Goal: Task Accomplishment & Management: Manage account settings

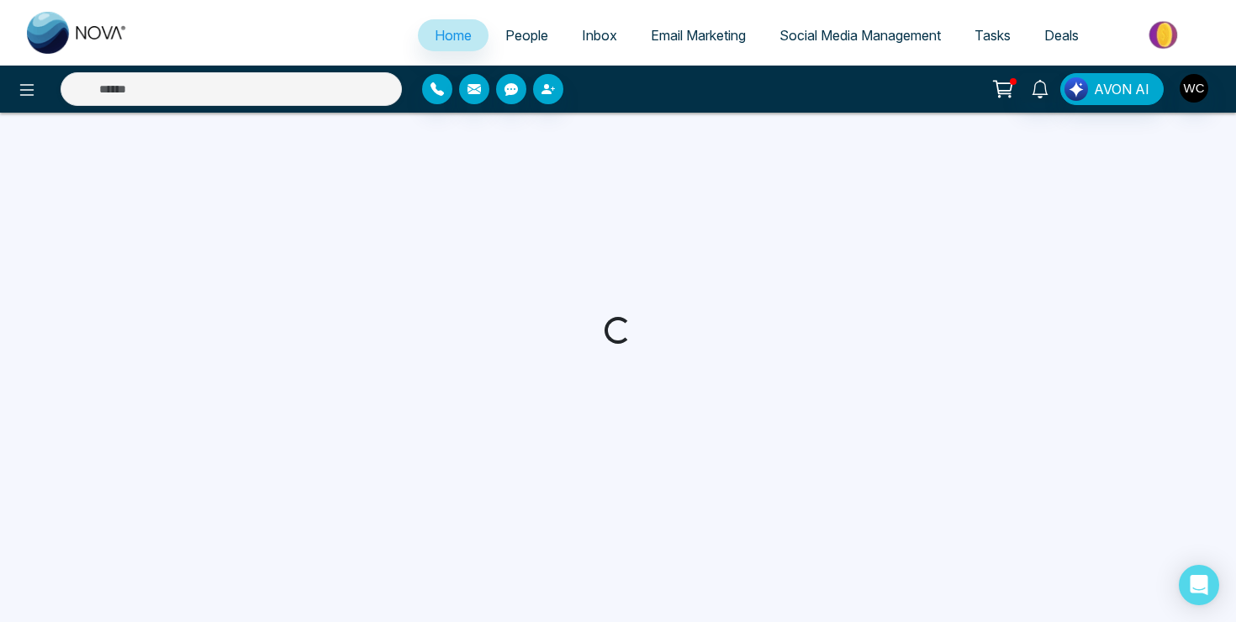
select select "*"
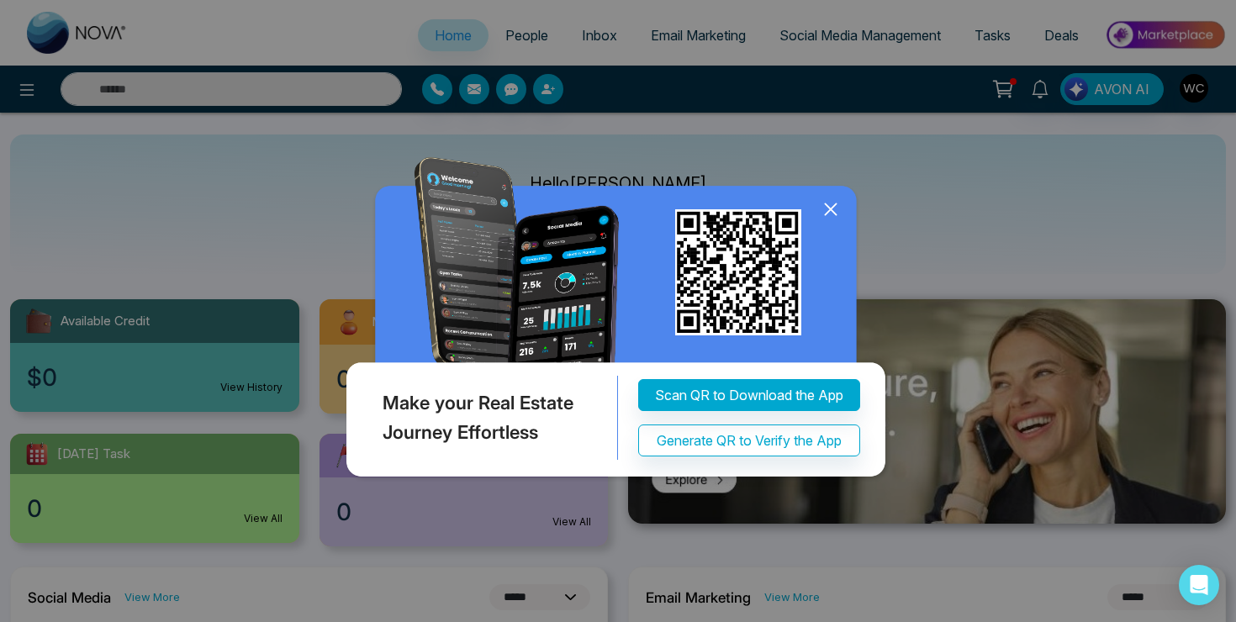
click at [827, 211] on icon at bounding box center [830, 209] width 25 height 25
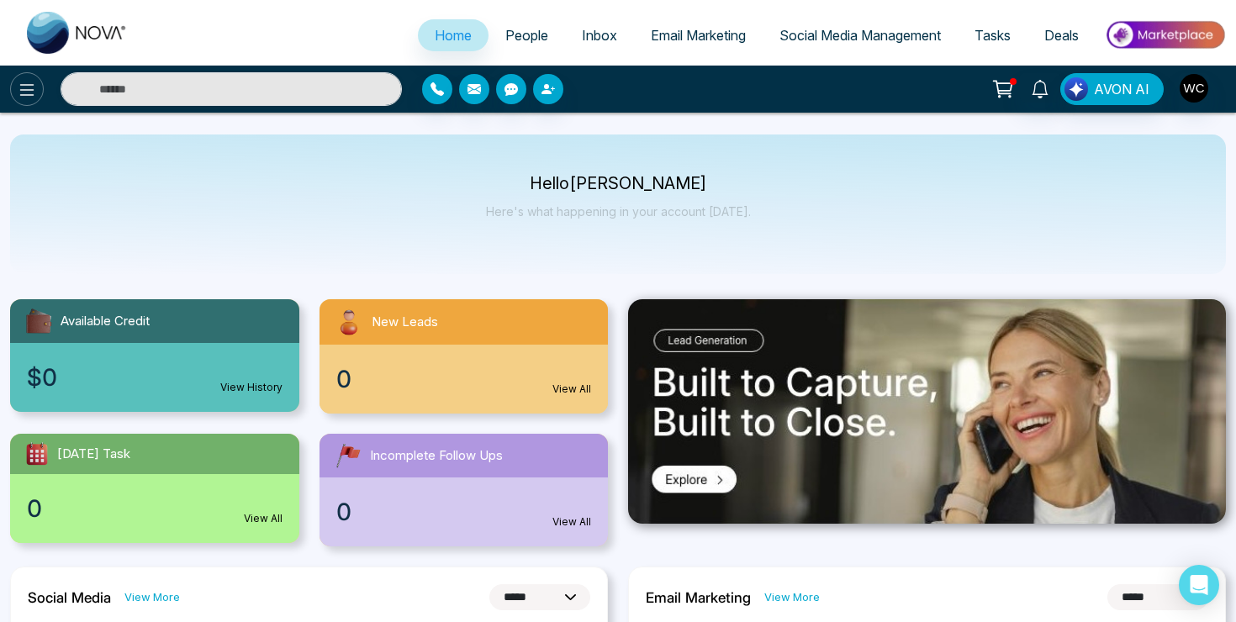
click at [29, 93] on icon at bounding box center [27, 90] width 20 height 20
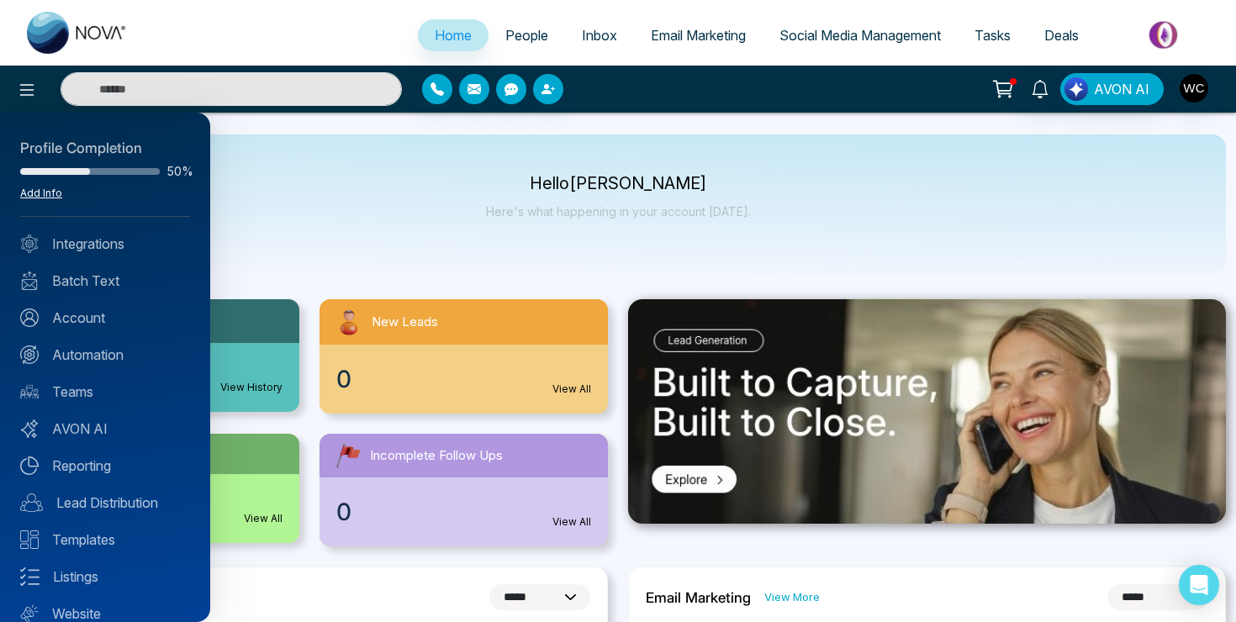
click at [42, 190] on link "Add Info" at bounding box center [41, 193] width 42 height 13
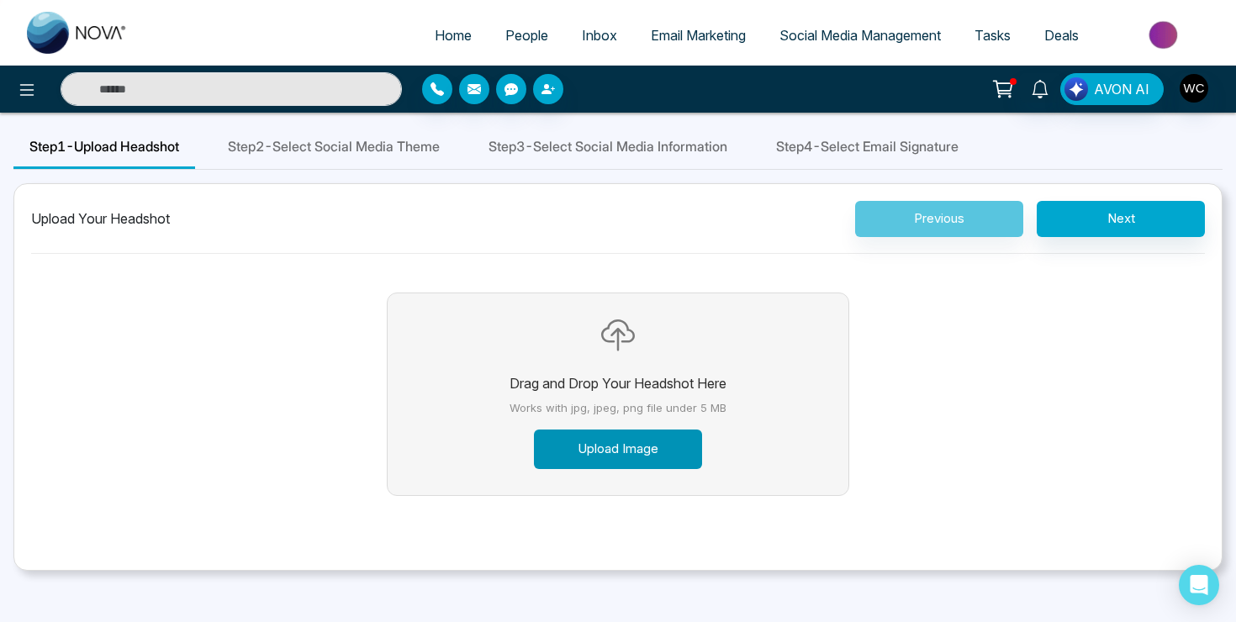
click at [637, 454] on button "Upload Image" at bounding box center [618, 450] width 168 height 40
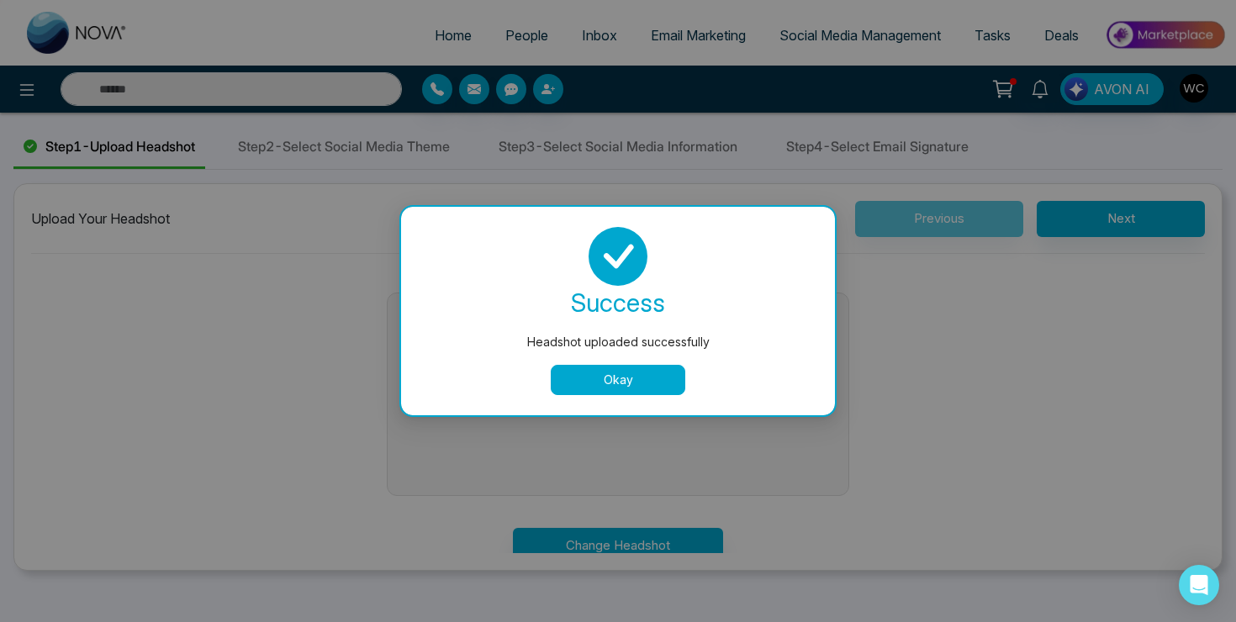
click at [641, 383] on button "Okay" at bounding box center [618, 380] width 135 height 30
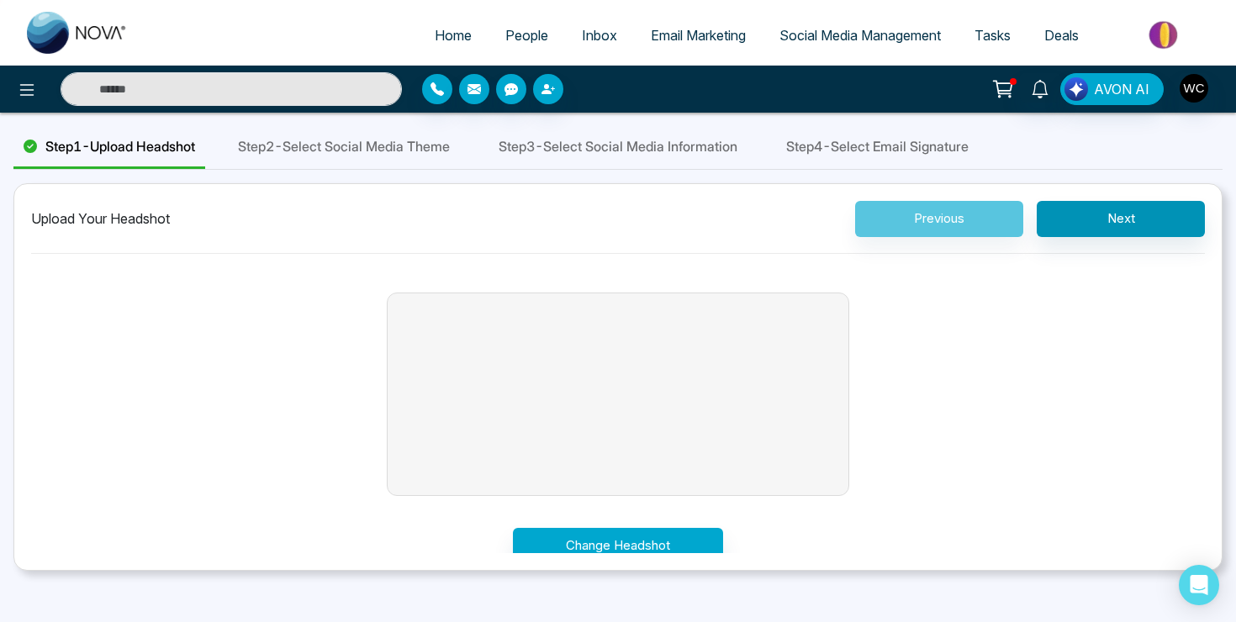
click at [1098, 228] on button "Next" at bounding box center [1121, 219] width 168 height 36
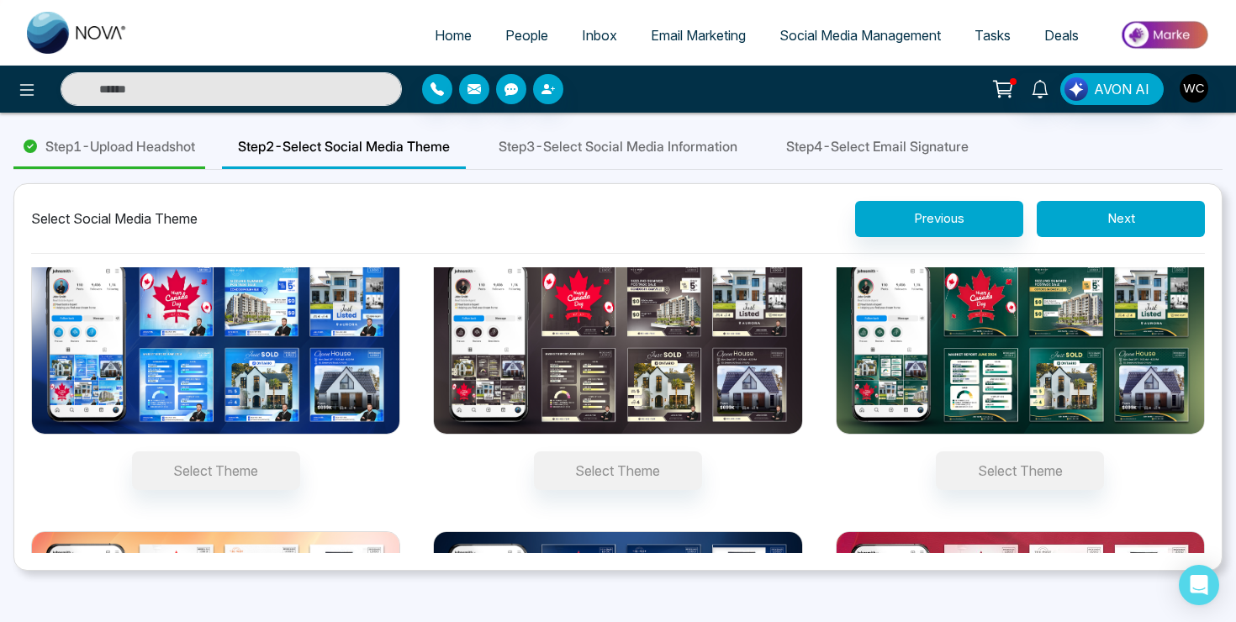
scroll to position [51, 0]
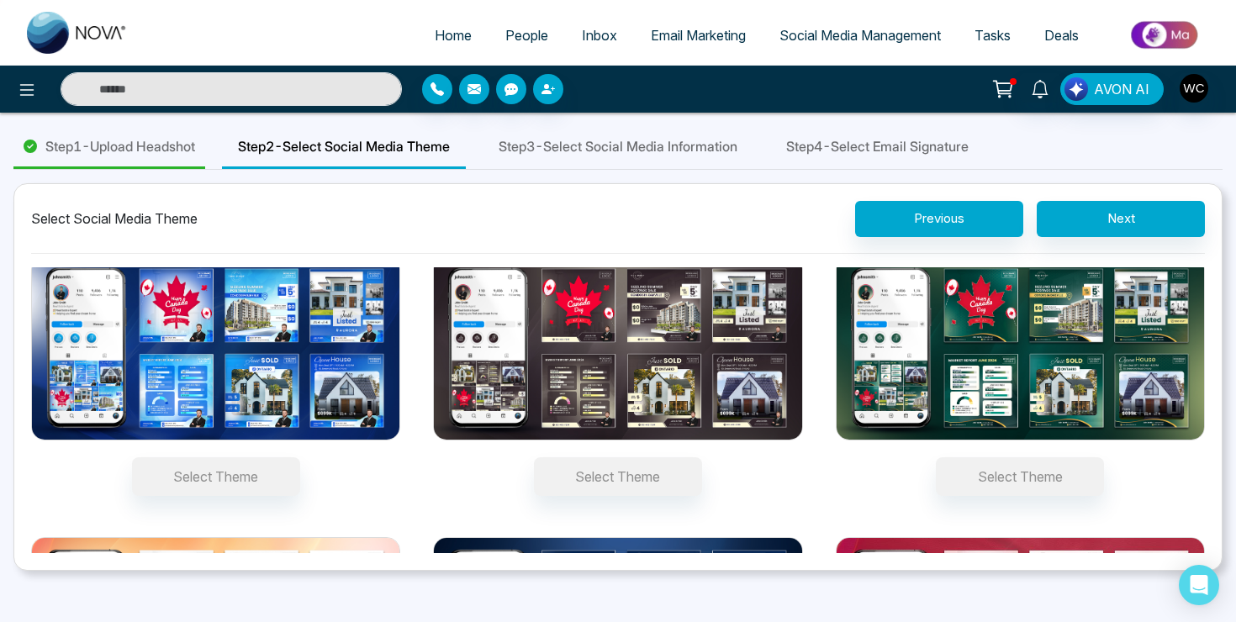
click at [708, 362] on img at bounding box center [617, 348] width 369 height 185
click at [702, 457] on button "Select Theme" at bounding box center [618, 476] width 168 height 39
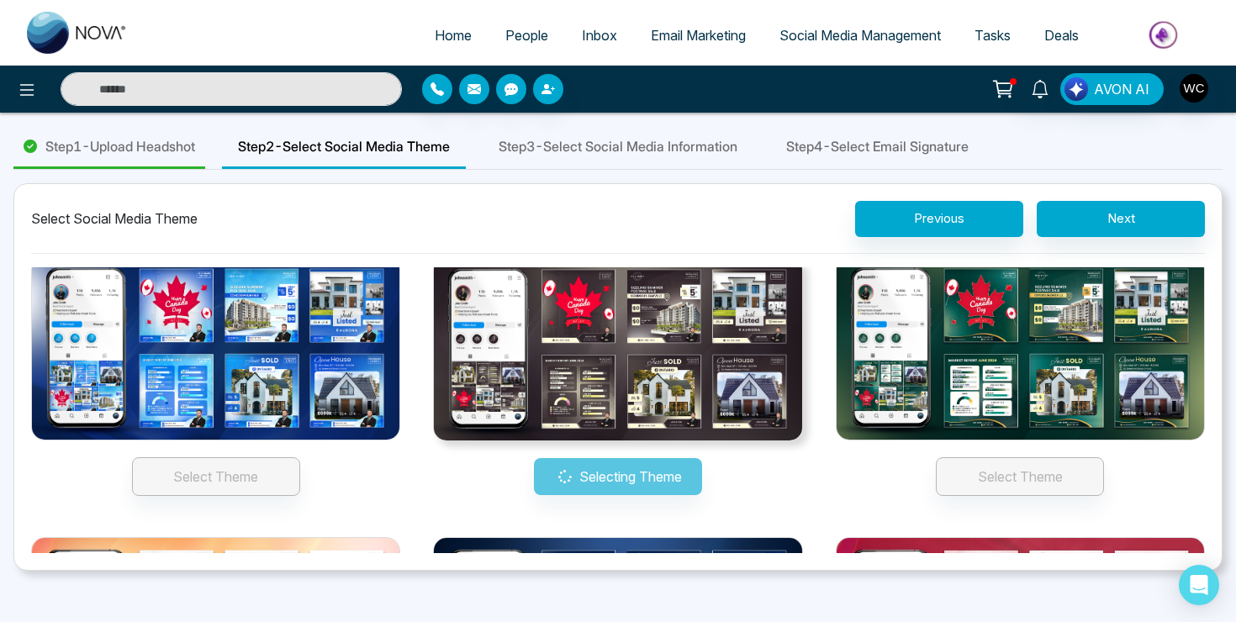
scroll to position [20, 0]
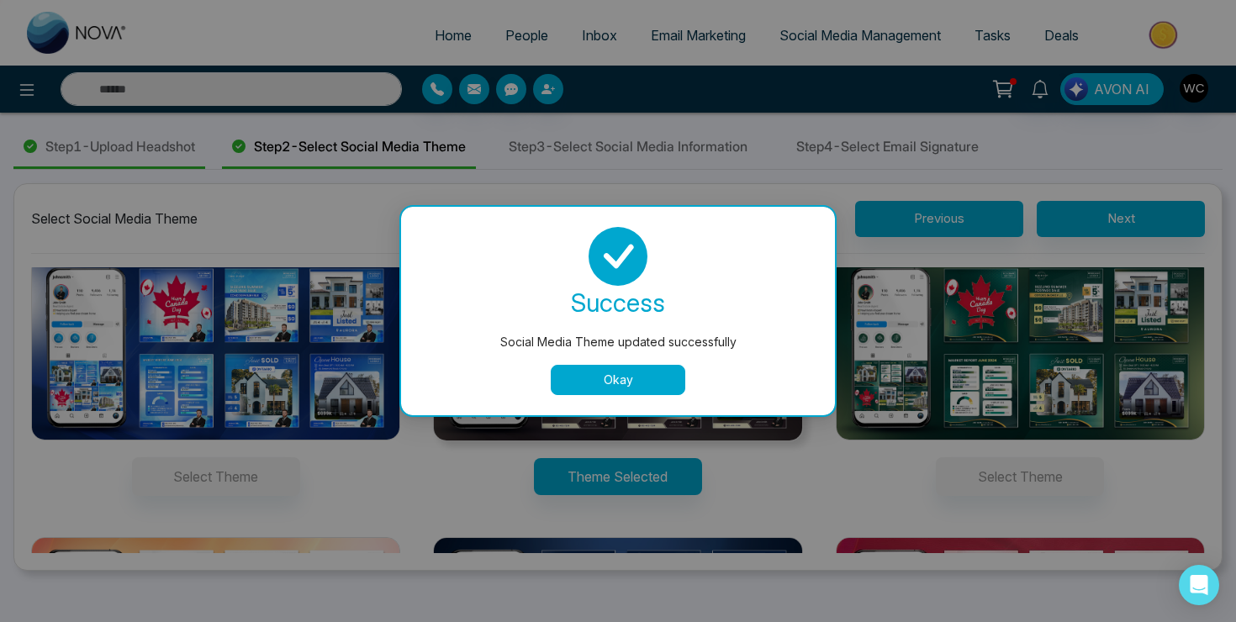
click at [673, 391] on button "Okay" at bounding box center [618, 380] width 135 height 30
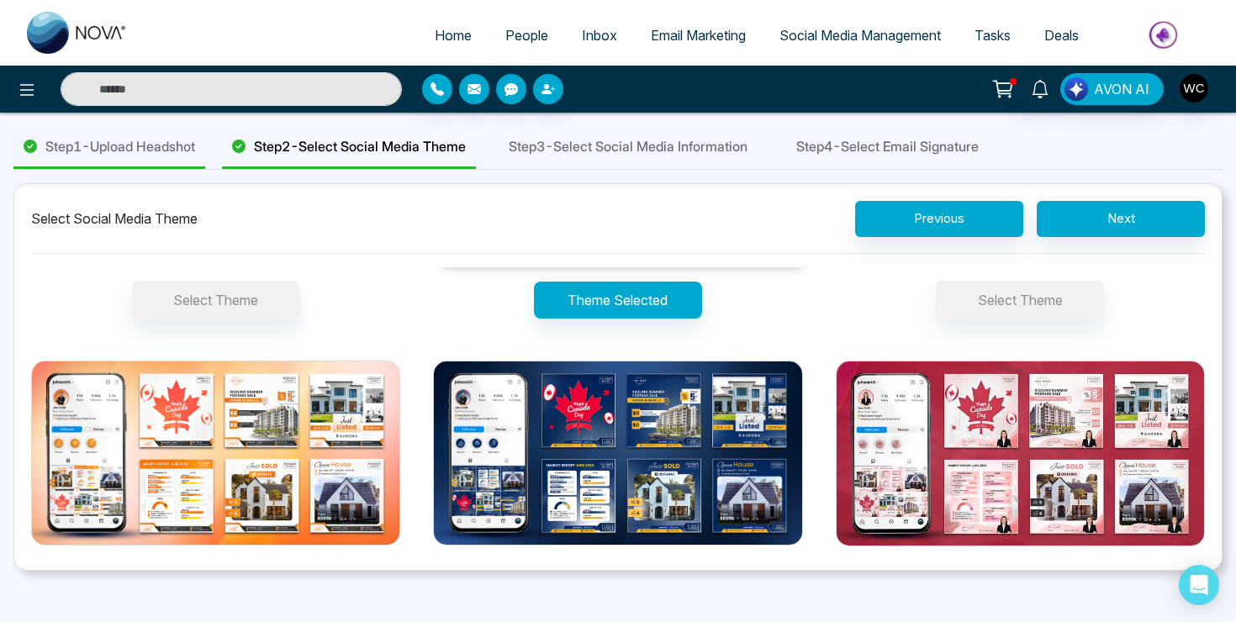
scroll to position [246, 0]
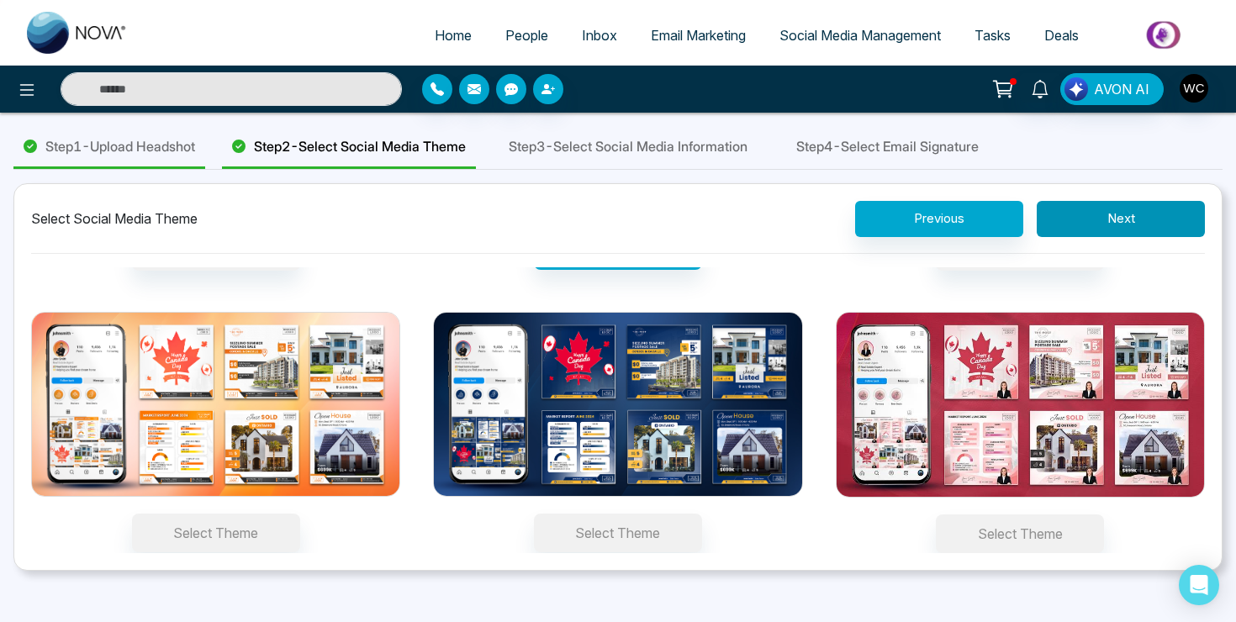
click at [1105, 231] on button "Next" at bounding box center [1121, 219] width 168 height 36
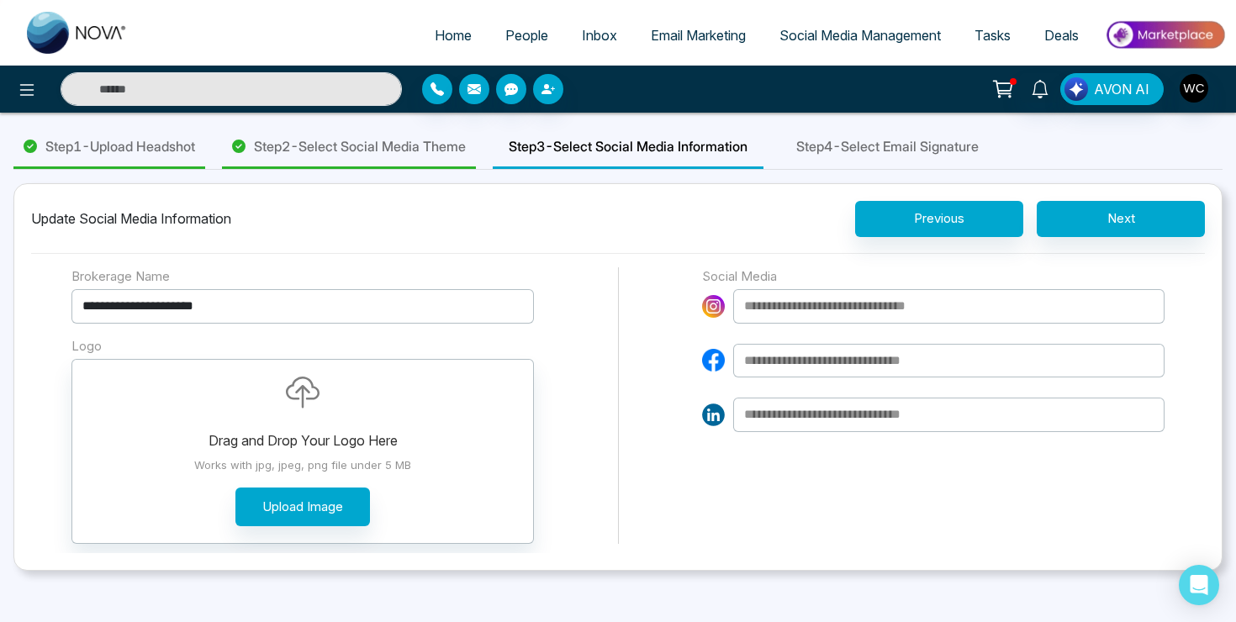
click at [813, 306] on input at bounding box center [948, 306] width 431 height 34
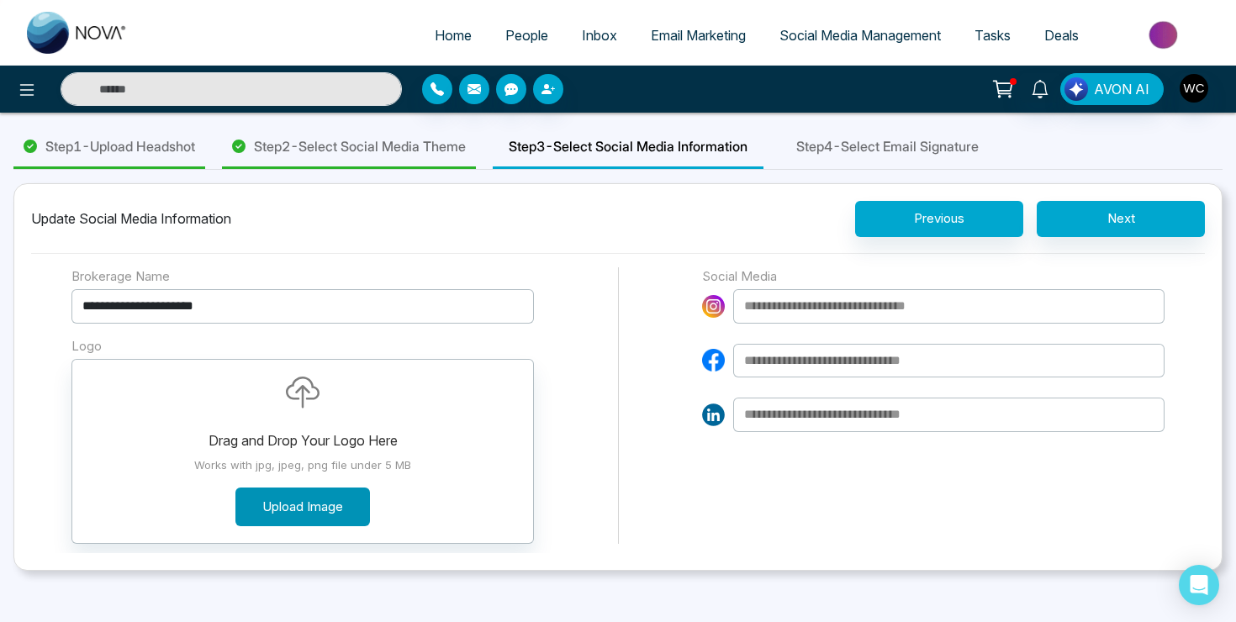
click at [308, 508] on button "Upload Image" at bounding box center [302, 508] width 135 height 40
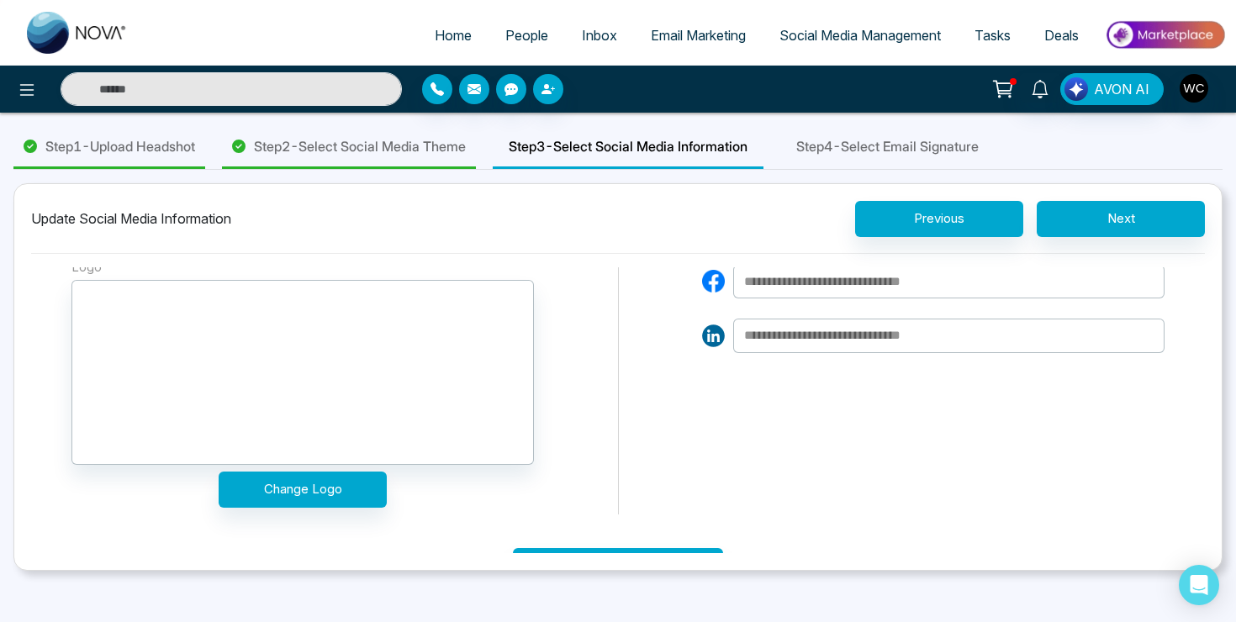
scroll to position [0, 0]
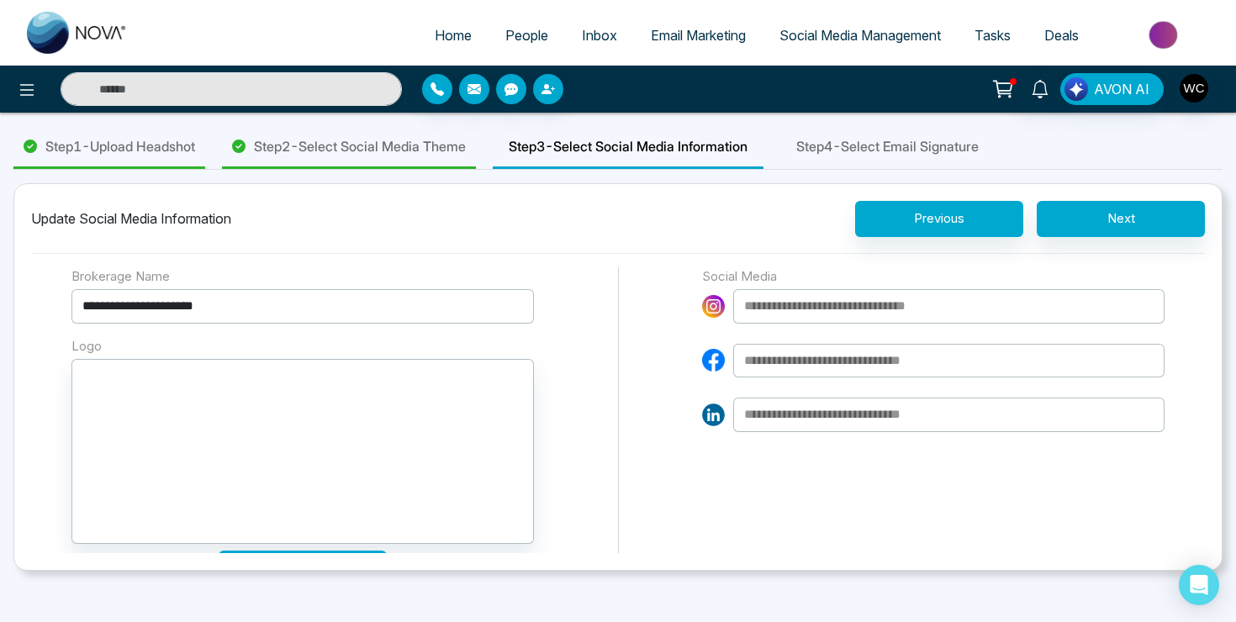
click at [824, 309] on input at bounding box center [948, 306] width 431 height 34
paste input "**********"
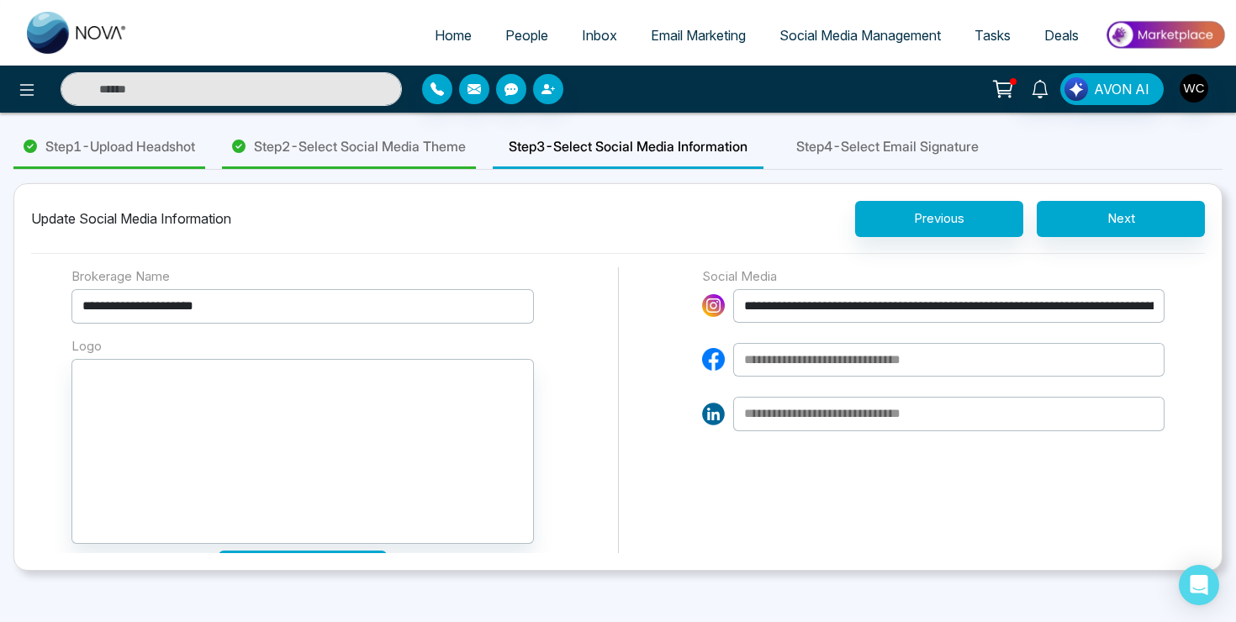
drag, startPoint x: 792, startPoint y: 313, endPoint x: 680, endPoint y: 316, distance: 111.9
click at [680, 316] on div "**********" at bounding box center [617, 430] width 1093 height 326
type input "**********"
click at [880, 358] on input at bounding box center [948, 360] width 431 height 34
paste input "**********"
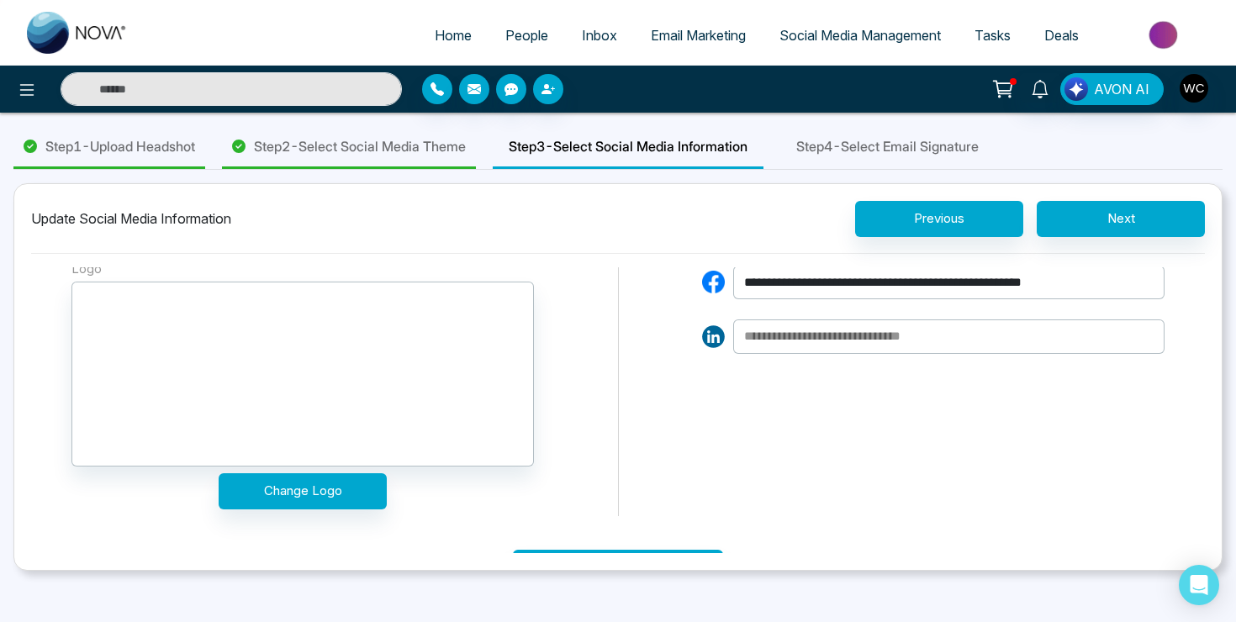
scroll to position [121, 0]
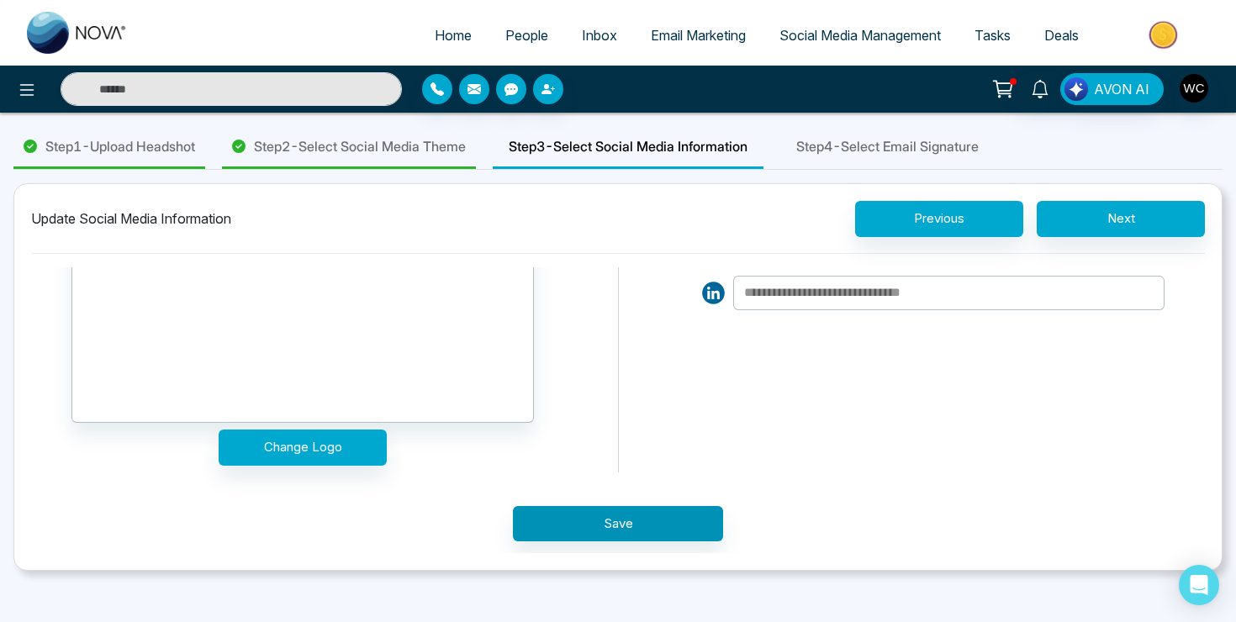
type input "**********"
click at [633, 520] on button "Save" at bounding box center [618, 524] width 210 height 36
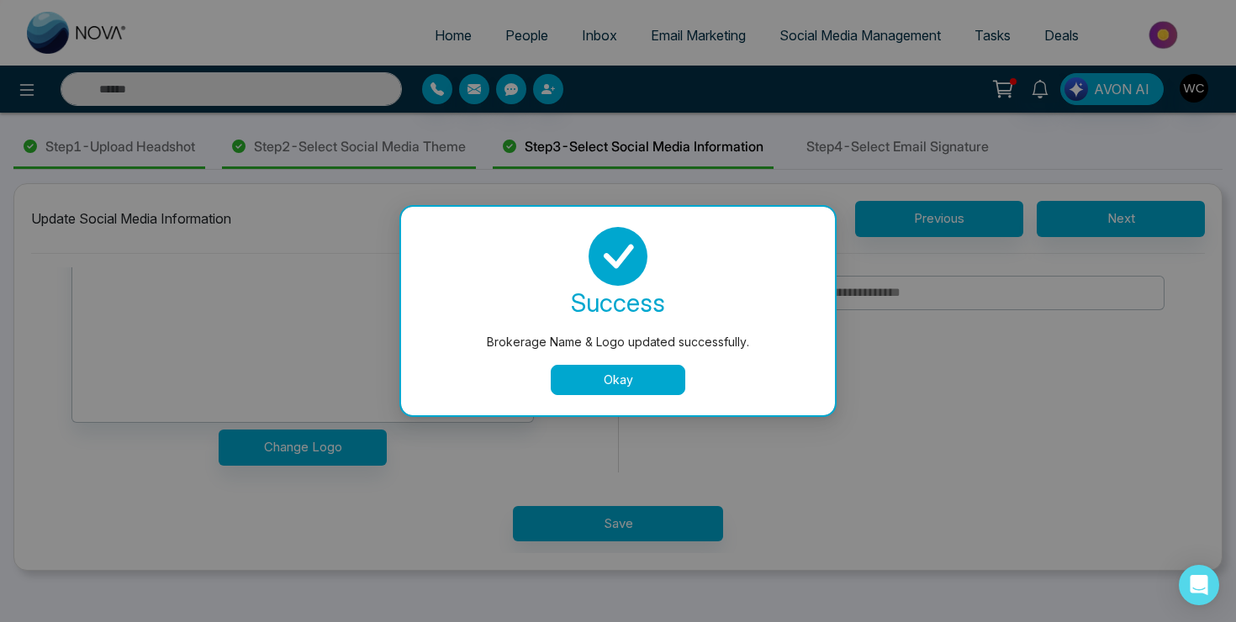
click at [637, 389] on button "Okay" at bounding box center [618, 380] width 135 height 30
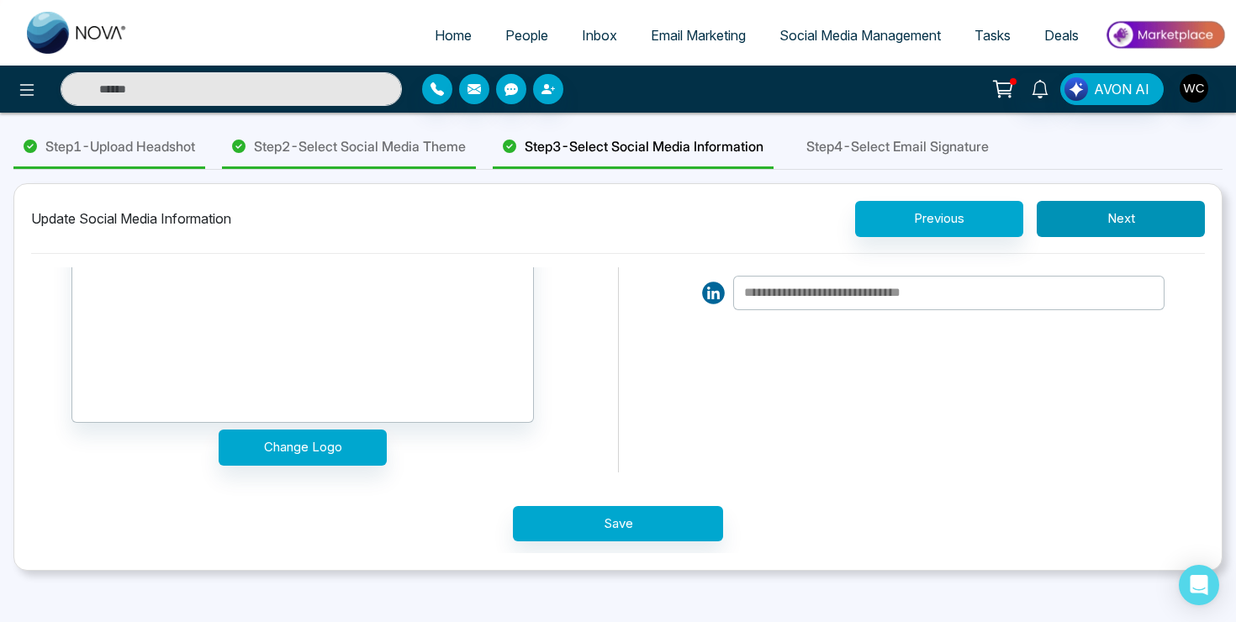
click at [1137, 226] on button "Next" at bounding box center [1121, 219] width 168 height 36
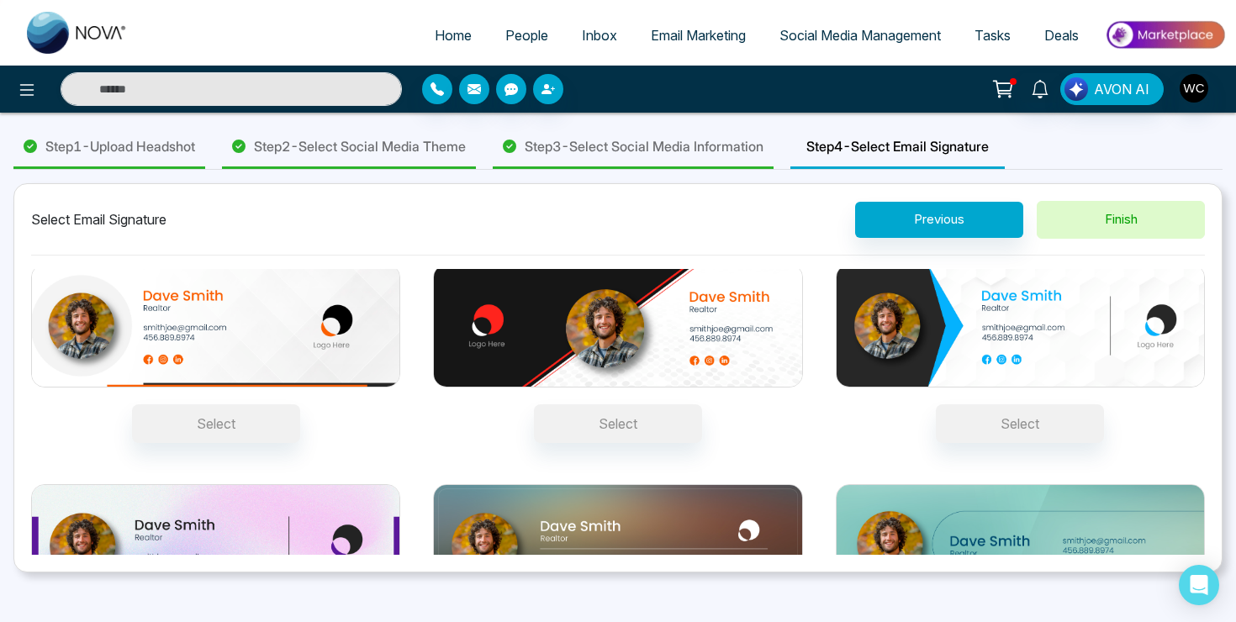
scroll to position [0, 0]
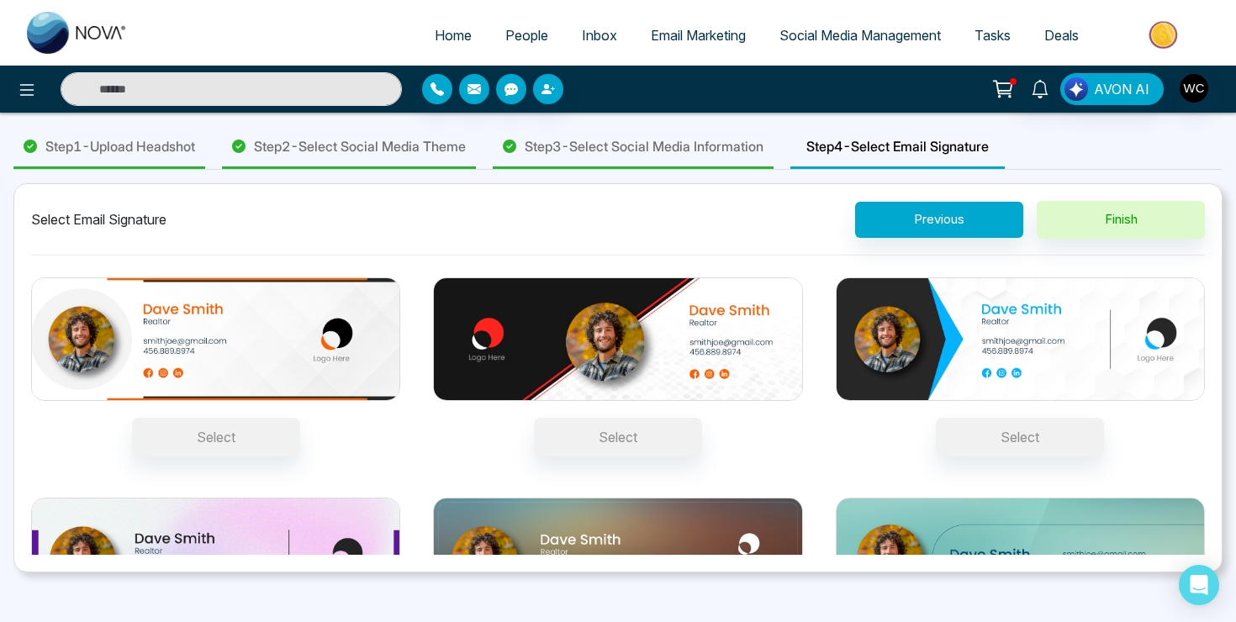
click at [336, 344] on img at bounding box center [215, 339] width 369 height 124
click at [300, 418] on button "Select" at bounding box center [216, 437] width 168 height 39
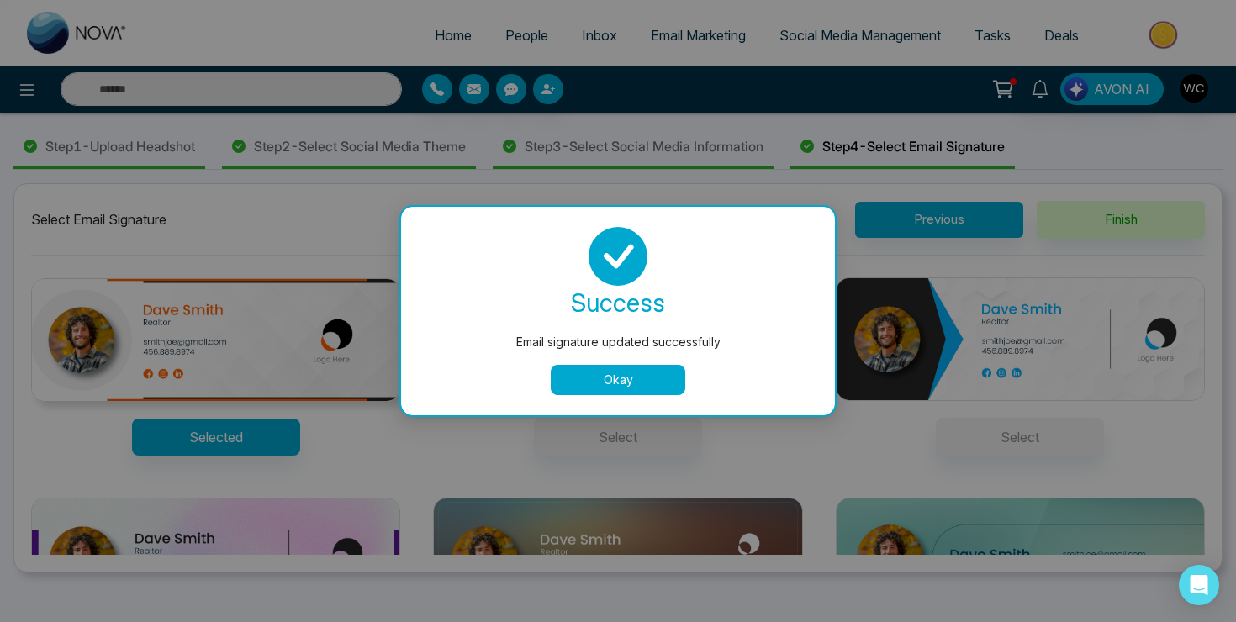
click at [616, 379] on button "Okay" at bounding box center [618, 380] width 135 height 30
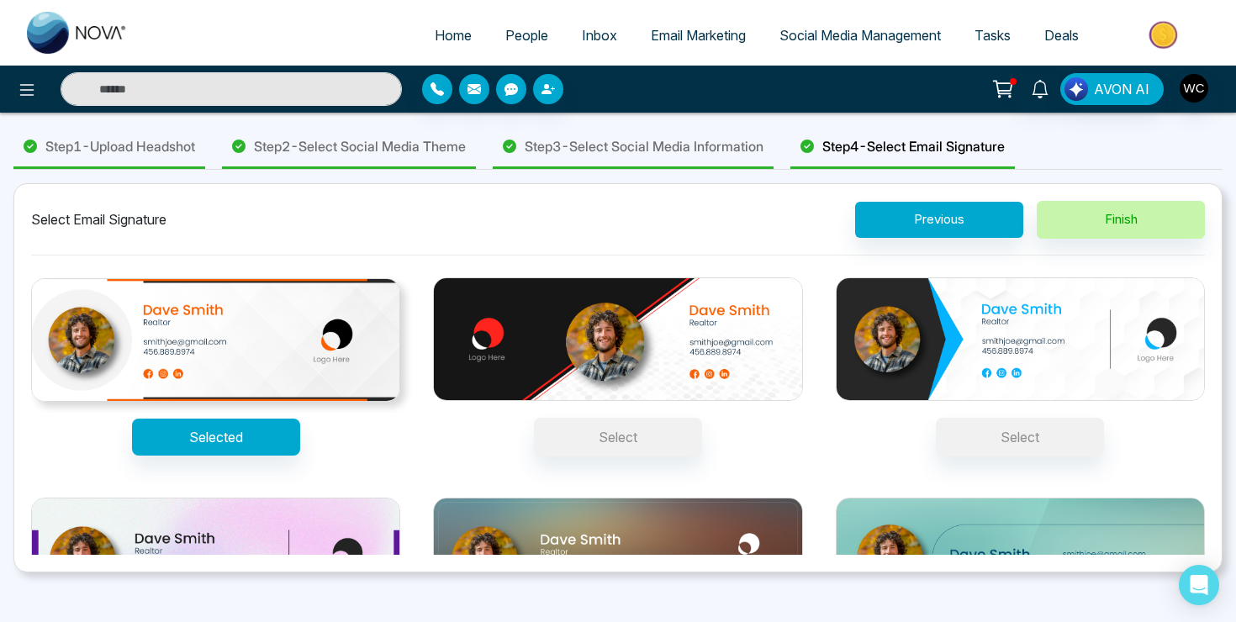
click at [1088, 227] on button "Finish" at bounding box center [1121, 220] width 168 height 38
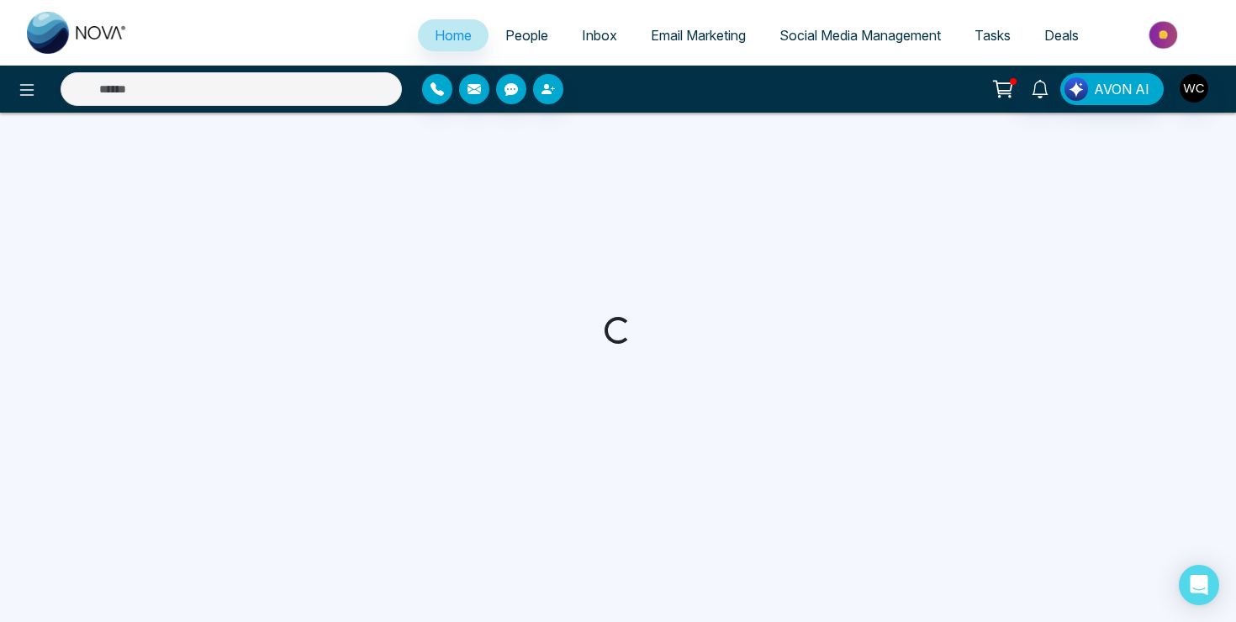
select select "*"
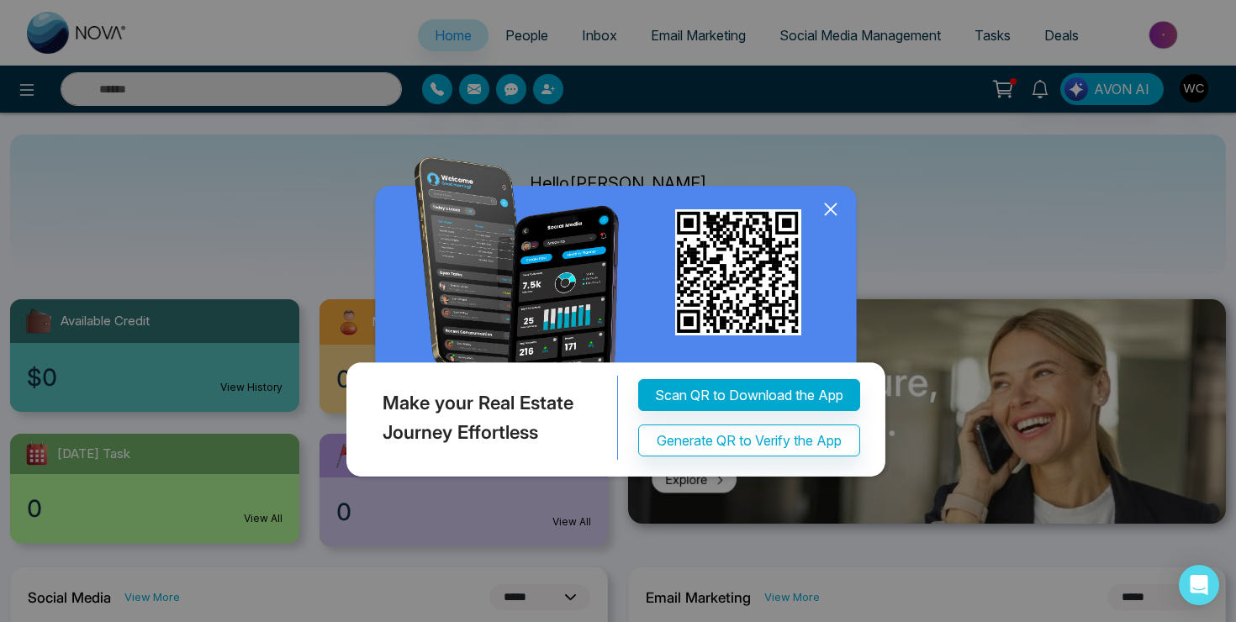
click at [827, 212] on icon at bounding box center [830, 209] width 11 height 11
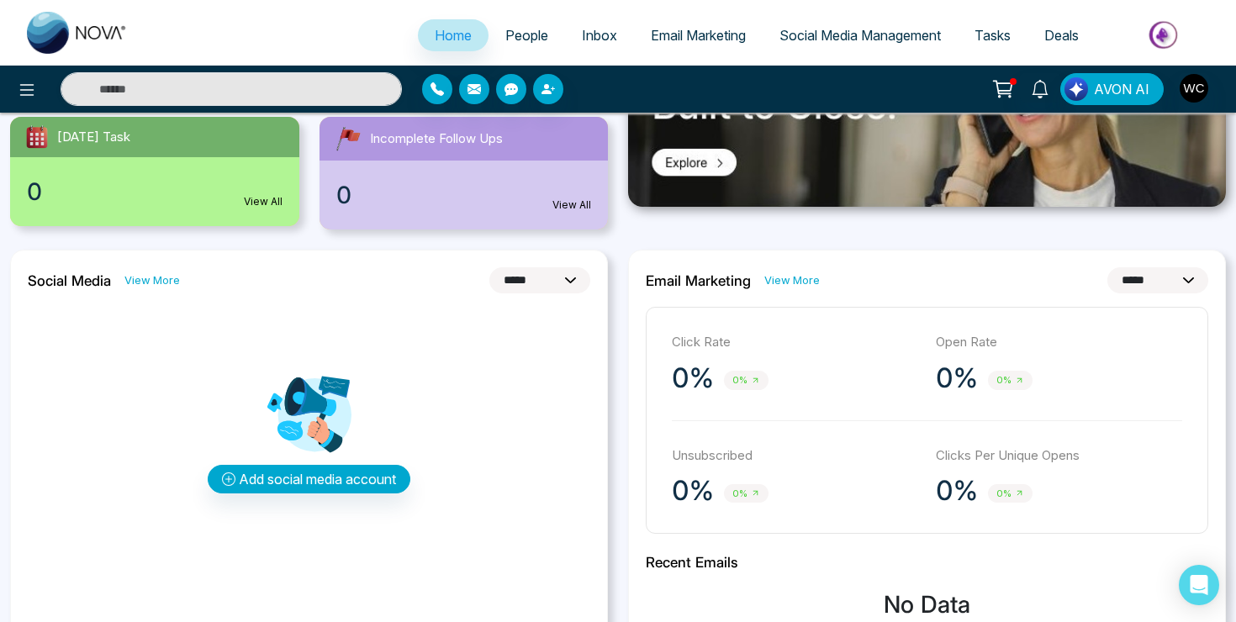
scroll to position [335, 0]
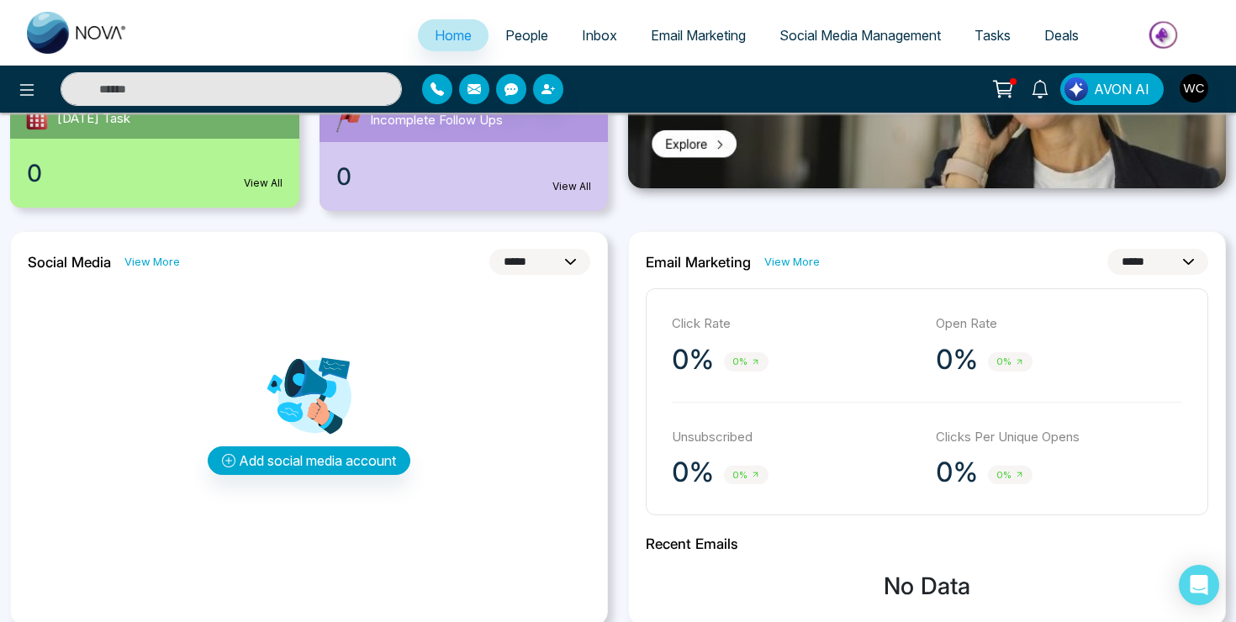
click at [863, 28] on span "Social Media Management" at bounding box center [859, 35] width 161 height 17
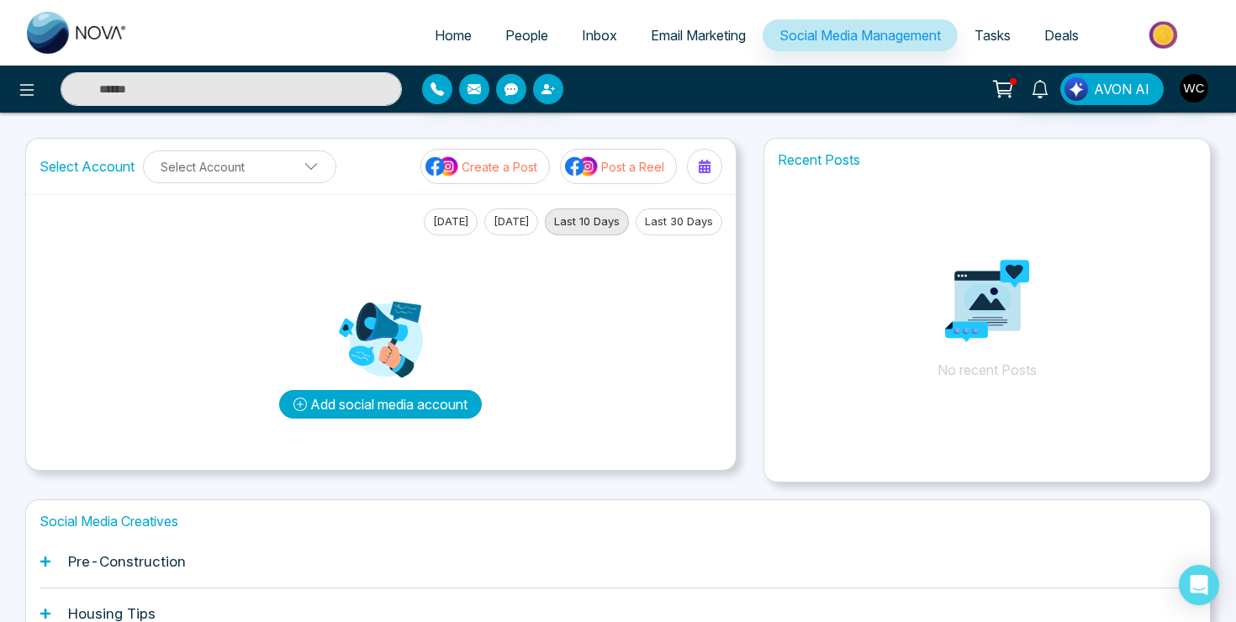
click at [404, 404] on button "Add social media account" at bounding box center [380, 404] width 203 height 29
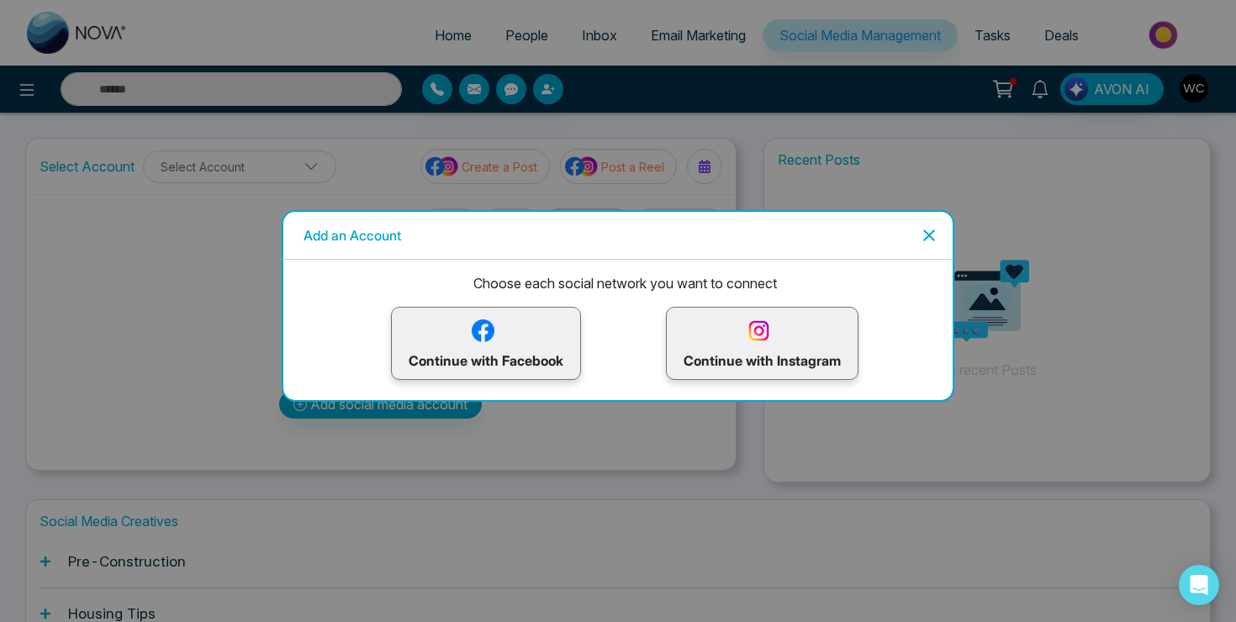
click at [499, 345] on p "Continue with Facebook" at bounding box center [486, 343] width 155 height 55
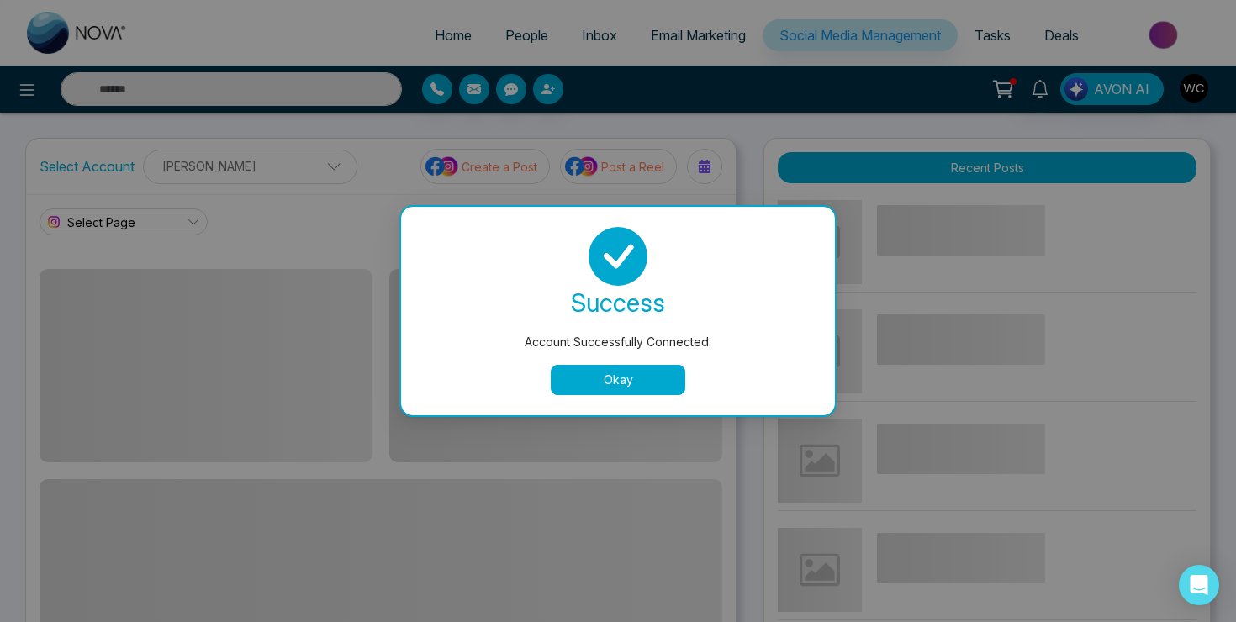
click at [641, 399] on div "success Account Successfully Connected. Okay" at bounding box center [618, 311] width 434 height 209
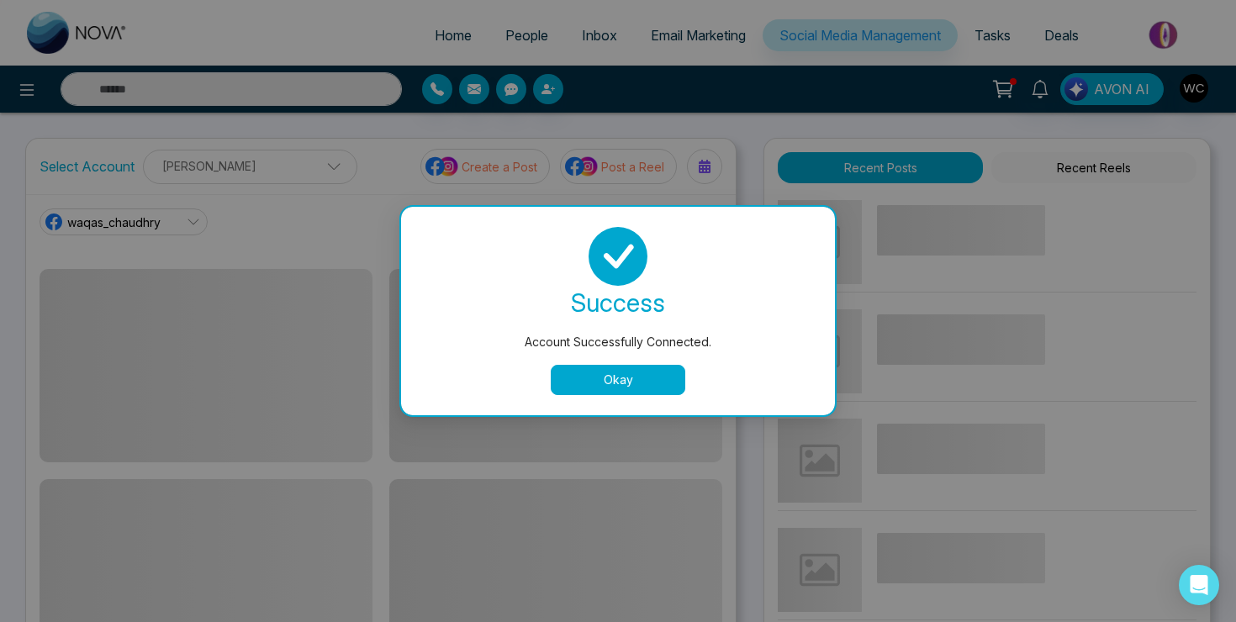
click at [620, 379] on button "Okay" at bounding box center [618, 380] width 135 height 30
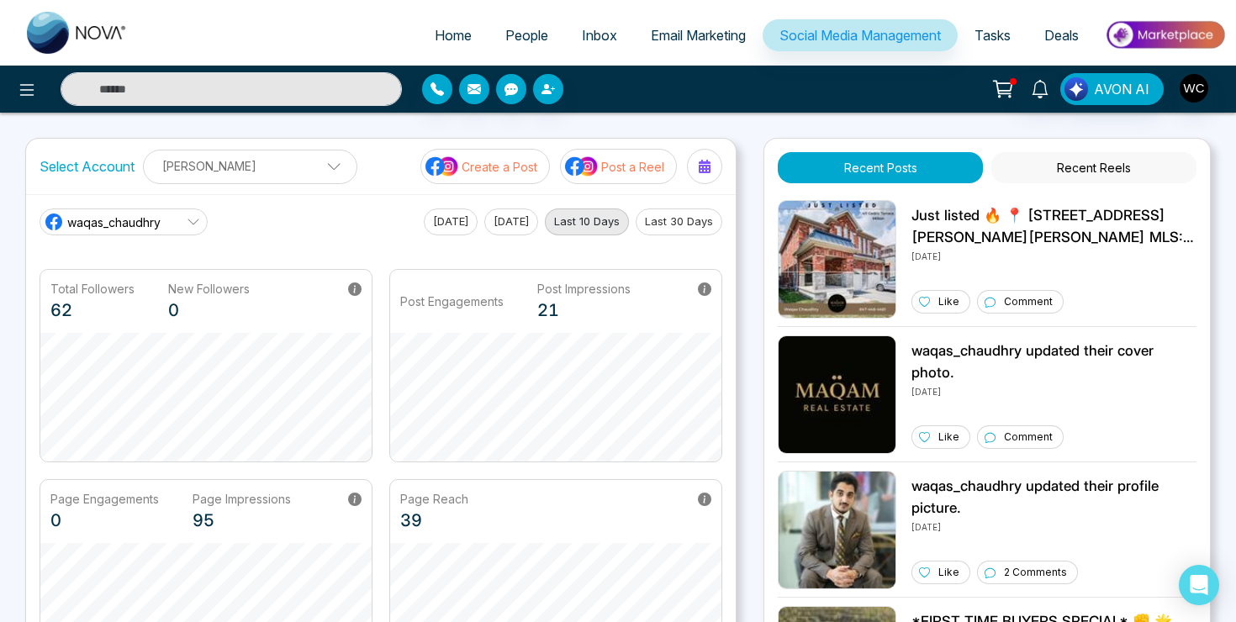
click at [177, 219] on link "waqas_chaudhry" at bounding box center [124, 222] width 168 height 27
click at [240, 232] on div "waqas_chaudhry waqas_chaudhry [PERSON_NAME] [DATE] [DATE] Last 10 Days Last 30 …" at bounding box center [381, 222] width 683 height 27
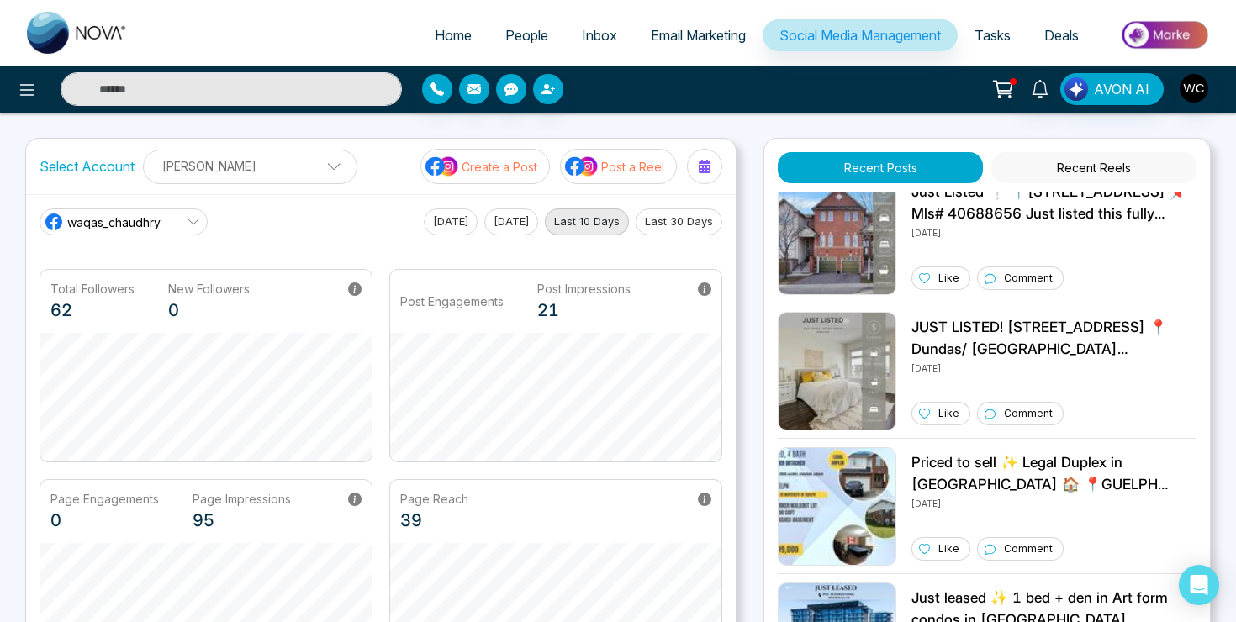
scroll to position [0, 0]
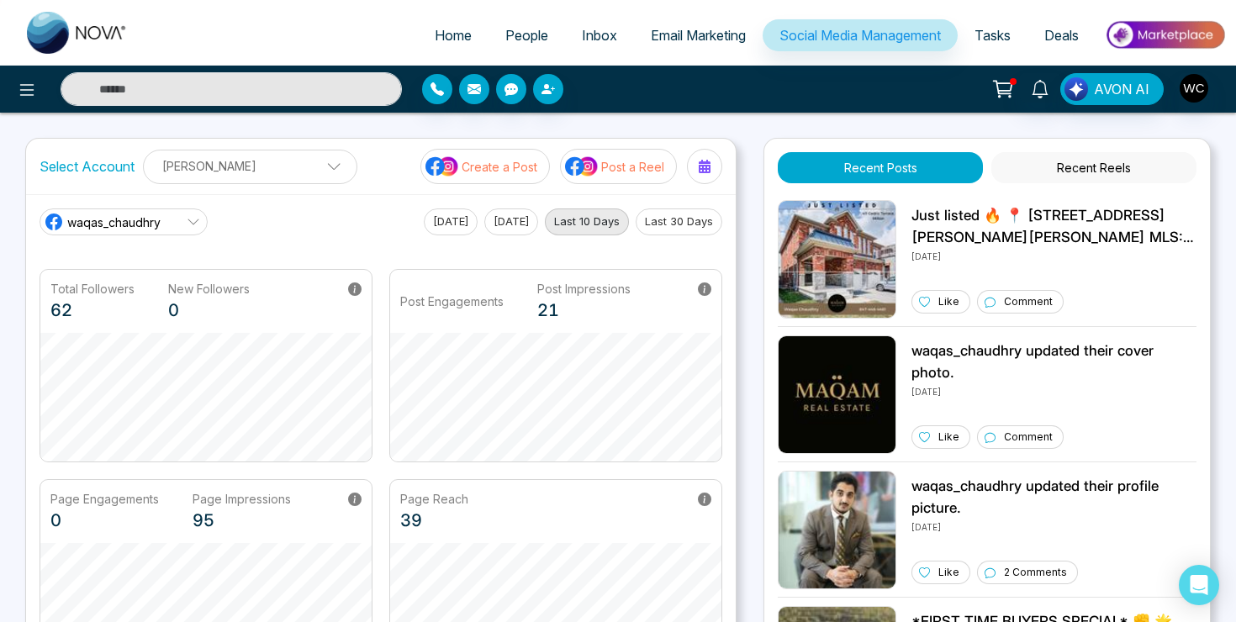
click at [62, 24] on img at bounding box center [77, 33] width 101 height 42
select select "*"
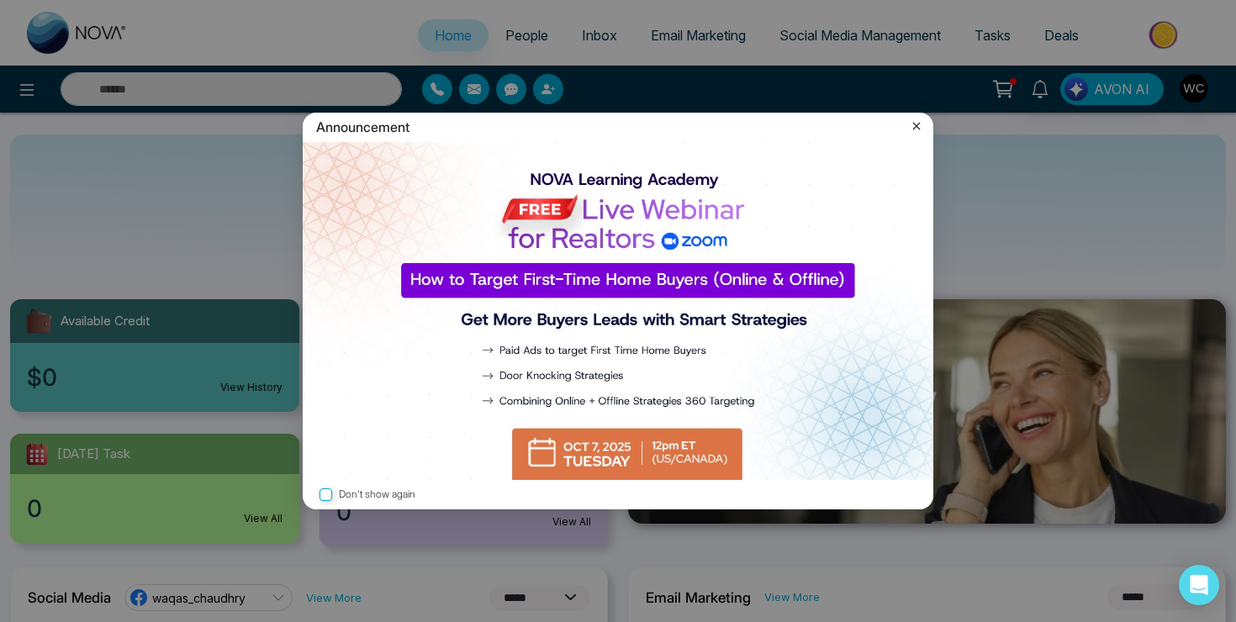
click at [601, 453] on img at bounding box center [618, 311] width 631 height 339
click at [918, 127] on icon at bounding box center [916, 126] width 17 height 17
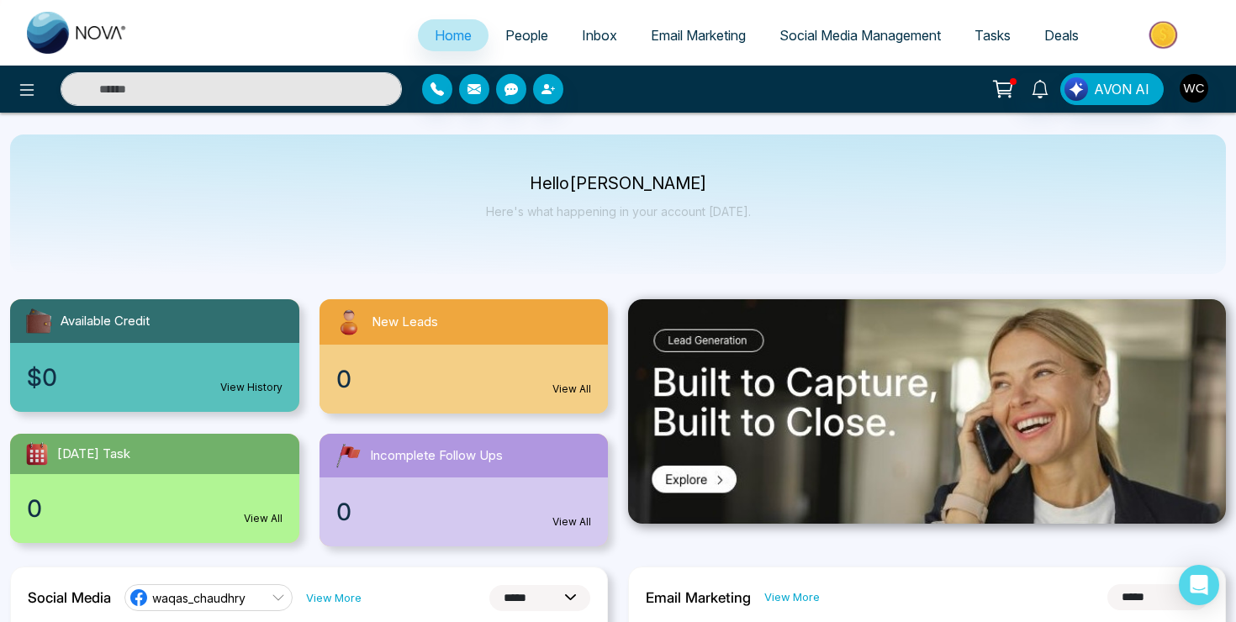
click at [1005, 91] on icon at bounding box center [1004, 87] width 14 height 8
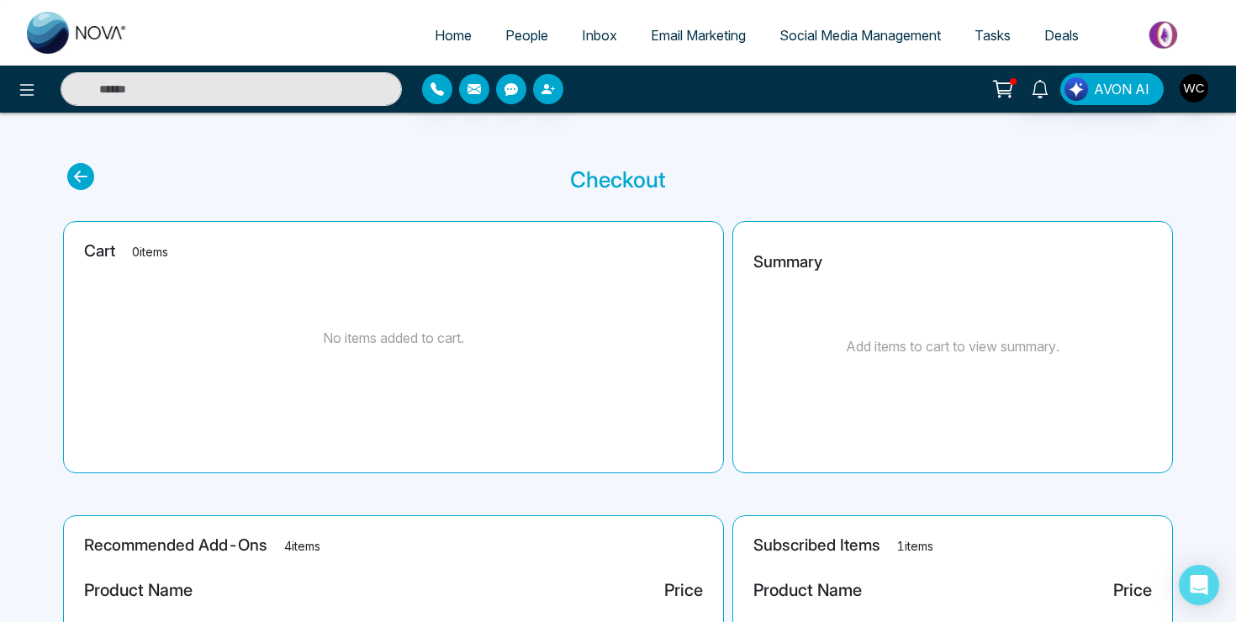
click at [1005, 91] on icon at bounding box center [1004, 87] width 14 height 8
click at [670, 29] on span "Email Marketing" at bounding box center [698, 35] width 95 height 17
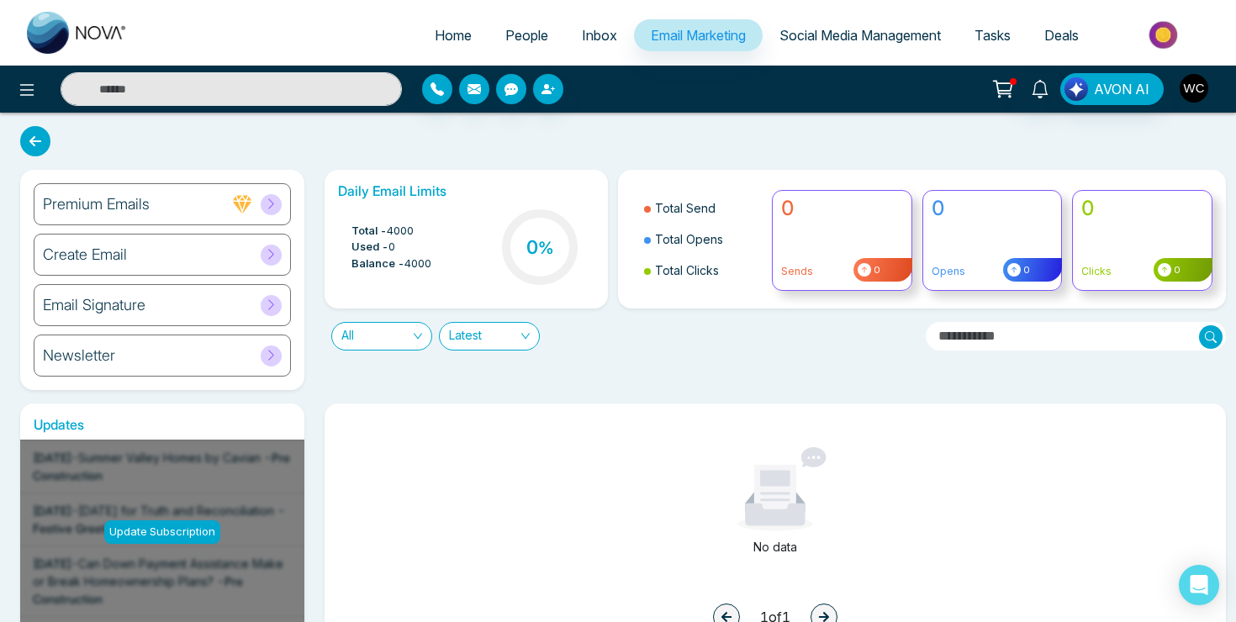
click at [1195, 91] on img "button" at bounding box center [1194, 88] width 29 height 29
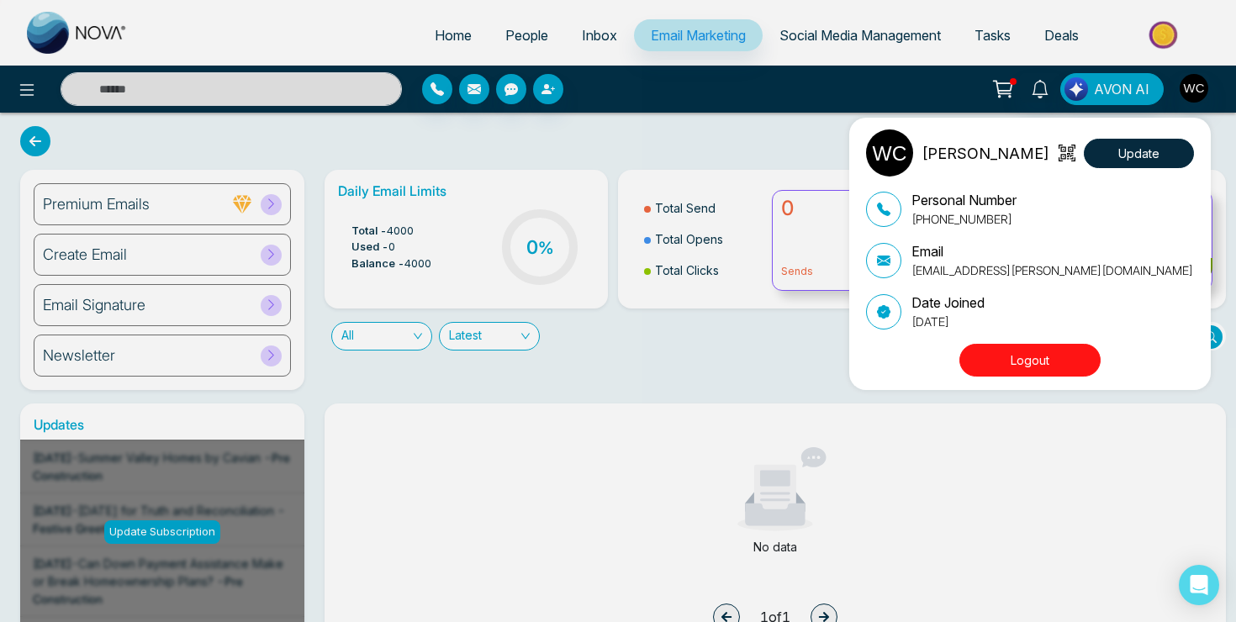
click at [949, 151] on p "[PERSON_NAME]" at bounding box center [986, 153] width 128 height 23
click at [1138, 161] on button "Update" at bounding box center [1139, 153] width 110 height 29
select select
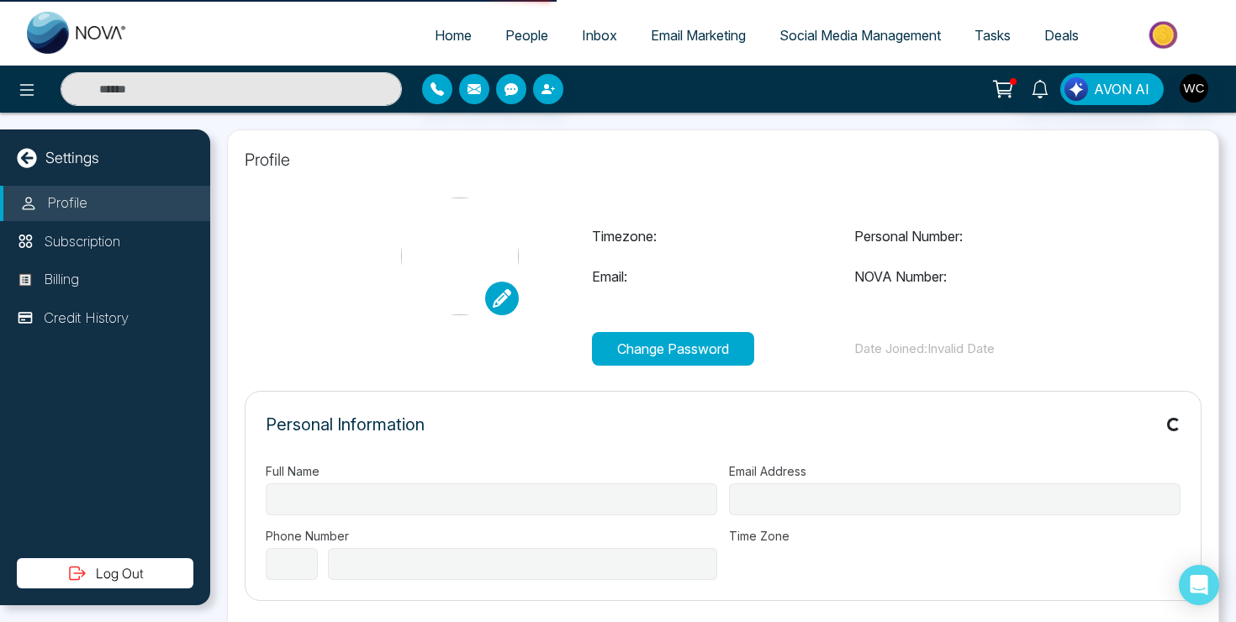
type input "**********"
select select "**"
type input "**********"
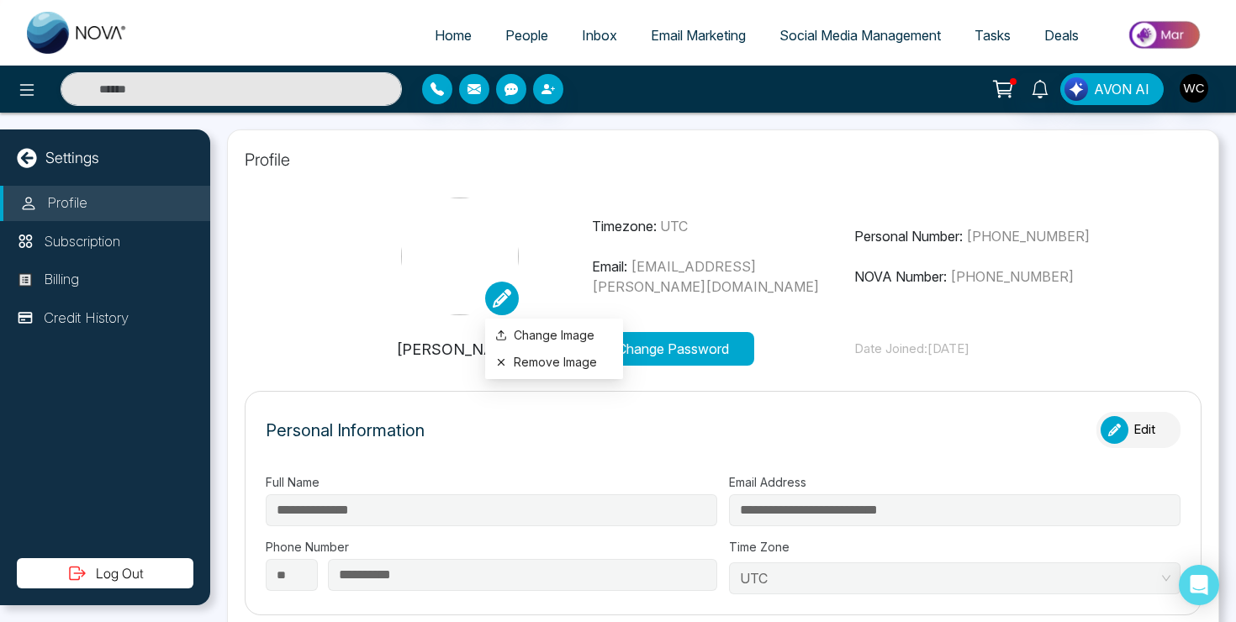
click at [498, 304] on icon at bounding box center [502, 298] width 18 height 18
click at [504, 305] on icon at bounding box center [502, 298] width 18 height 18
click at [530, 336] on label "Change Image" at bounding box center [554, 335] width 118 height 18
click at [0, 0] on input "Change Image" at bounding box center [0, 0] width 0 height 0
click at [500, 297] on icon at bounding box center [502, 298] width 18 height 18
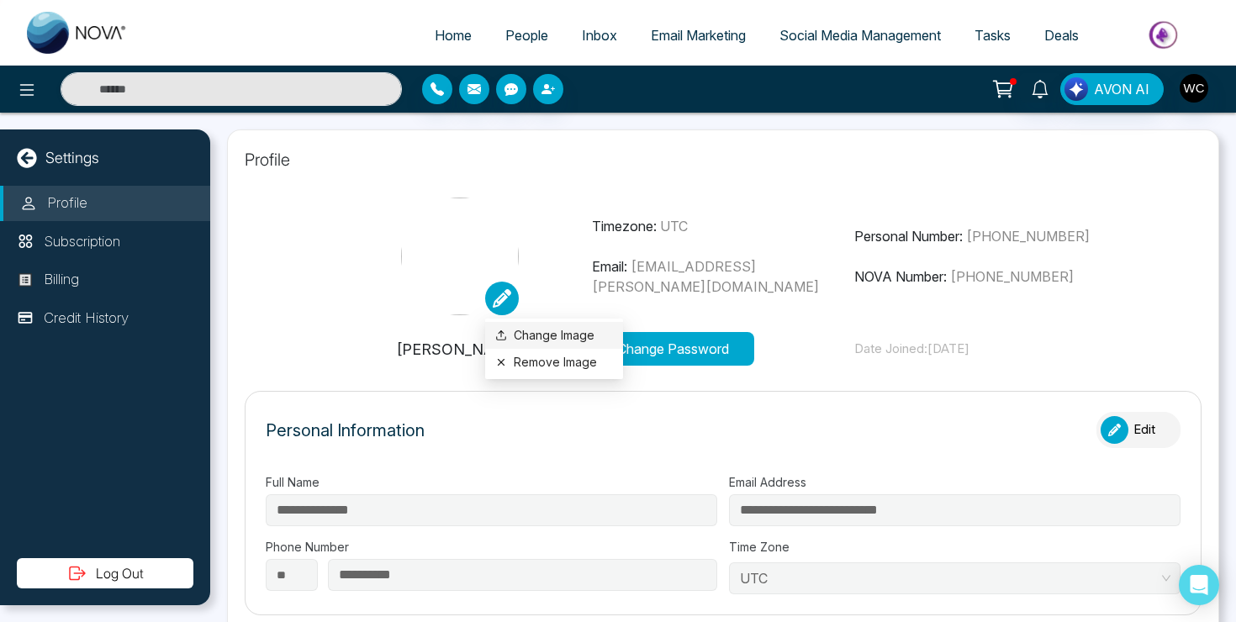
click at [523, 336] on label "Change Image" at bounding box center [554, 335] width 118 height 18
click at [0, 0] on input "Change Image" at bounding box center [0, 0] width 0 height 0
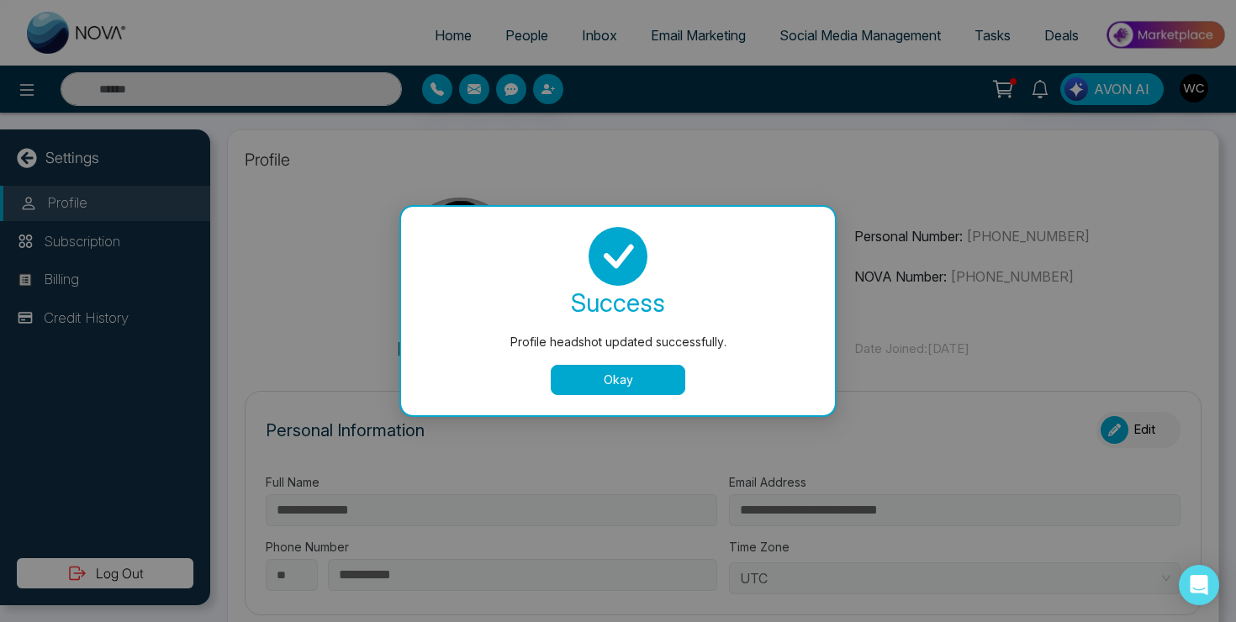
click at [629, 396] on div "success Profile headshot updated successfully. Okay" at bounding box center [618, 311] width 434 height 209
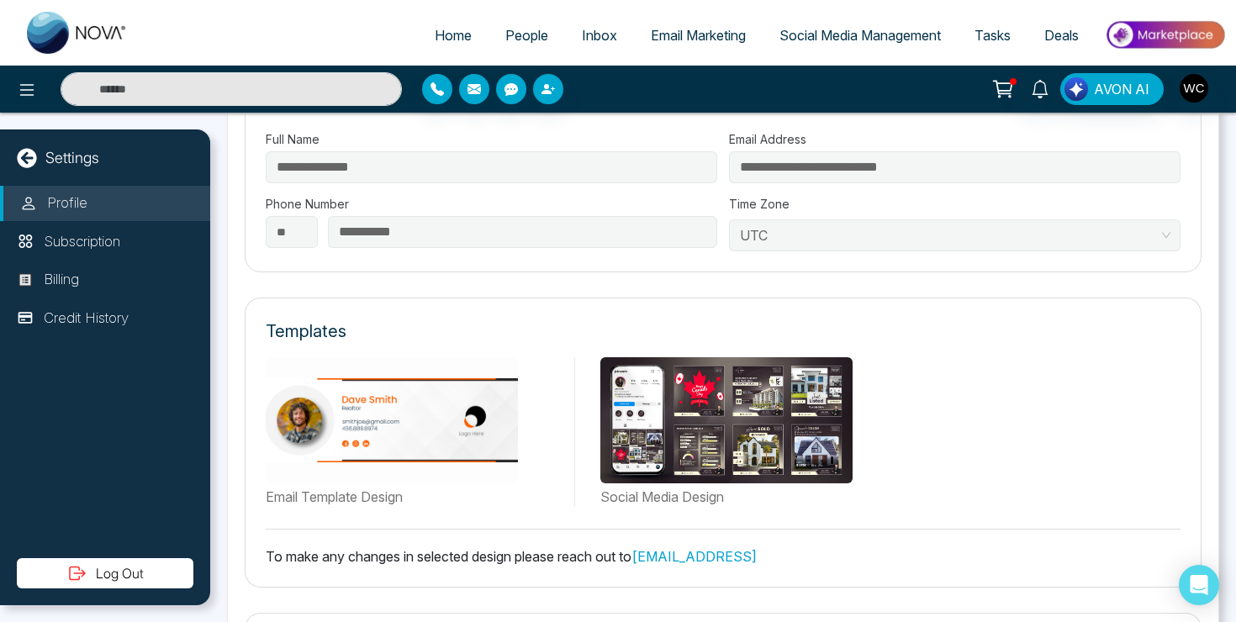
scroll to position [549, 0]
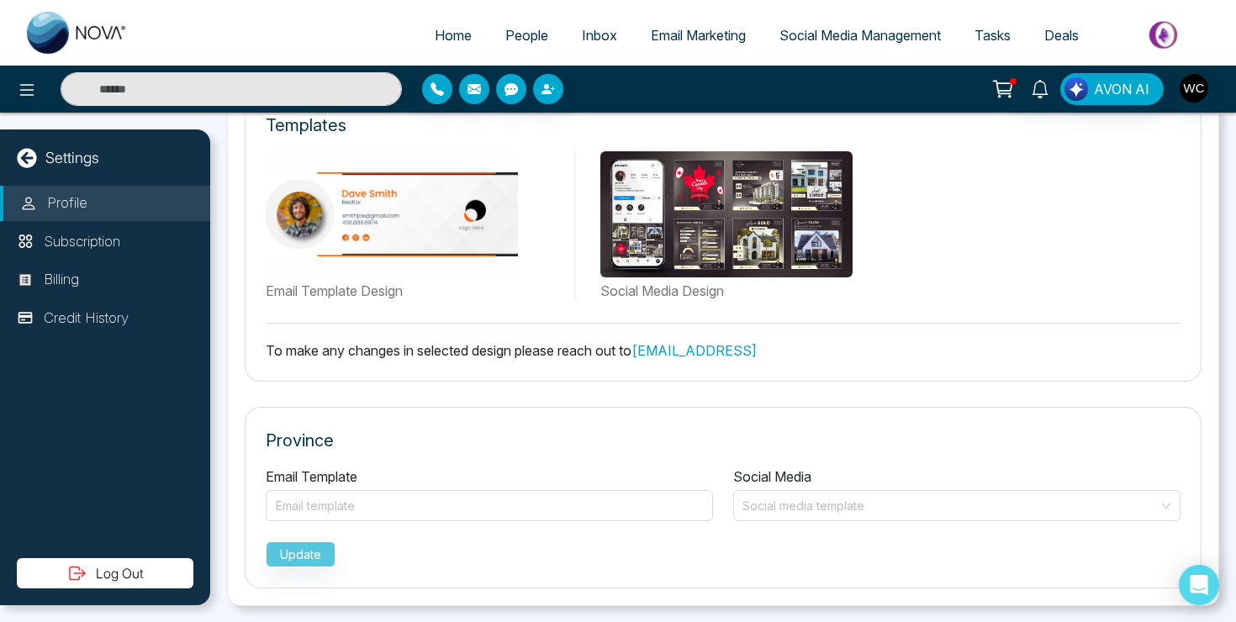
click at [663, 293] on label "Social Media Design" at bounding box center [890, 291] width 580 height 20
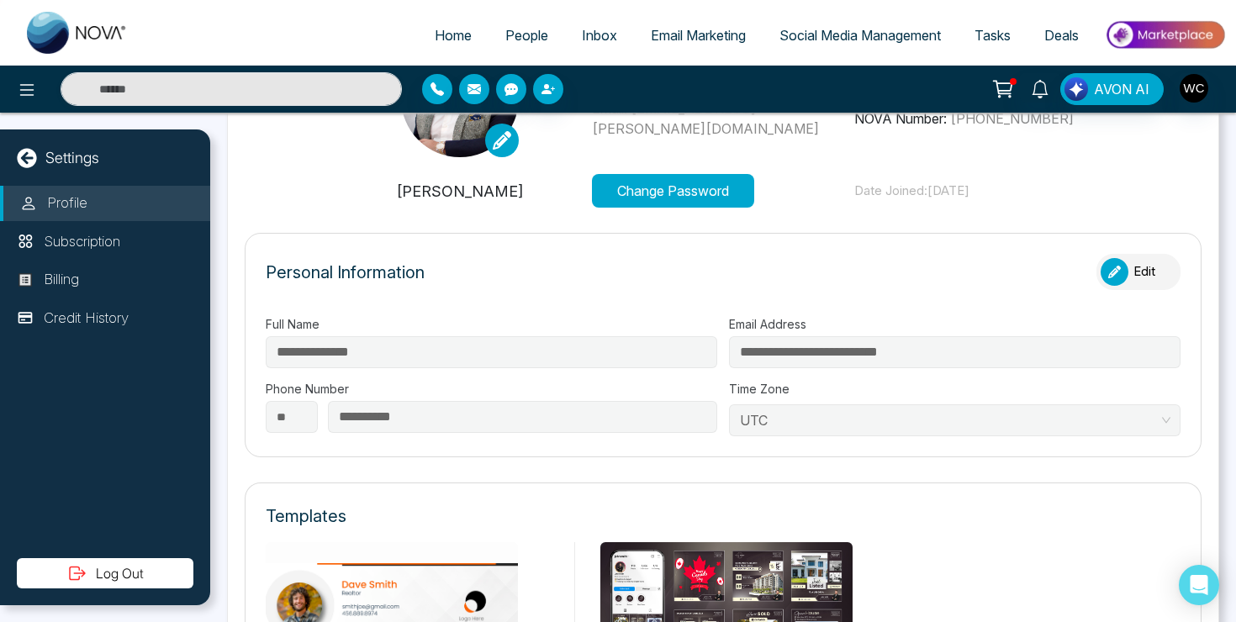
scroll to position [169, 0]
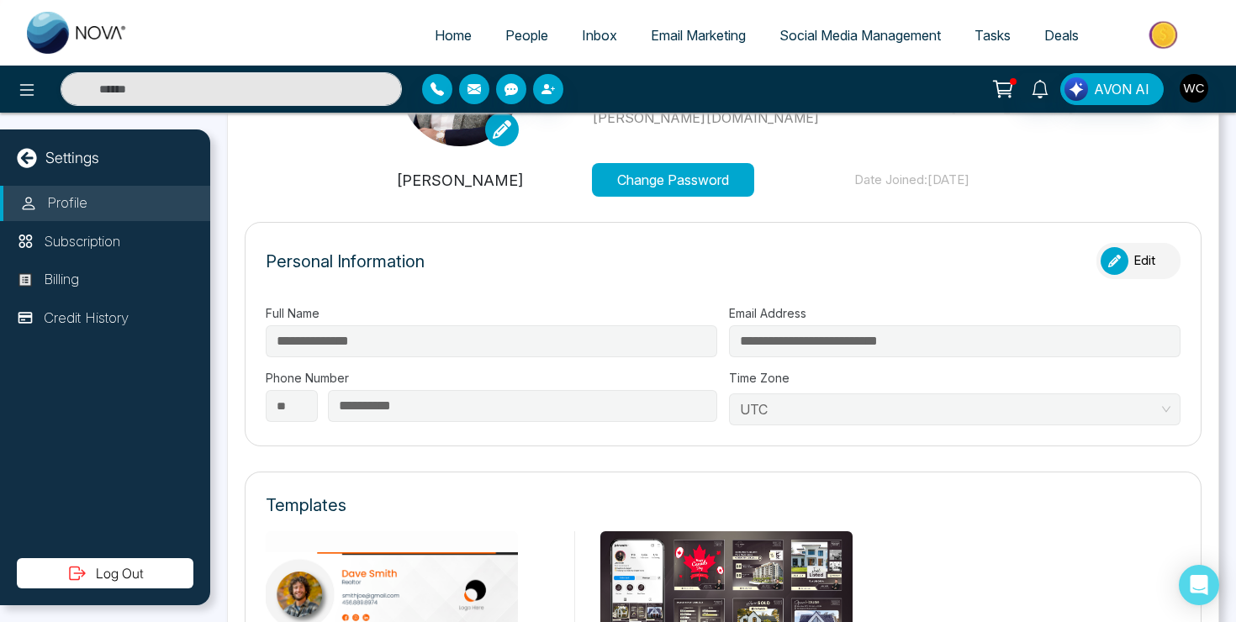
click at [1124, 266] on div "button" at bounding box center [1115, 261] width 28 height 28
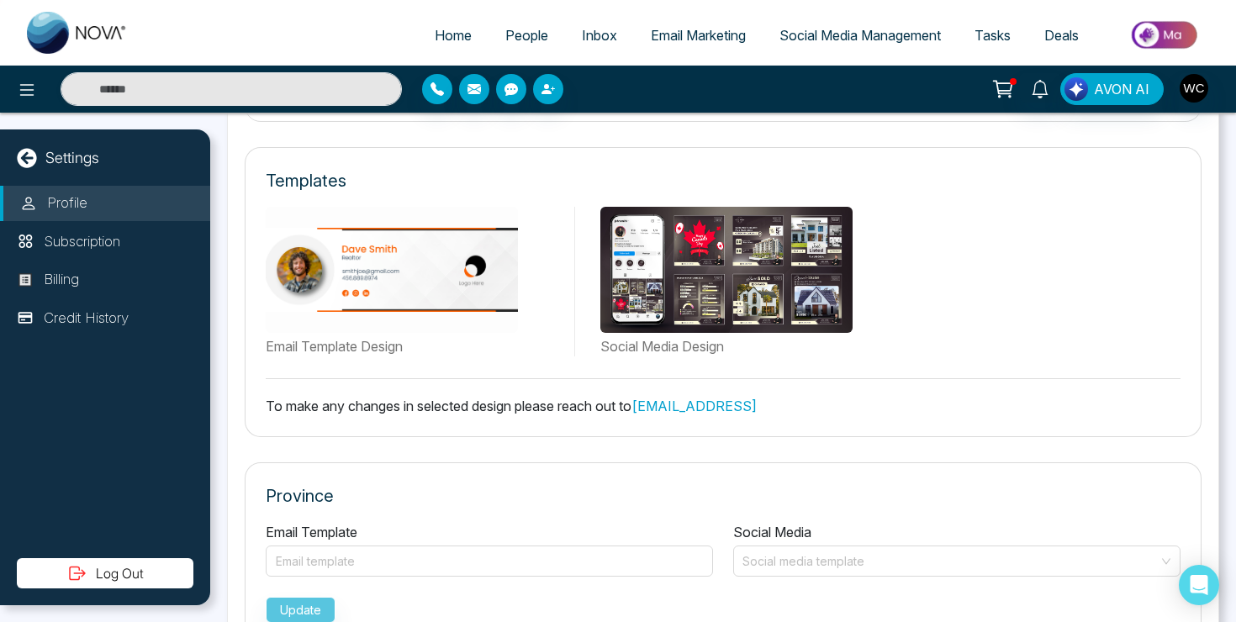
scroll to position [507, 0]
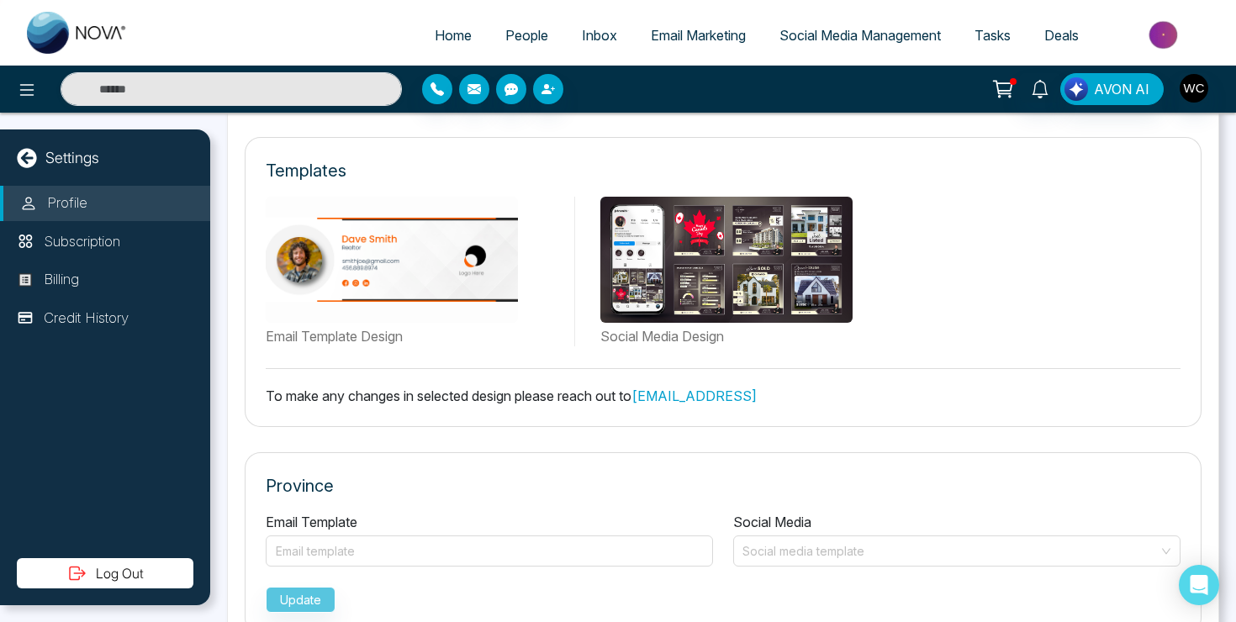
click at [968, 390] on p "To make any changes in selected design please reach out to [EMAIL_ADDRESS]" at bounding box center [723, 396] width 915 height 20
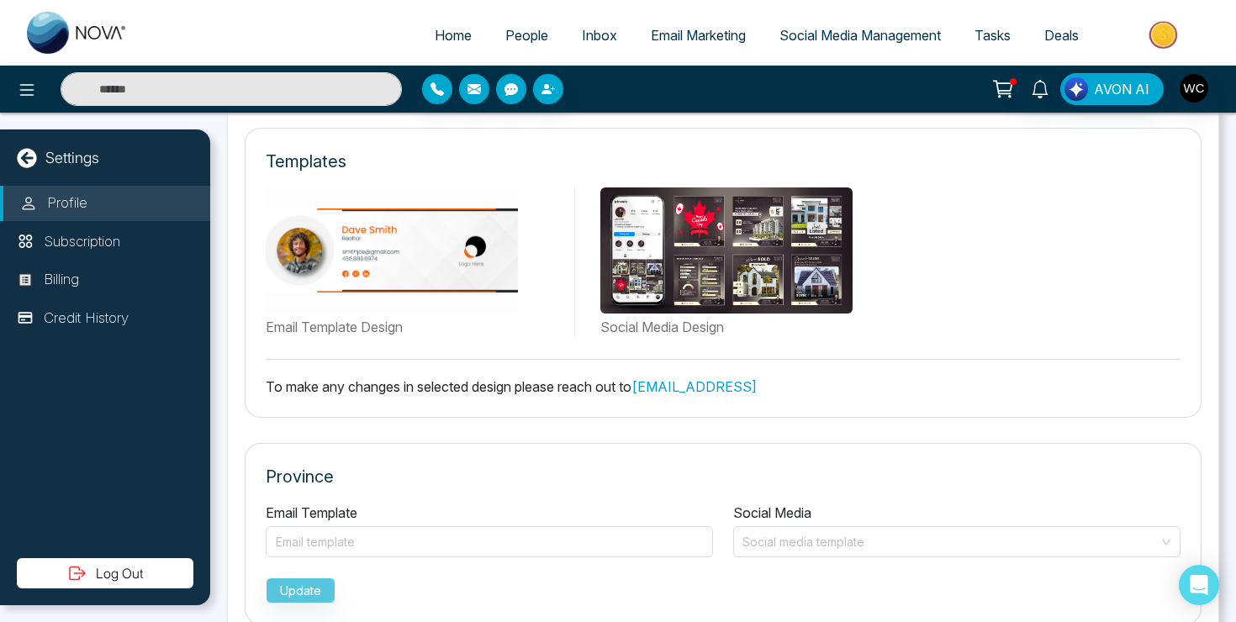
scroll to position [0, 0]
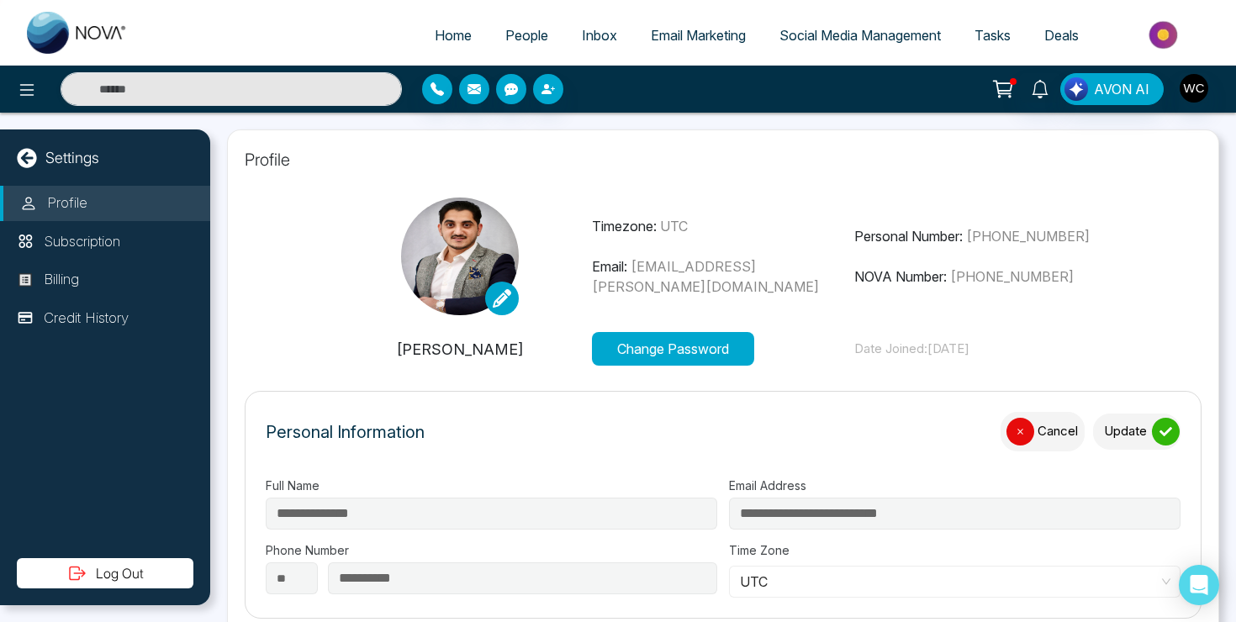
click at [1126, 431] on button "Update" at bounding box center [1136, 432] width 87 height 36
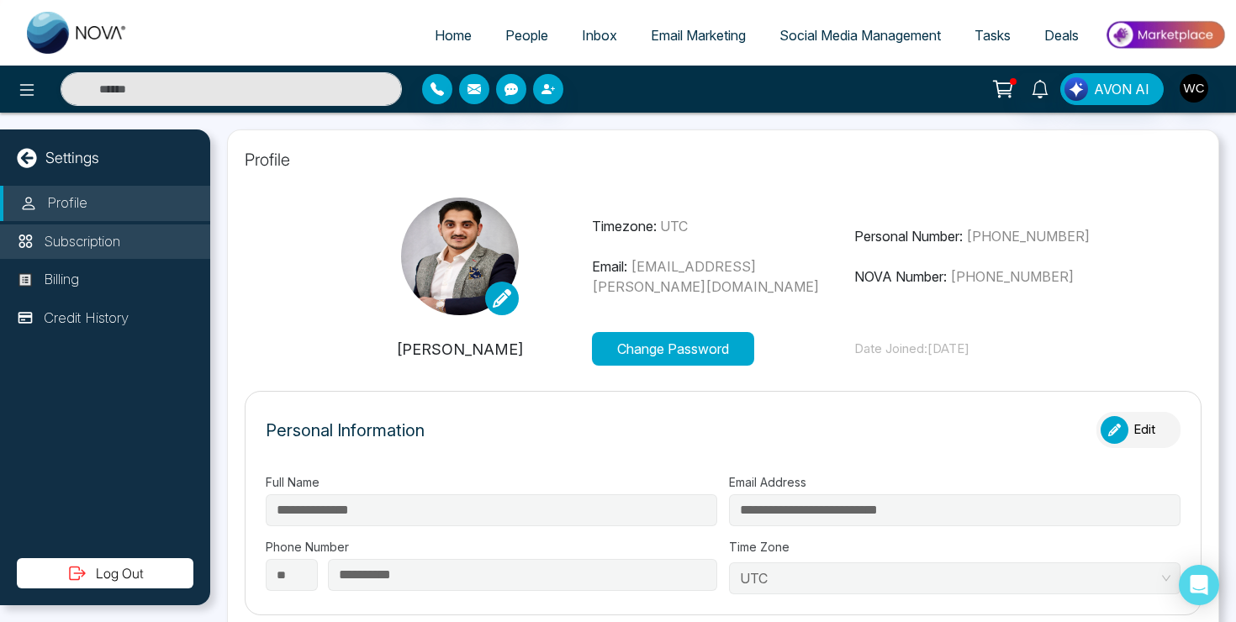
click at [96, 246] on p "Subscription" at bounding box center [82, 242] width 77 height 22
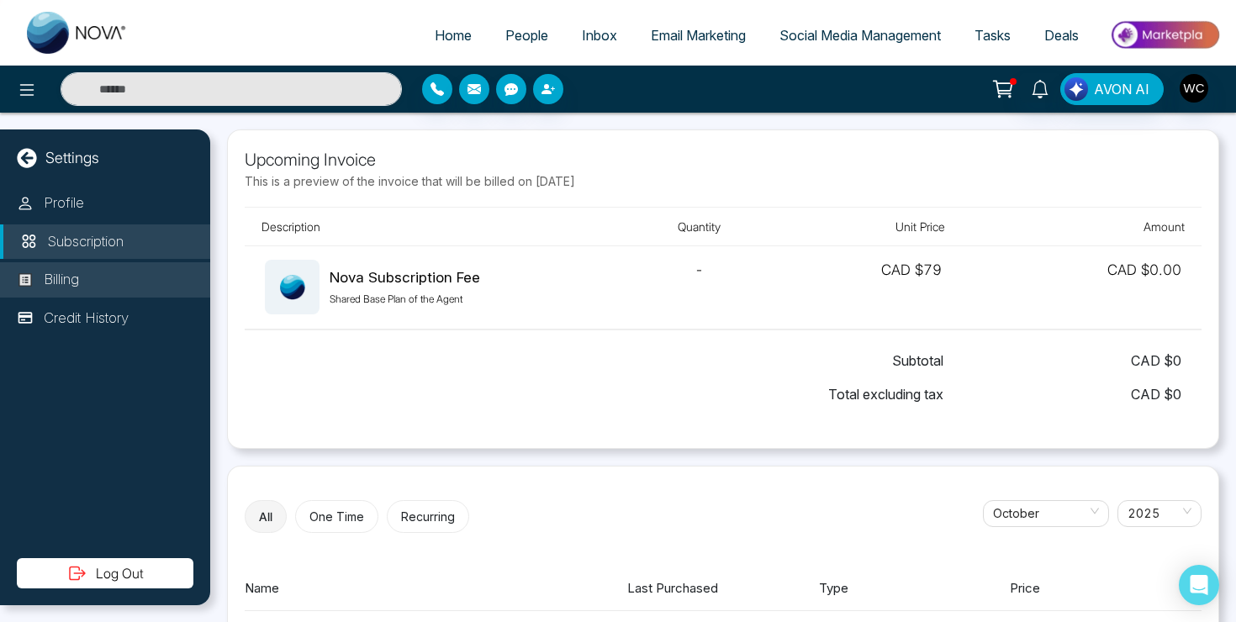
click at [117, 288] on li "Billing" at bounding box center [105, 279] width 210 height 35
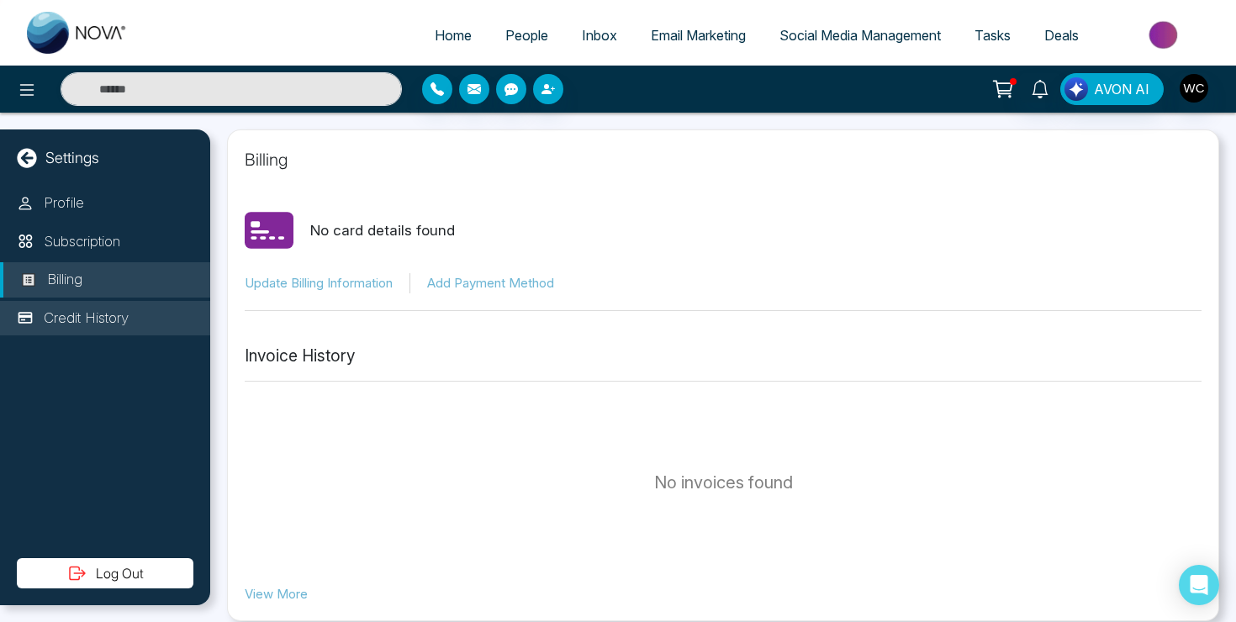
click at [96, 317] on p "Credit History" at bounding box center [86, 319] width 85 height 22
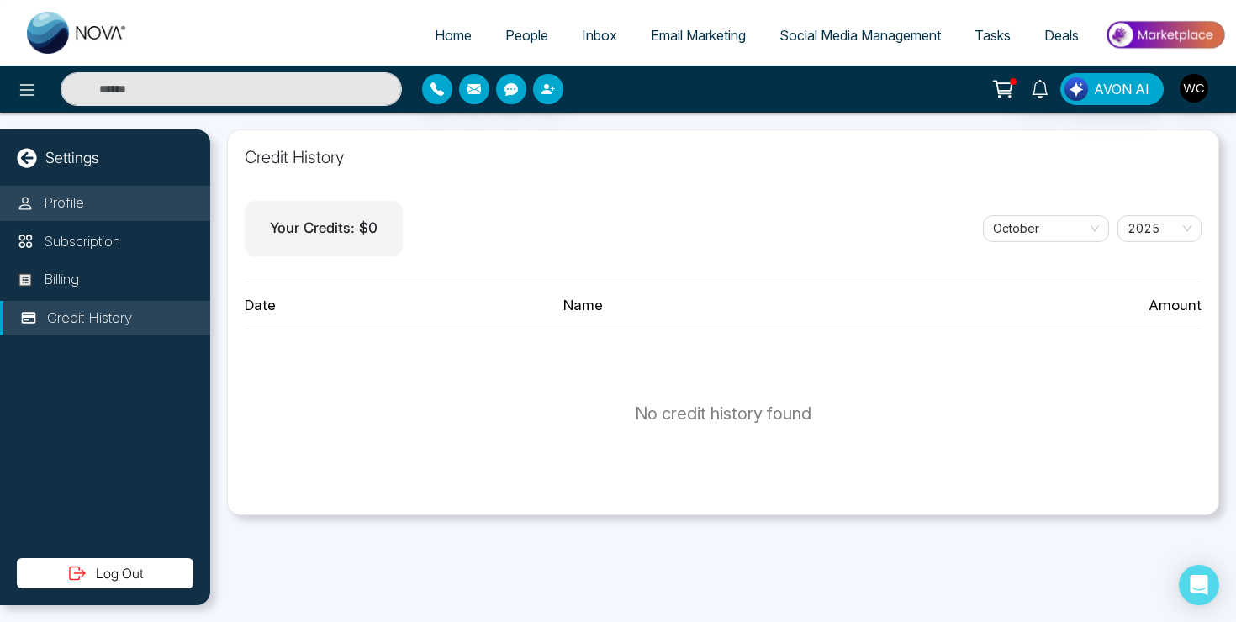
click at [95, 208] on li "Profile" at bounding box center [105, 203] width 210 height 35
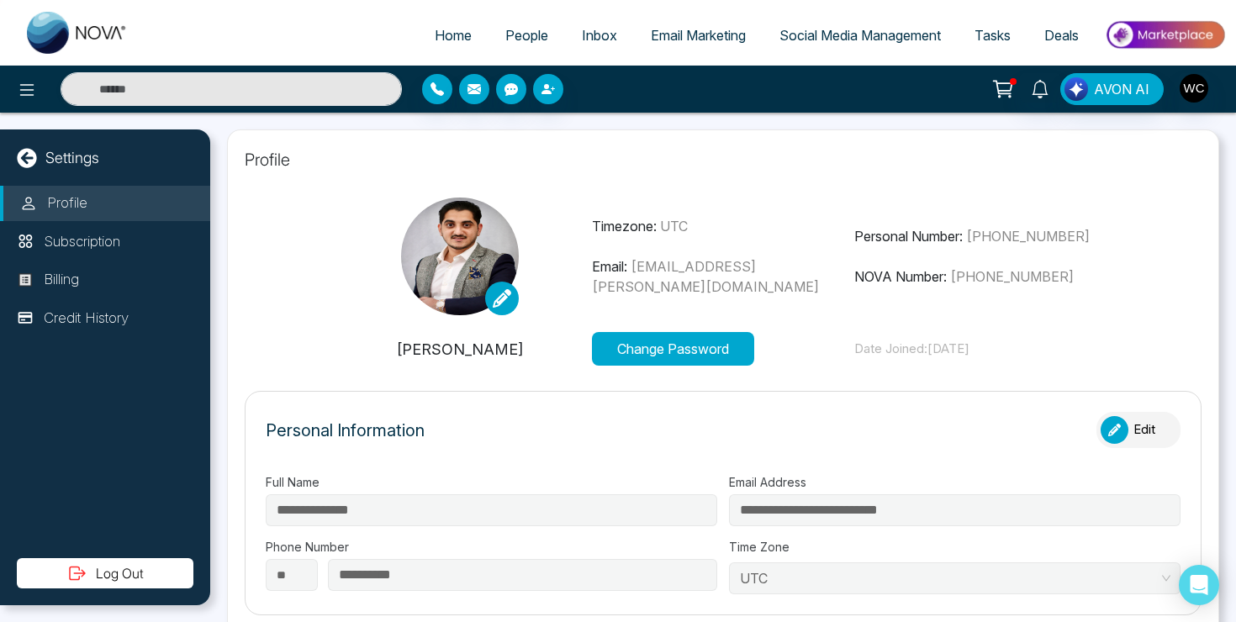
click at [30, 157] on icon at bounding box center [27, 158] width 20 height 20
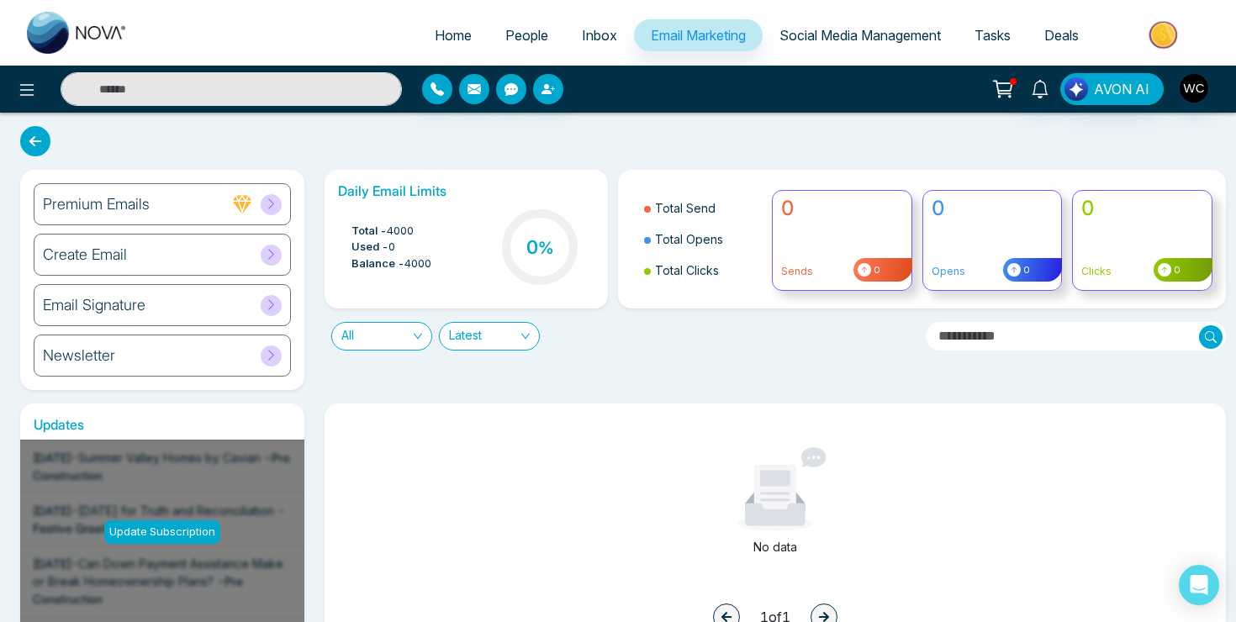
click at [1096, 335] on input "text" at bounding box center [1076, 336] width 301 height 29
click at [273, 261] on icon at bounding box center [271, 254] width 13 height 13
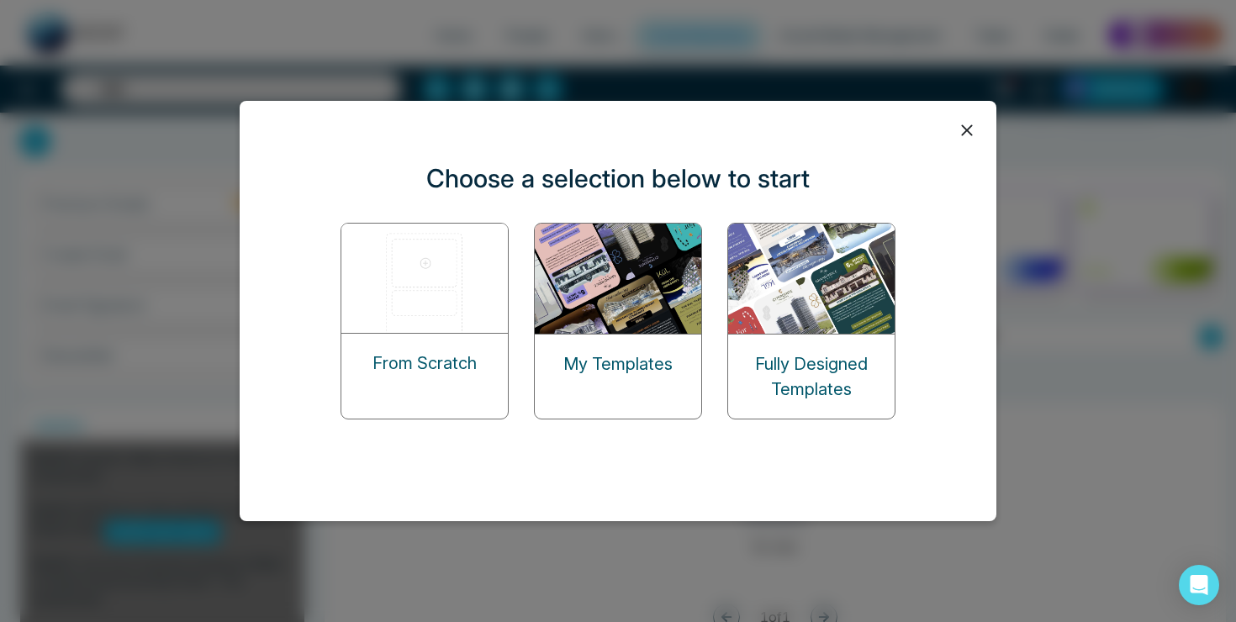
click at [628, 335] on div "My Templates" at bounding box center [618, 364] width 166 height 59
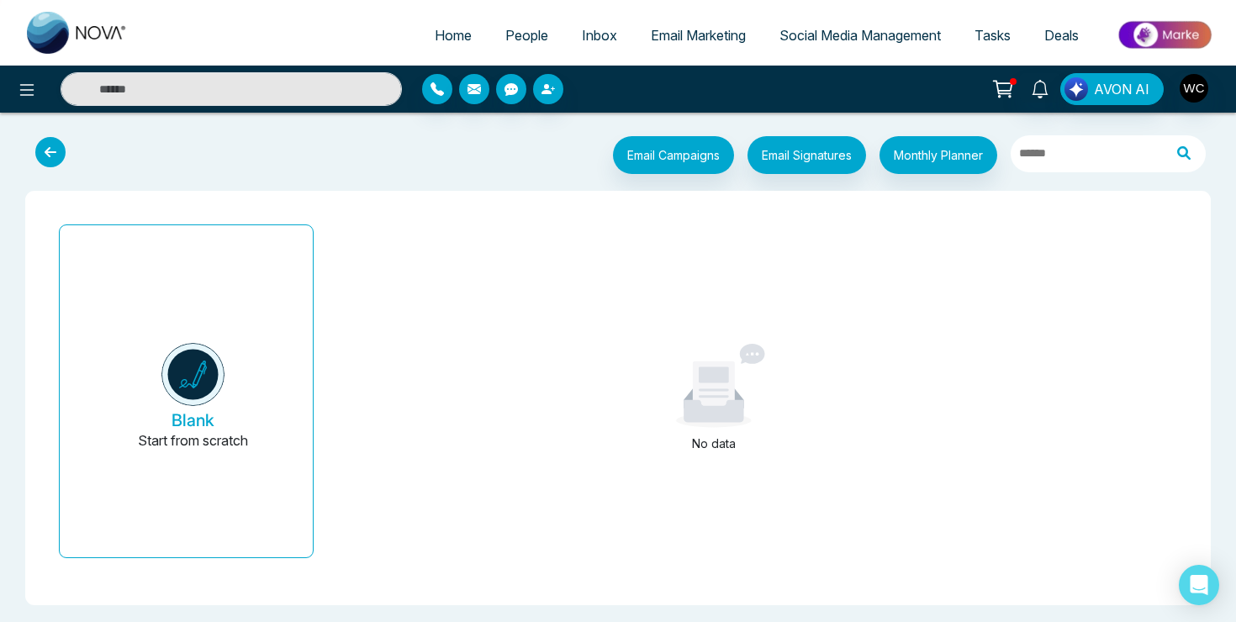
scroll to position [3, 0]
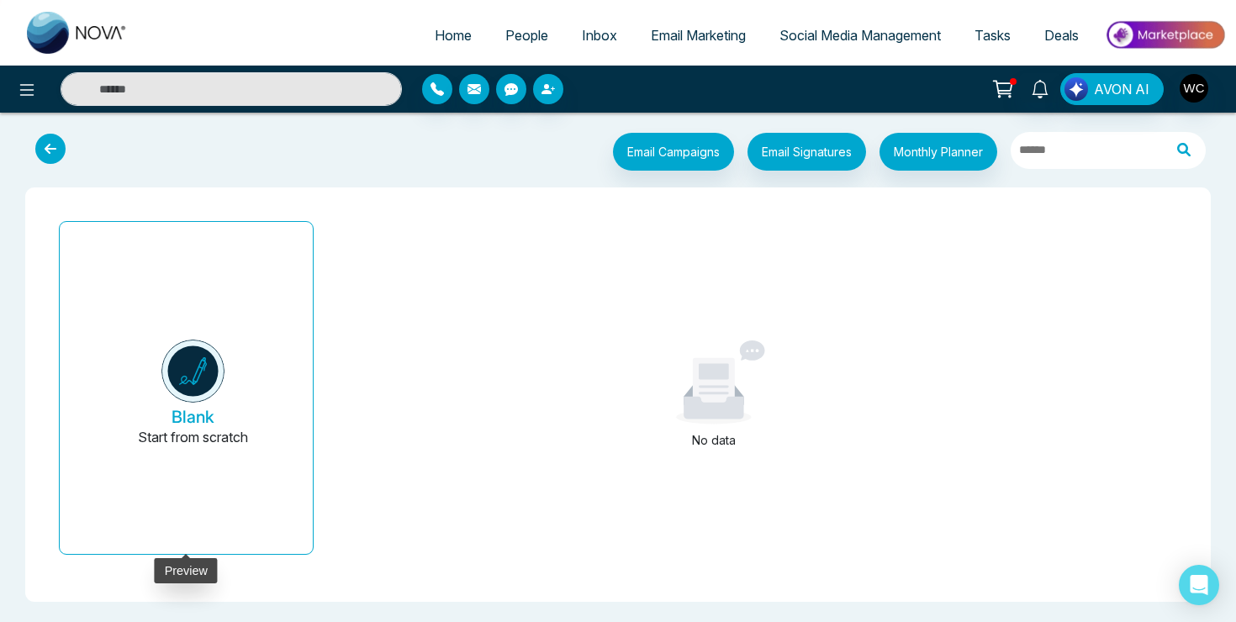
click at [201, 401] on img at bounding box center [192, 371] width 63 height 63
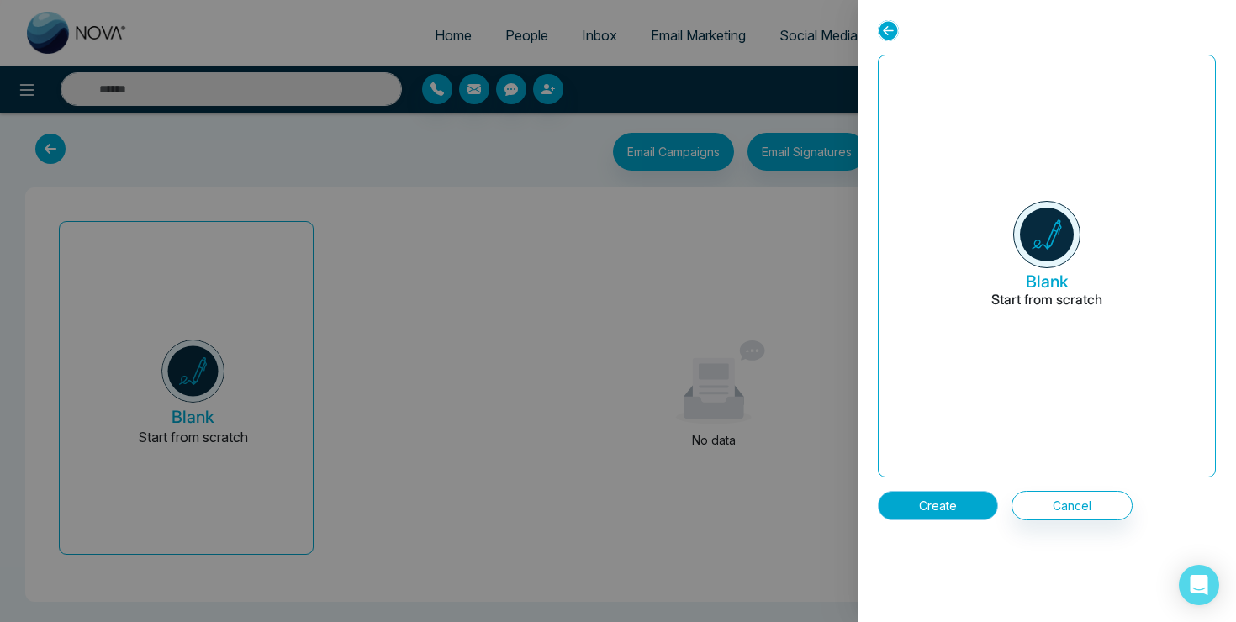
click at [957, 515] on button "Create" at bounding box center [938, 505] width 120 height 29
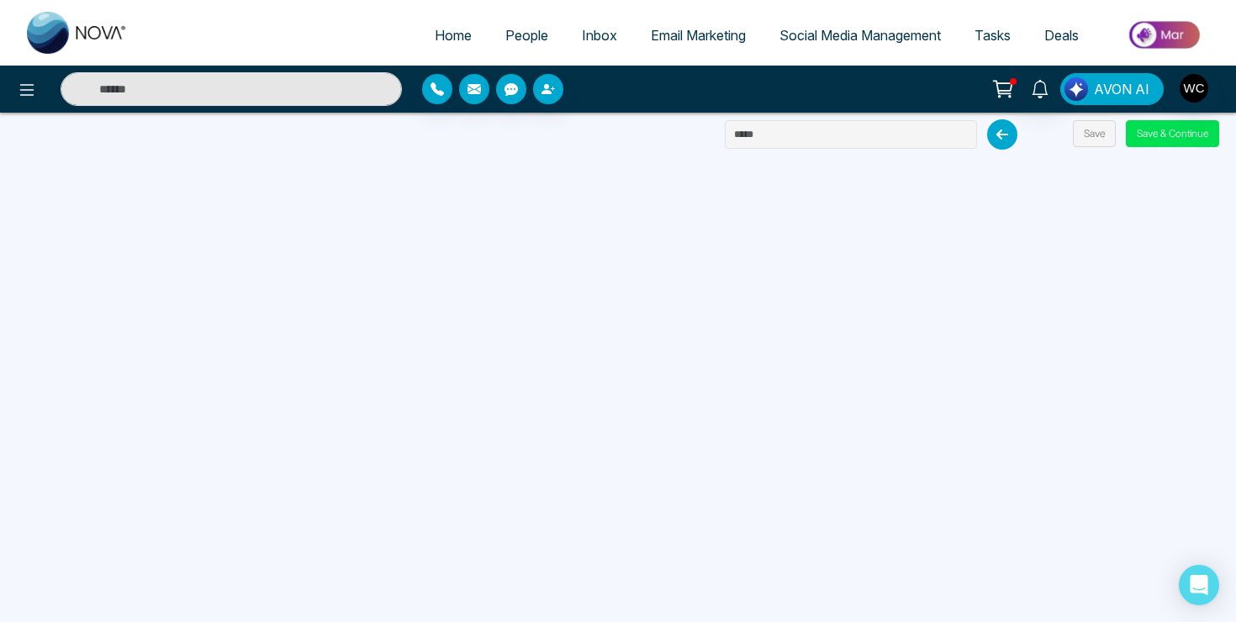
click at [1117, 88] on span "AVON AI" at bounding box center [1121, 89] width 55 height 20
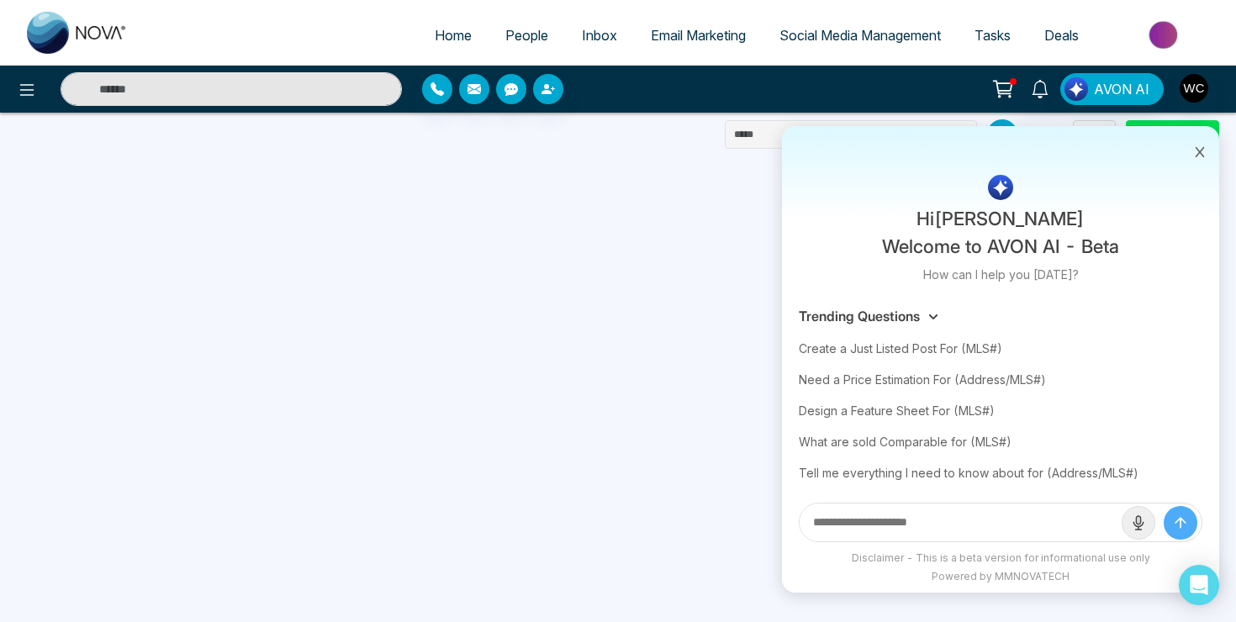
click at [929, 504] on input "text" at bounding box center [961, 523] width 322 height 38
type input "*"
type input "**********"
click at [1164, 506] on button "submit" at bounding box center [1181, 523] width 34 height 34
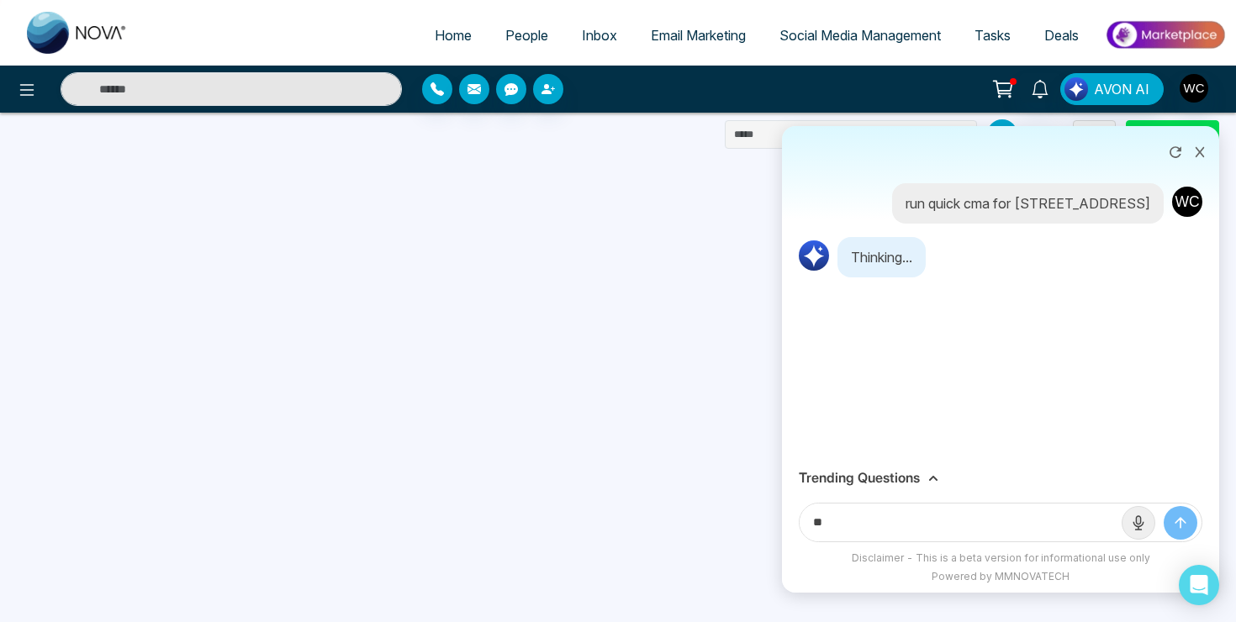
type input "*"
click at [1015, 513] on input "**********" at bounding box center [961, 523] width 322 height 38
click at [933, 474] on icon at bounding box center [933, 478] width 10 height 10
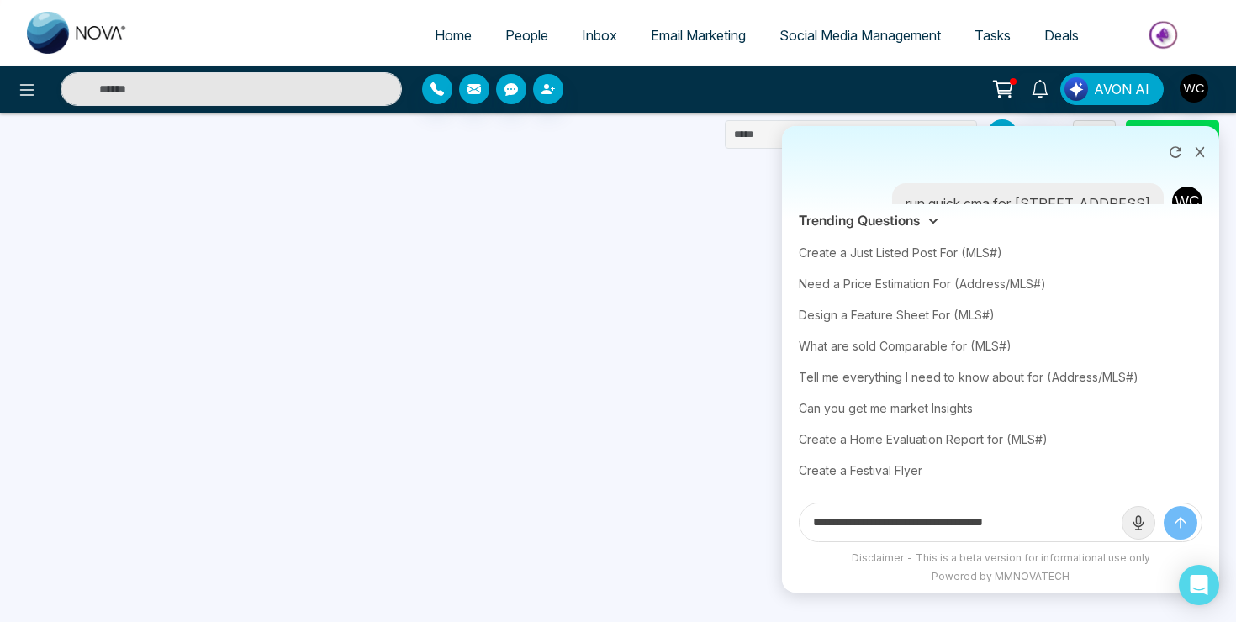
type input "**********"
click at [1201, 147] on icon at bounding box center [1200, 152] width 12 height 12
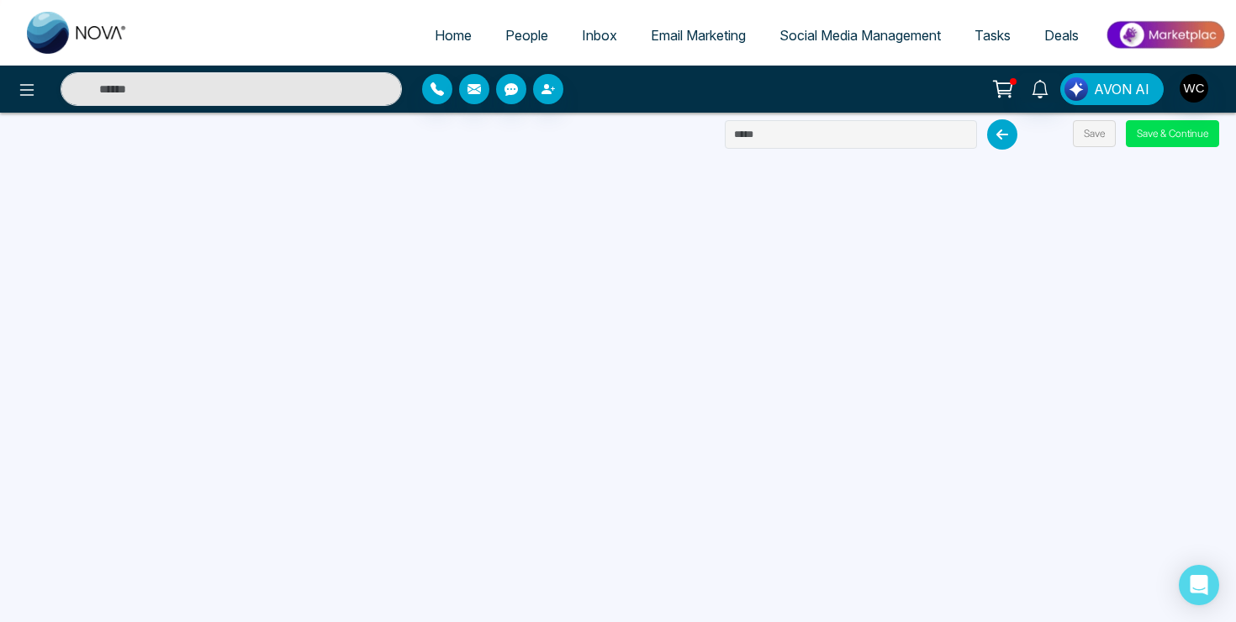
click at [1123, 92] on span "AVON AI" at bounding box center [1121, 89] width 55 height 20
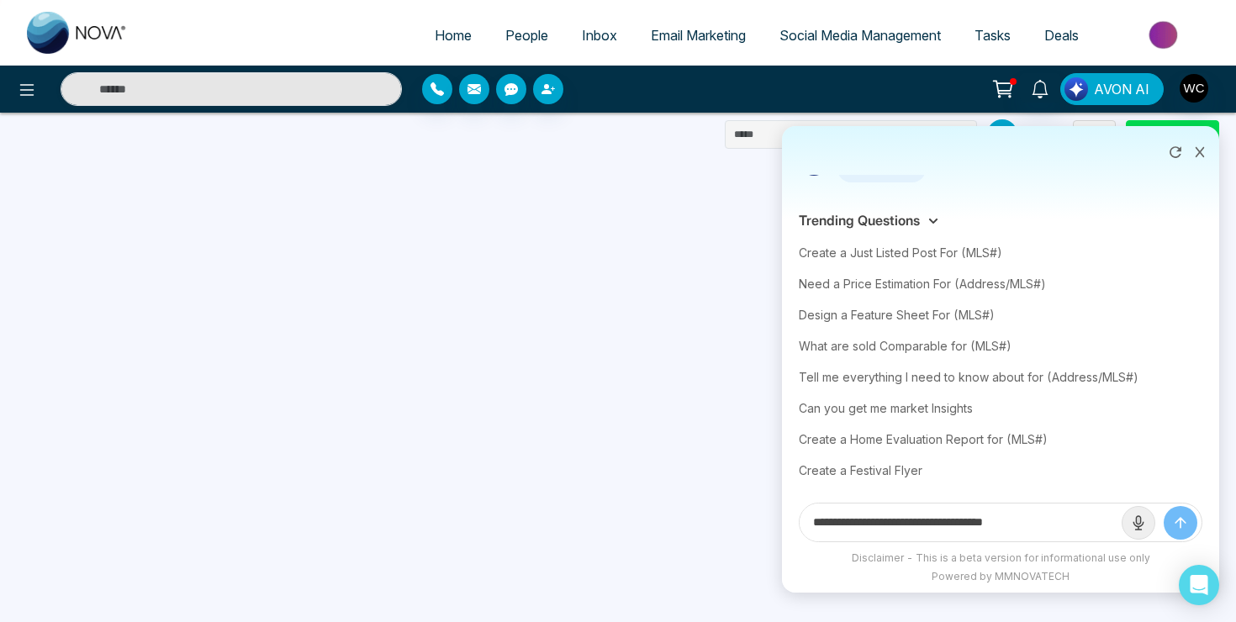
scroll to position [107, 0]
click at [1176, 155] on icon at bounding box center [1175, 152] width 17 height 17
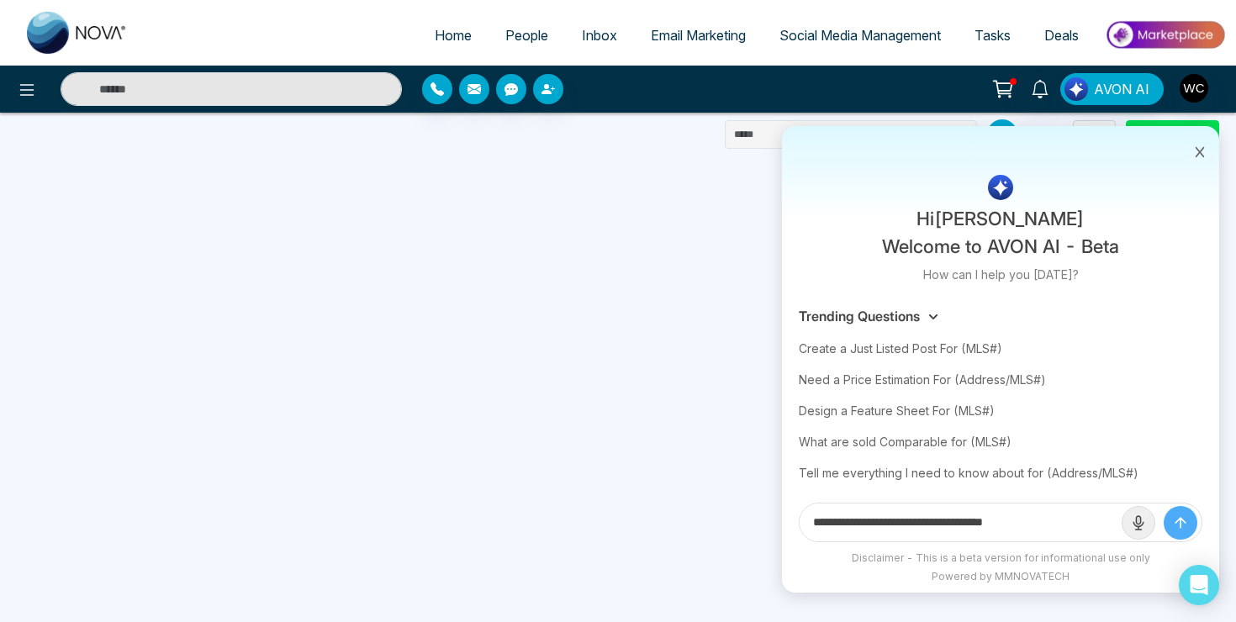
click at [1179, 526] on icon "submit" at bounding box center [1180, 523] width 17 height 17
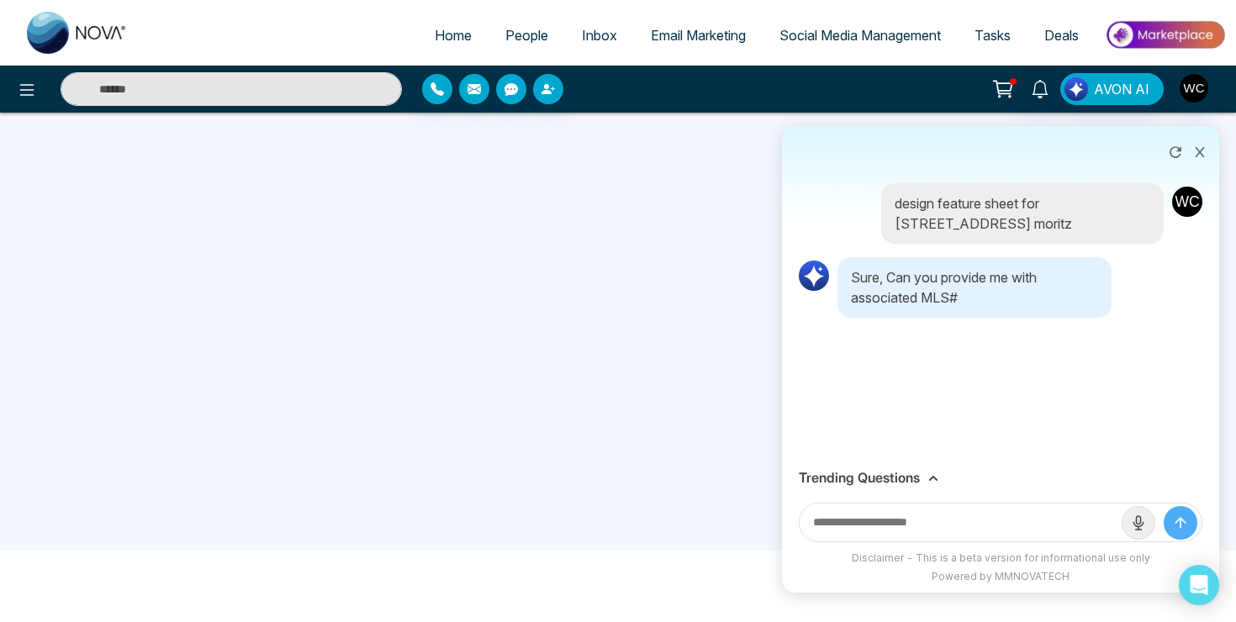
scroll to position [160, 0]
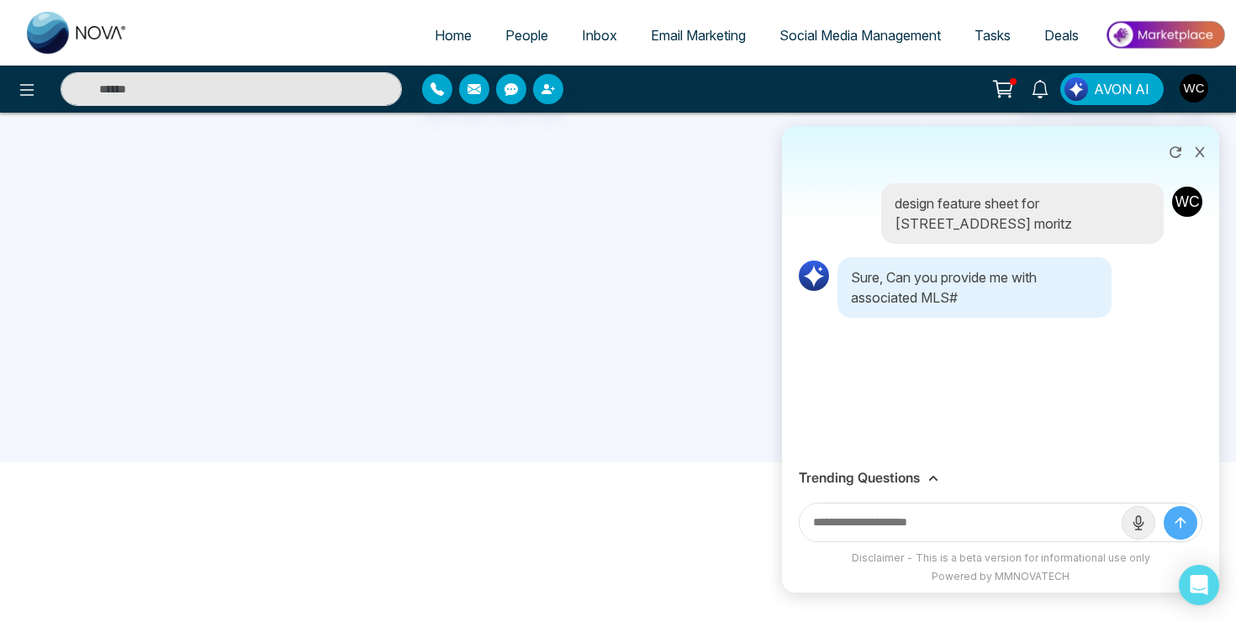
click at [907, 526] on input "text" at bounding box center [961, 523] width 322 height 38
type input "**********"
click at [1164, 506] on button "submit" at bounding box center [1181, 523] width 34 height 34
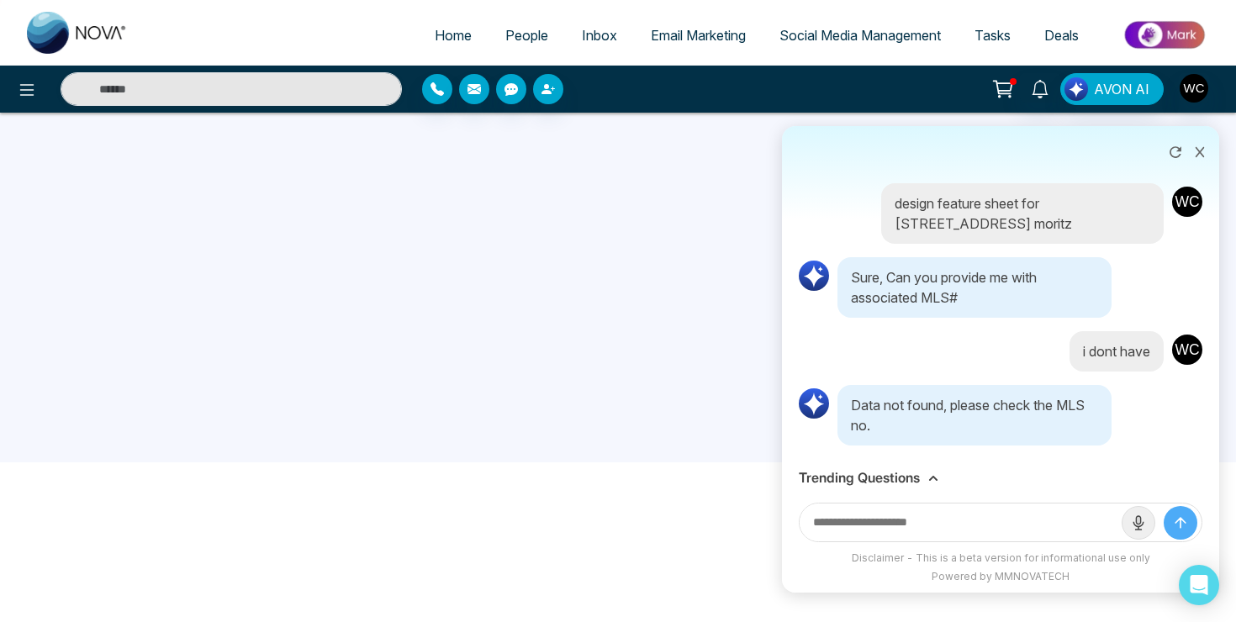
click at [1196, 151] on icon at bounding box center [1200, 152] width 12 height 12
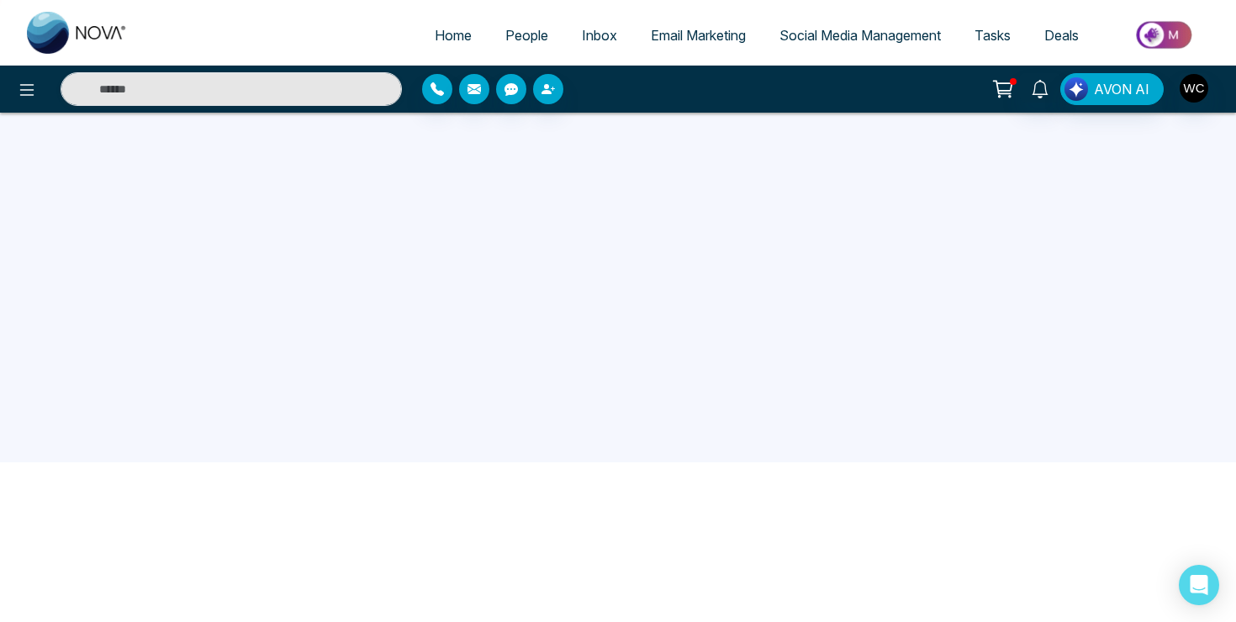
click at [1111, 71] on div "AVON AI" at bounding box center [618, 89] width 1236 height 47
click at [1110, 102] on button "AVON AI" at bounding box center [1111, 89] width 103 height 32
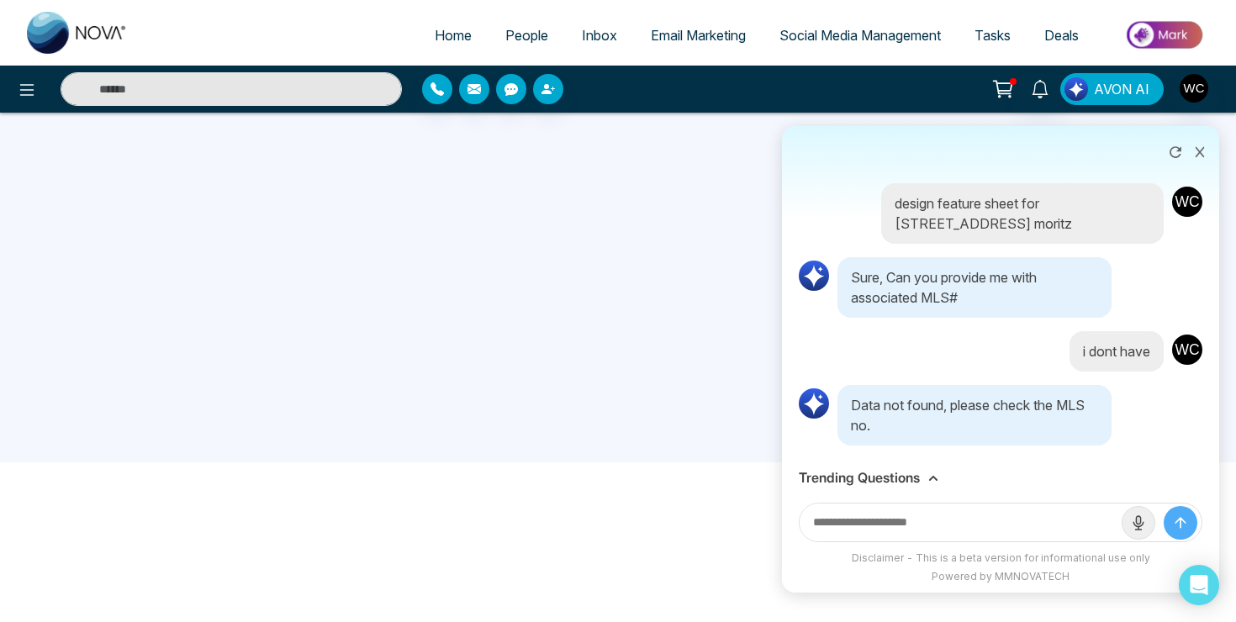
scroll to position [0, 0]
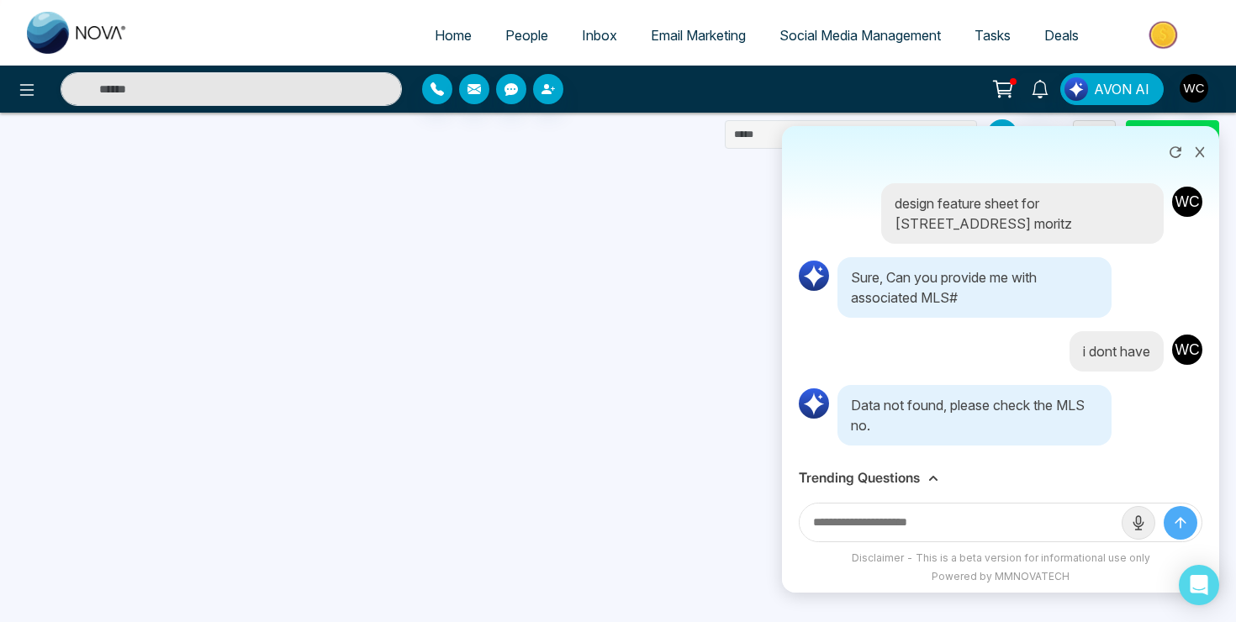
click at [879, 467] on div "Trending Questions" at bounding box center [1000, 478] width 437 height 33
click at [910, 486] on div "Trending Questions" at bounding box center [1000, 478] width 437 height 33
click at [931, 476] on icon at bounding box center [933, 478] width 10 height 10
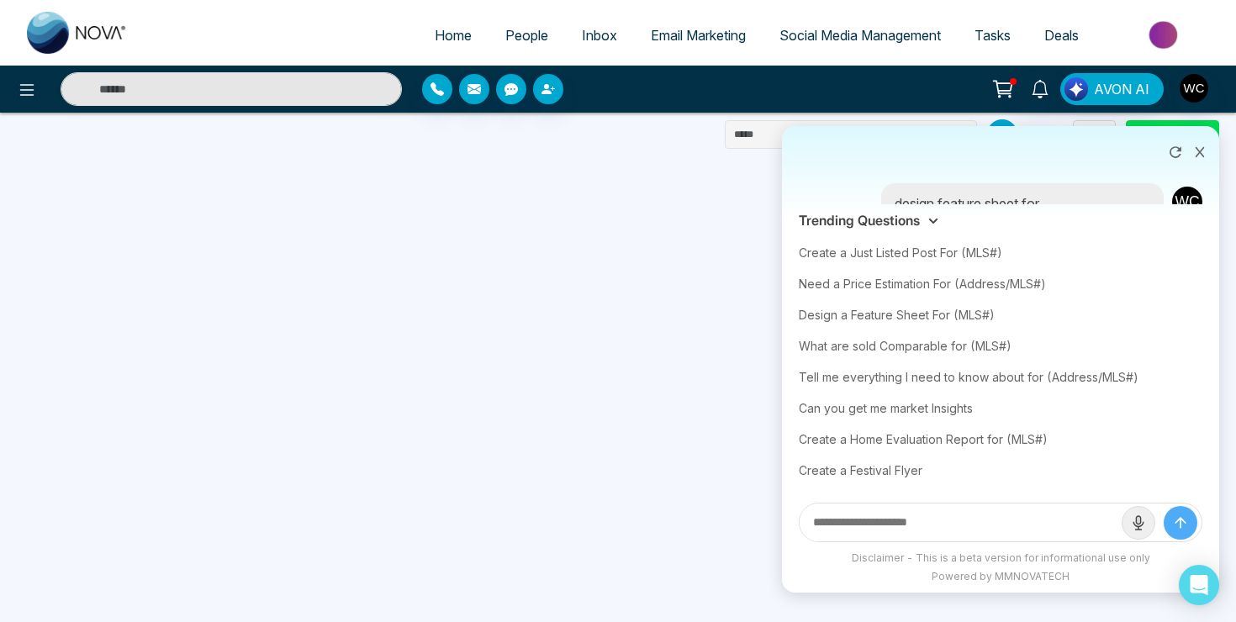
click at [1202, 150] on icon at bounding box center [1200, 152] width 9 height 10
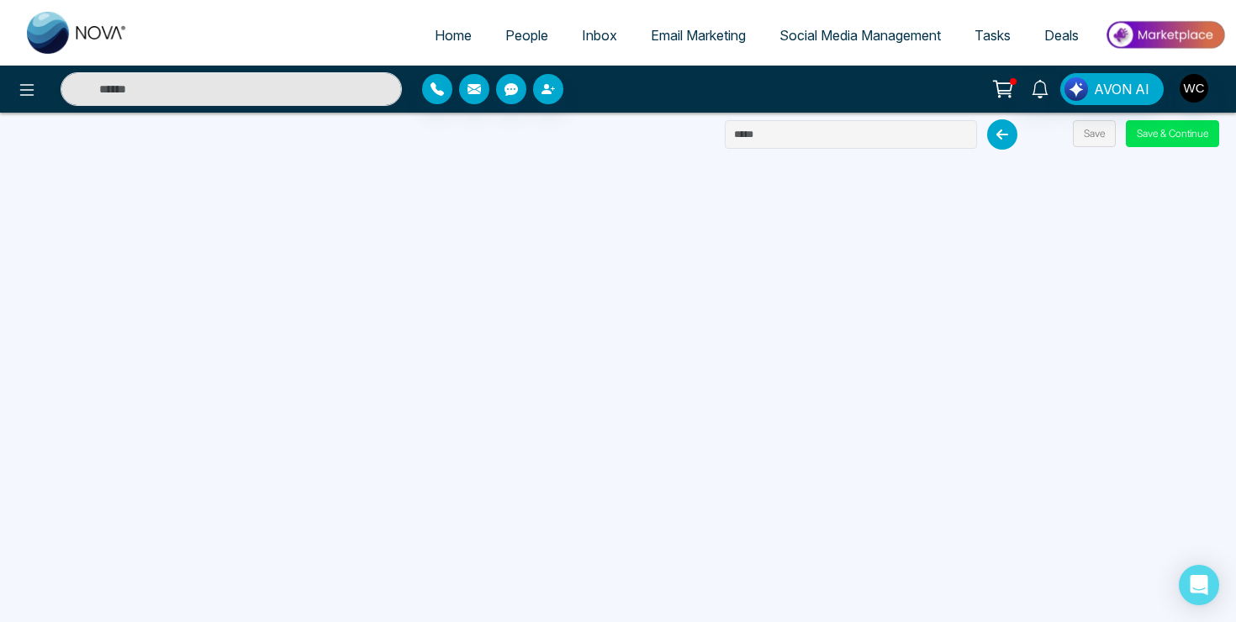
click at [517, 35] on span "People" at bounding box center [526, 35] width 43 height 17
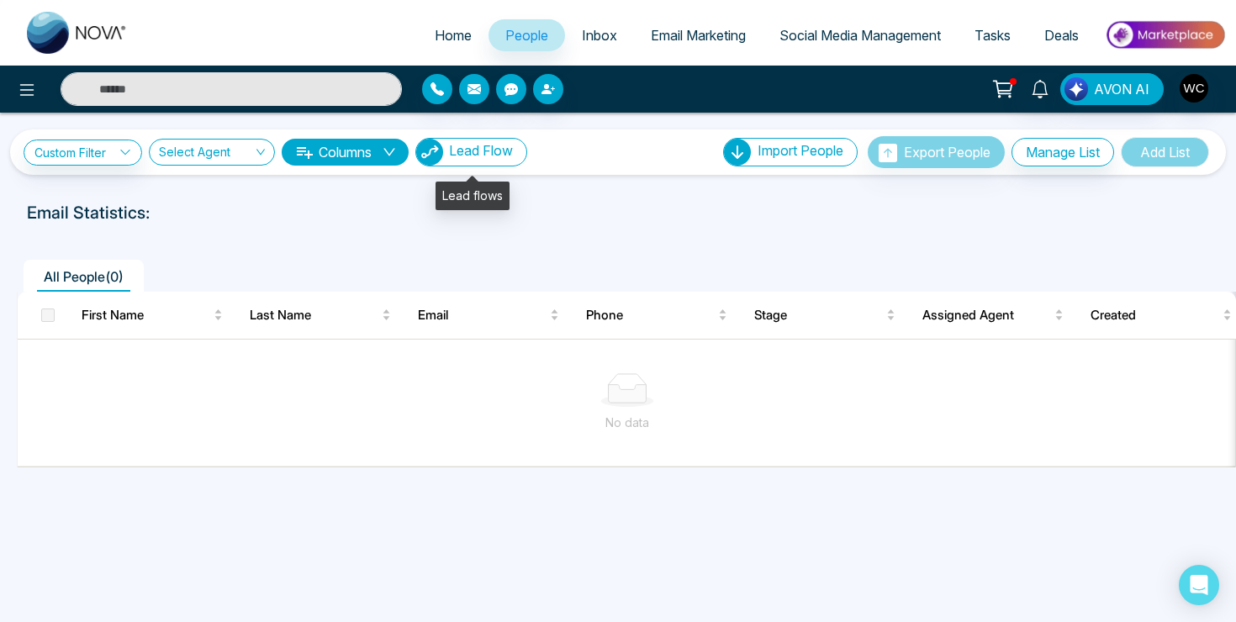
click at [471, 160] on button "Lead Flow" at bounding box center [471, 152] width 112 height 29
click at [591, 33] on span "Inbox" at bounding box center [599, 35] width 35 height 17
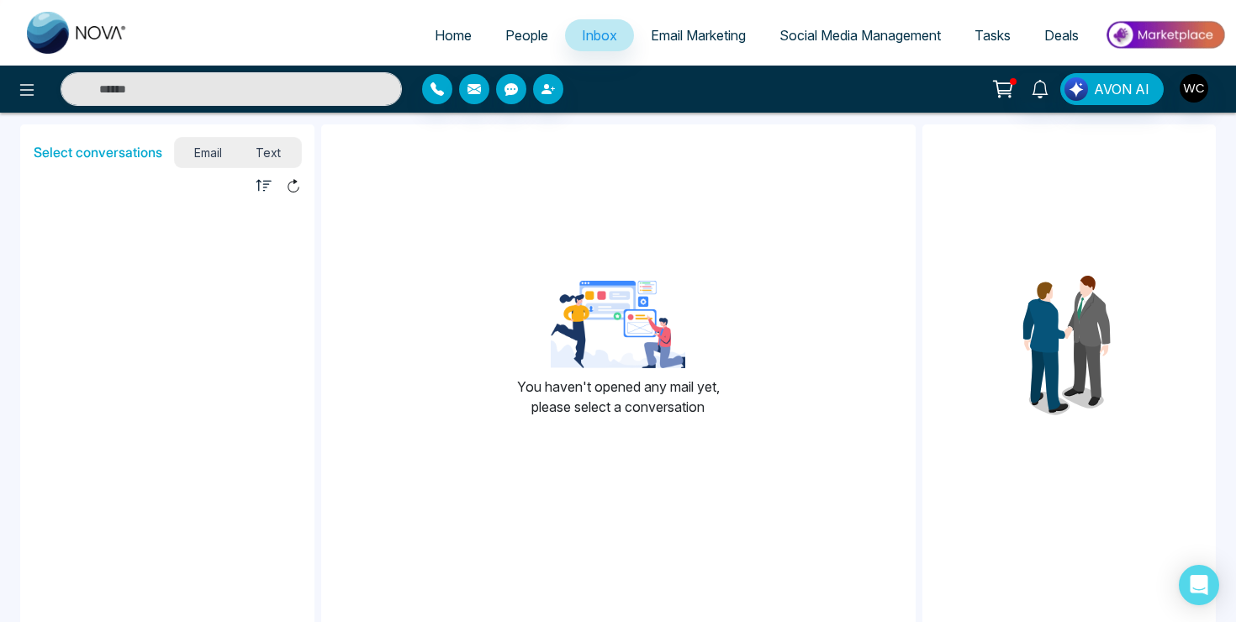
click at [651, 35] on span "Email Marketing" at bounding box center [698, 35] width 95 height 17
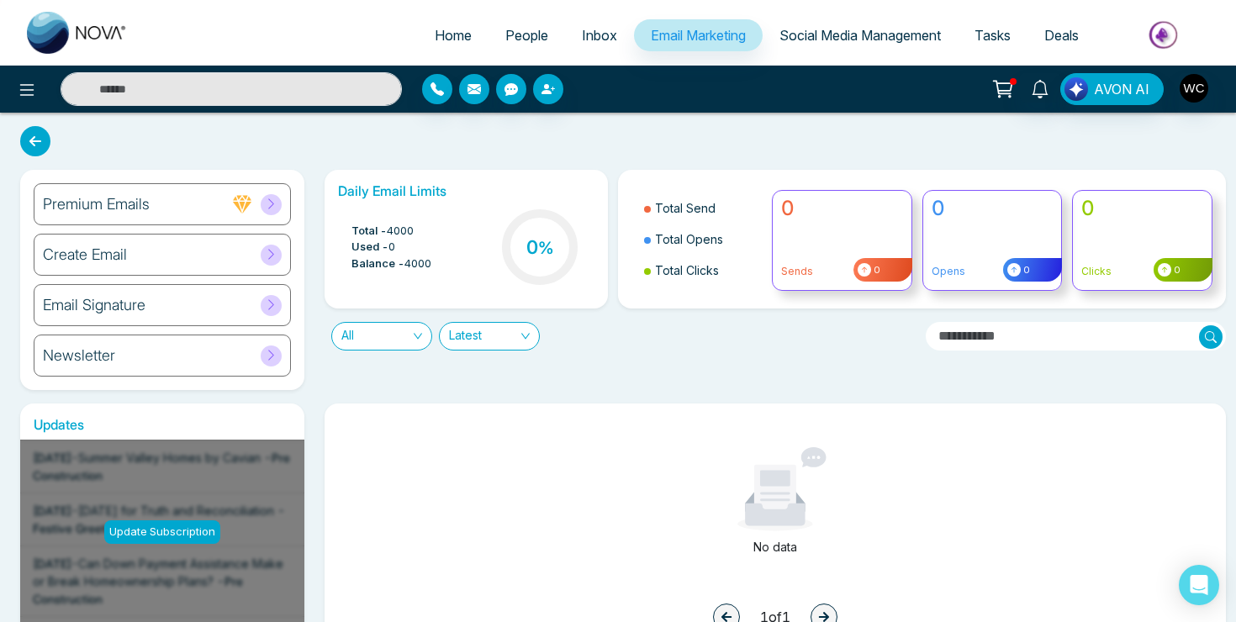
click at [243, 203] on icon at bounding box center [242, 204] width 18 height 18
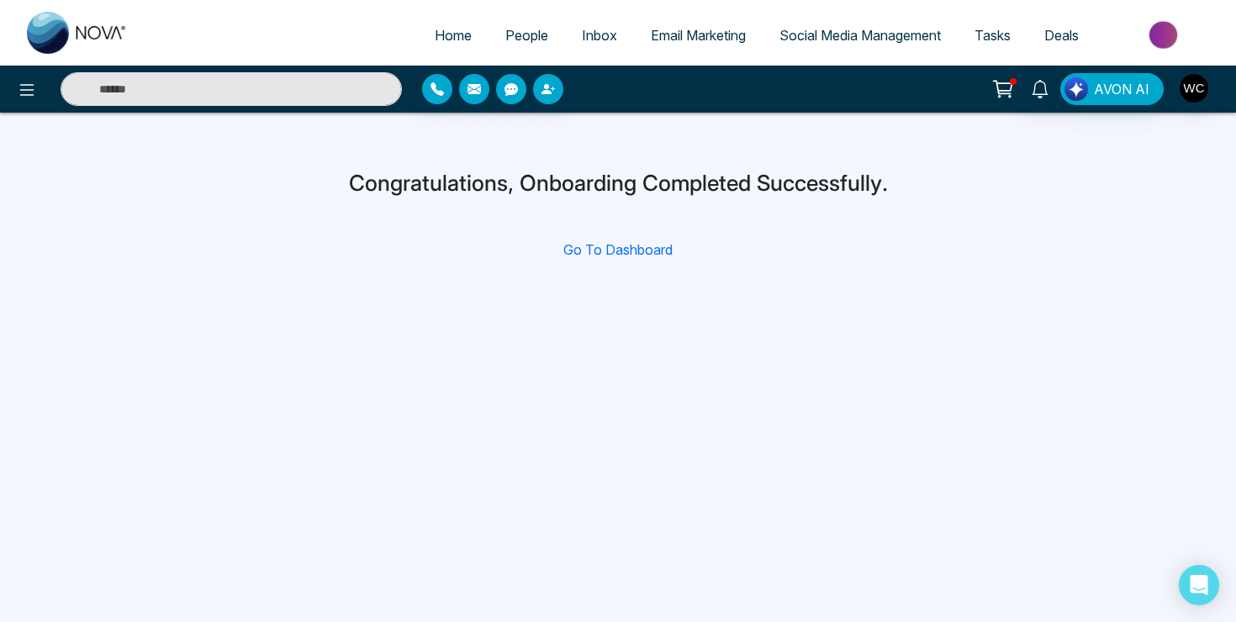
click at [701, 45] on link "Email Marketing" at bounding box center [698, 35] width 129 height 32
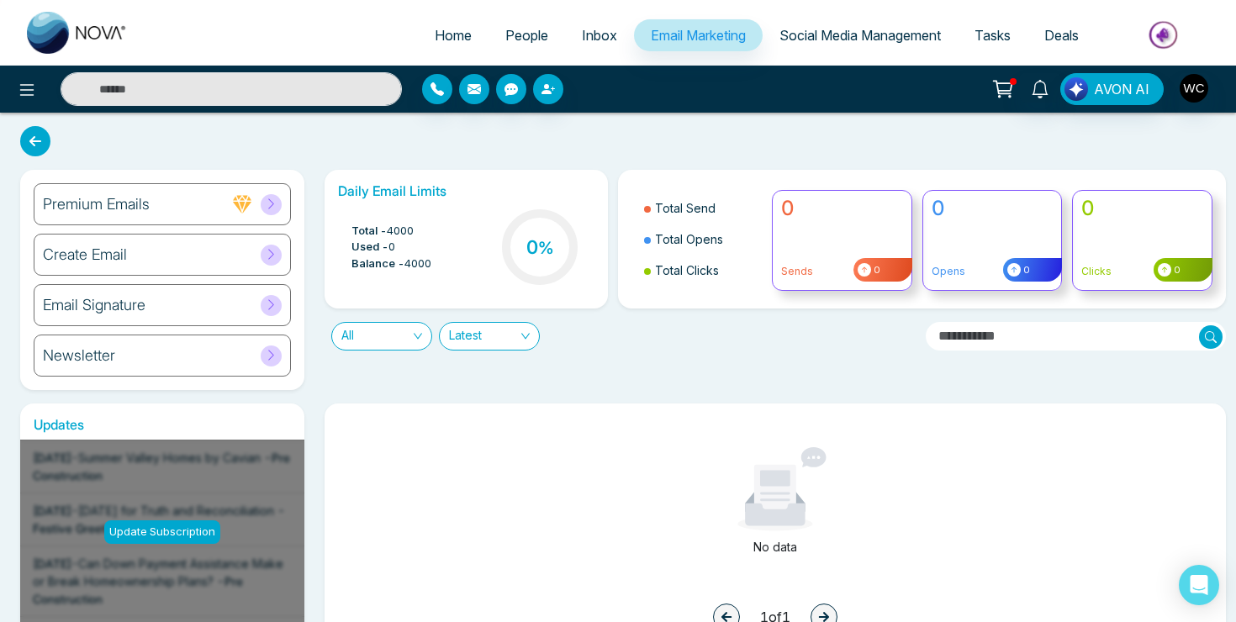
click at [167, 320] on div "Email Signature" at bounding box center [162, 305] width 257 height 42
click at [1038, 91] on icon at bounding box center [1040, 89] width 18 height 18
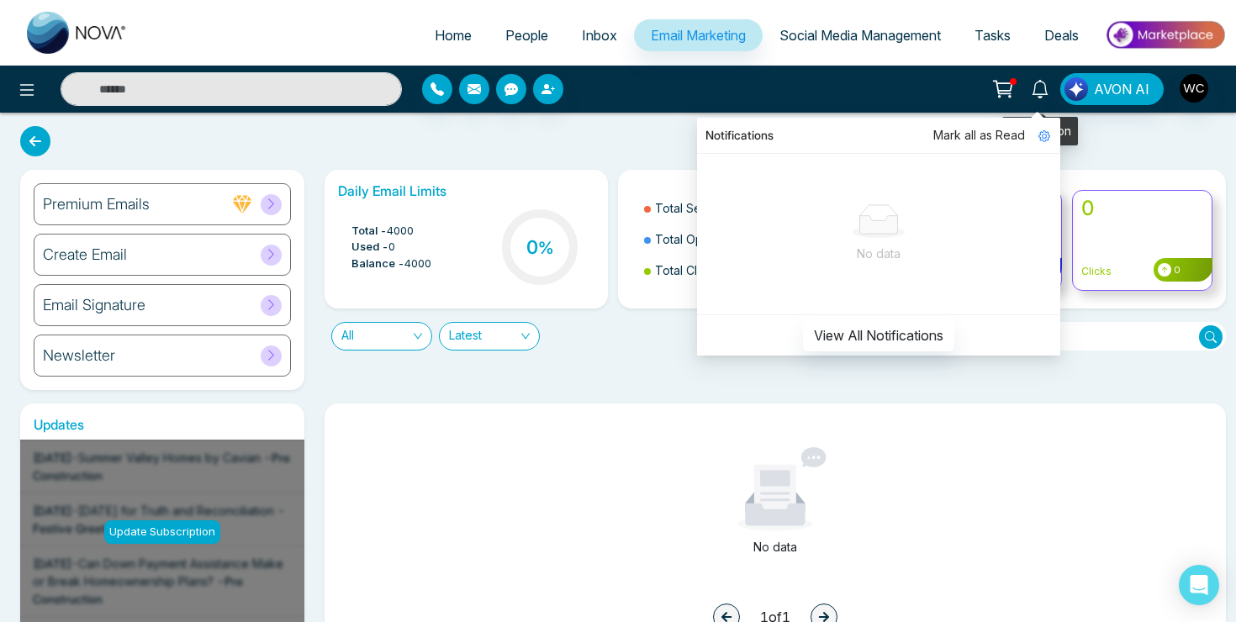
click at [1038, 91] on icon at bounding box center [1040, 89] width 18 height 18
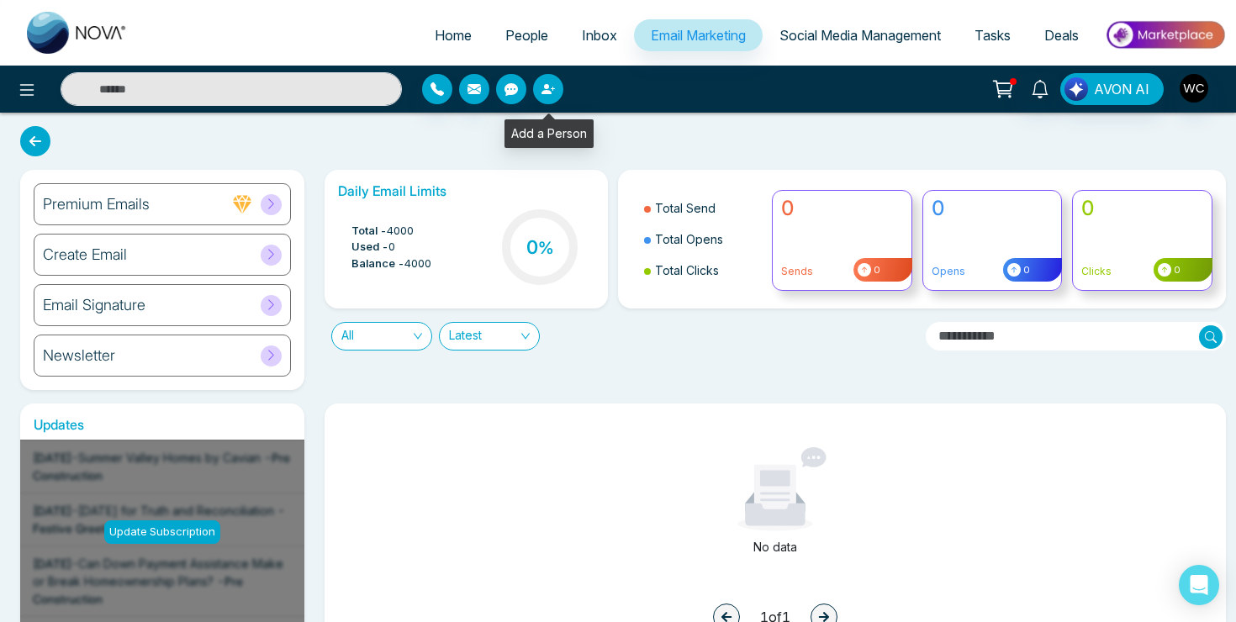
click at [557, 84] on button "button" at bounding box center [548, 89] width 30 height 30
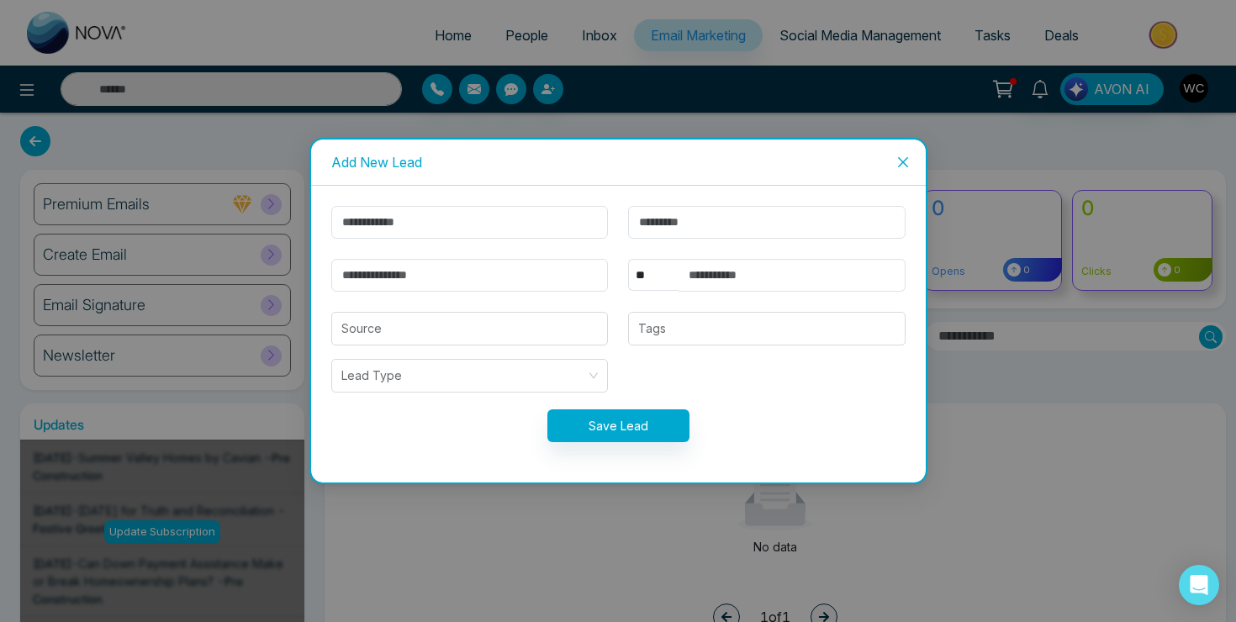
click at [903, 161] on icon "close" at bounding box center [902, 162] width 10 height 10
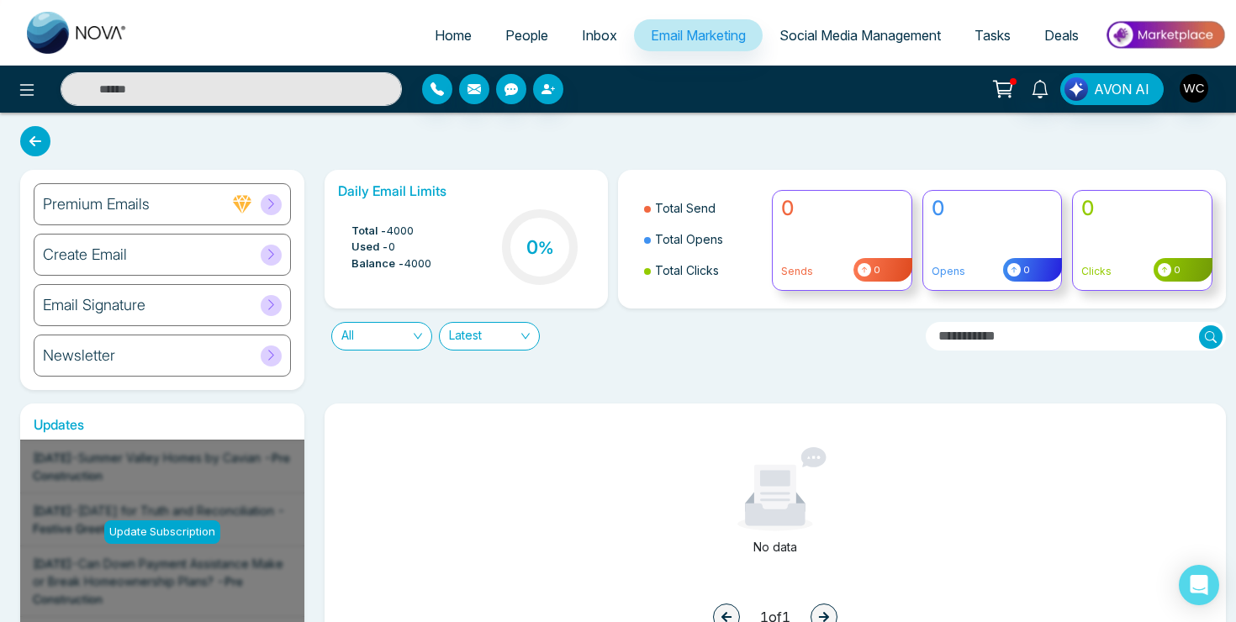
click at [811, 33] on span "Social Media Management" at bounding box center [859, 35] width 161 height 17
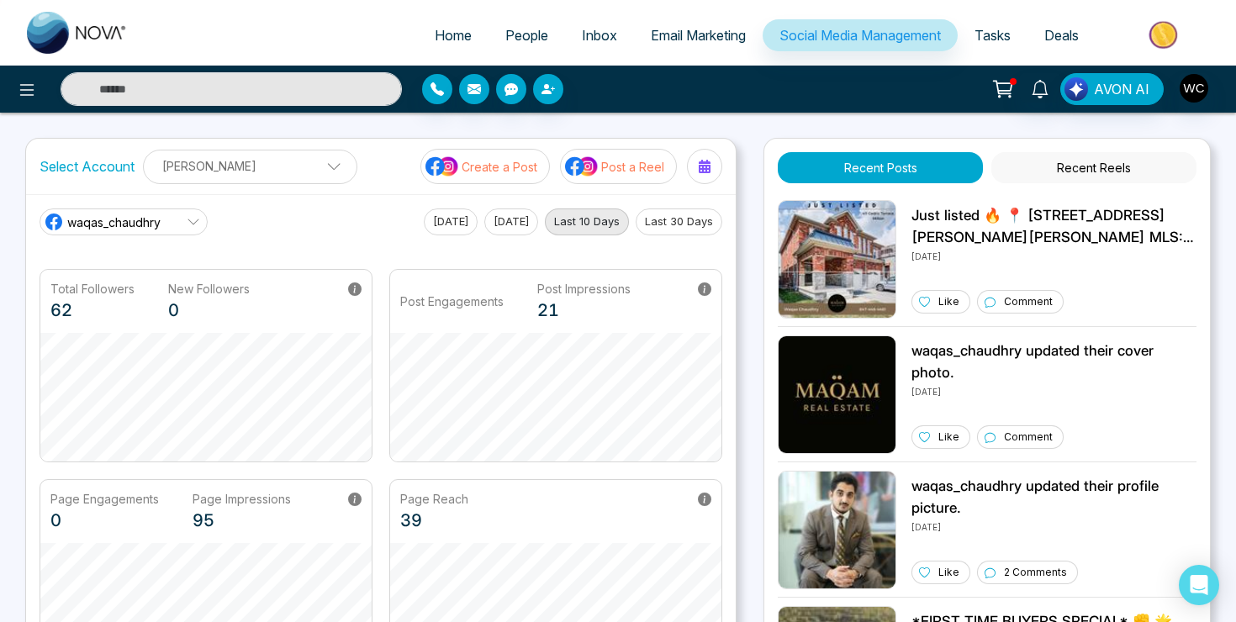
click at [991, 27] on span "Tasks" at bounding box center [993, 35] width 36 height 17
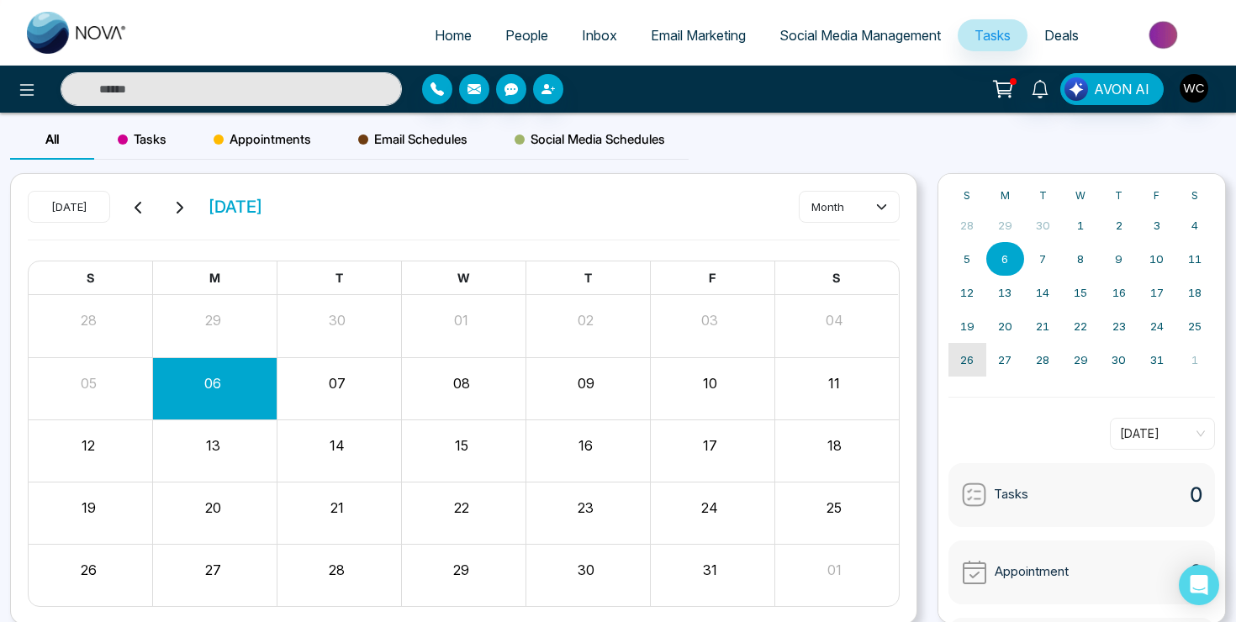
scroll to position [120, 0]
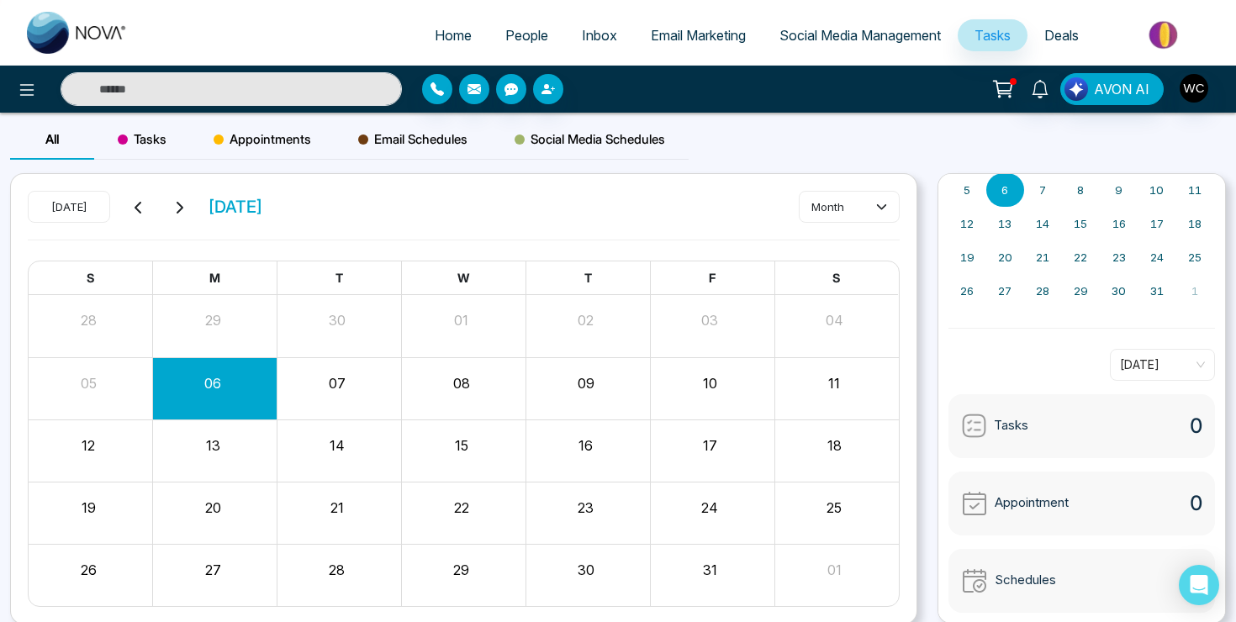
click at [334, 392] on button "07" at bounding box center [337, 383] width 17 height 20
click at [324, 392] on div "07" at bounding box center [337, 380] width 120 height 25
click at [1051, 182] on button "7" at bounding box center [1043, 190] width 38 height 34
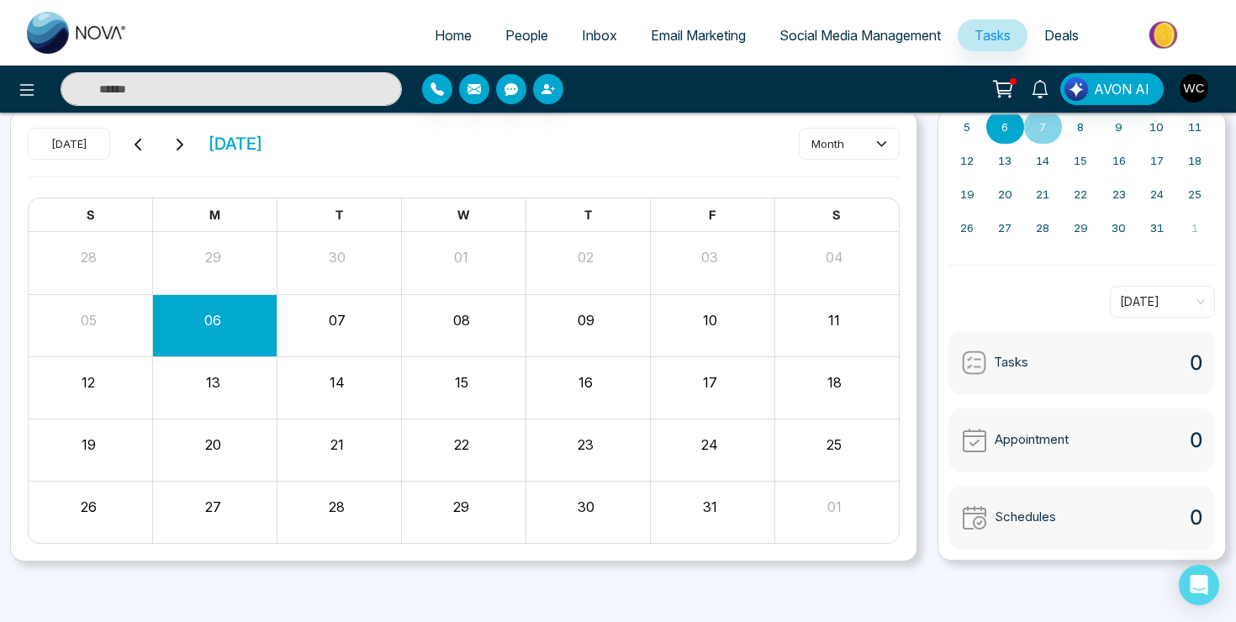
scroll to position [0, 0]
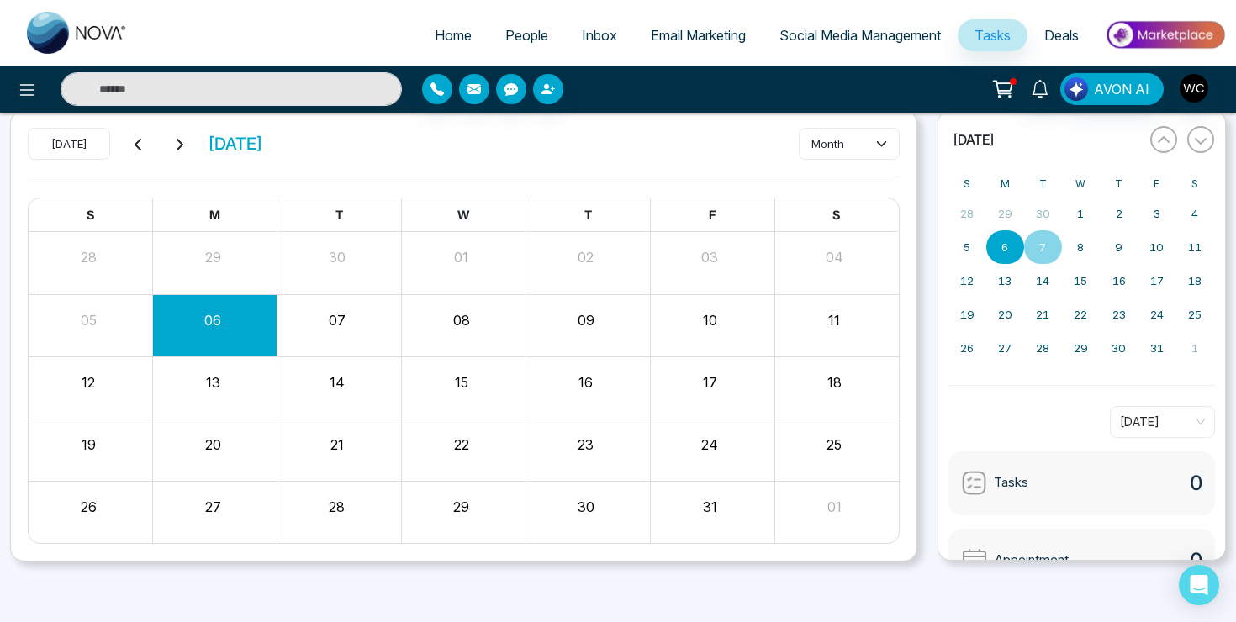
click at [1099, 483] on div "Tasks 0" at bounding box center [1081, 484] width 267 height 64
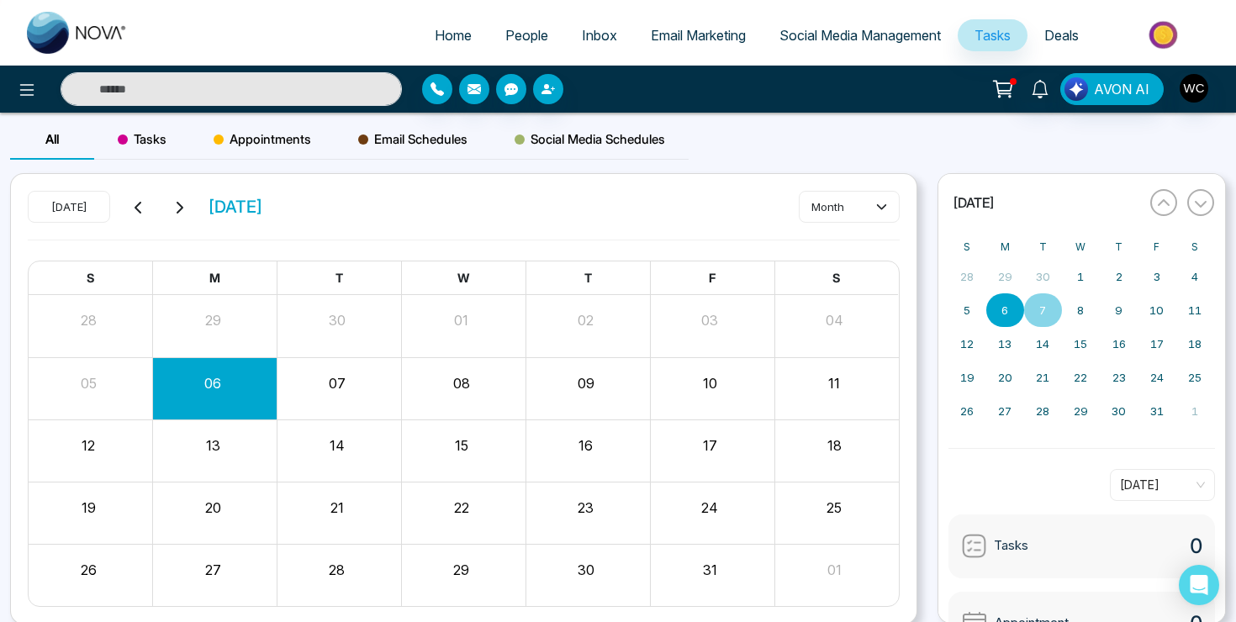
scroll to position [63, 0]
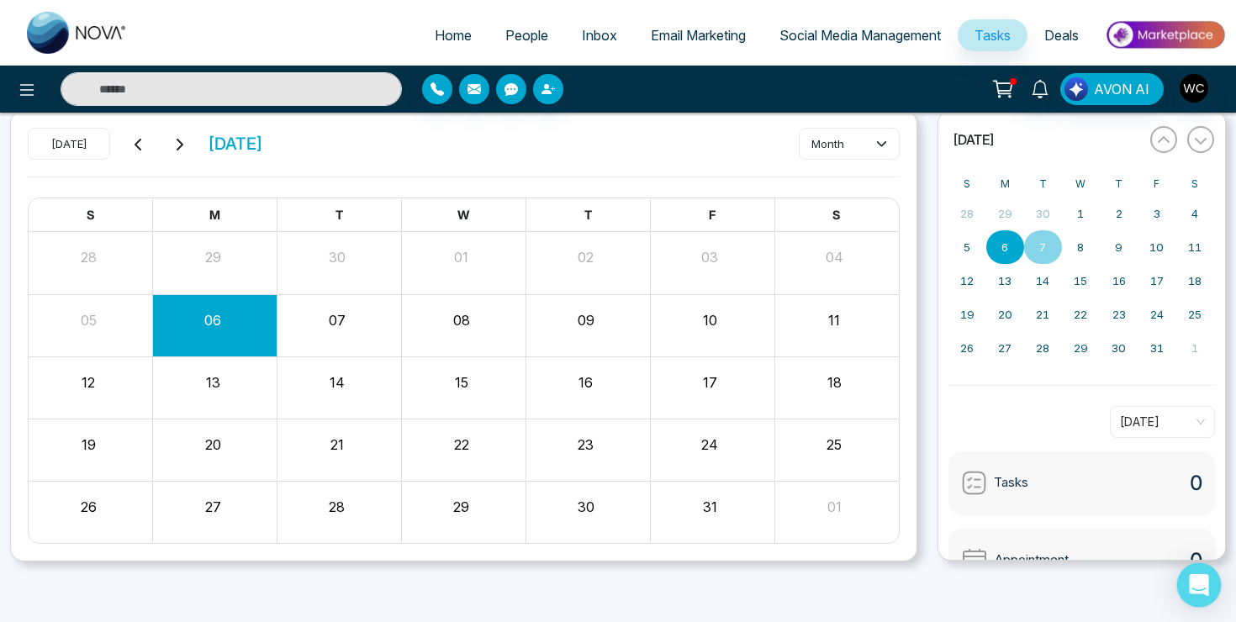
click at [1206, 599] on div "Open Intercom Messenger" at bounding box center [1199, 585] width 45 height 45
click at [346, 339] on div "07" at bounding box center [339, 325] width 124 height 40
click at [1064, 467] on div "Tasks 0" at bounding box center [1081, 484] width 267 height 64
click at [1080, 504] on div "Tasks 0" at bounding box center [1081, 484] width 267 height 64
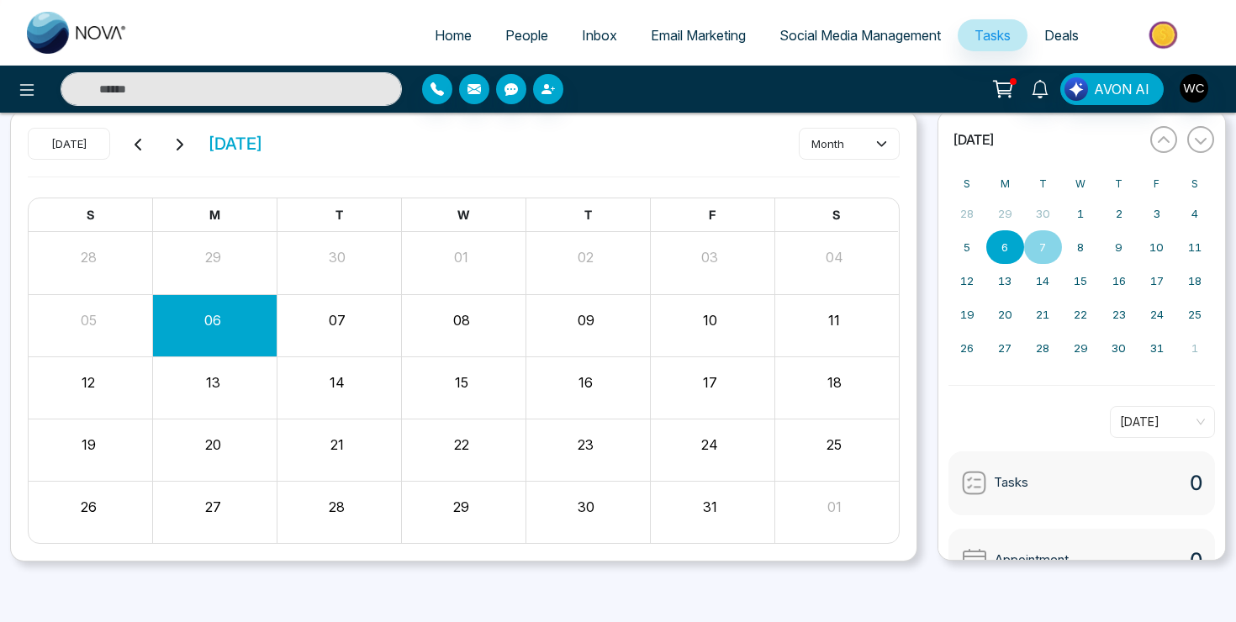
scroll to position [120, 0]
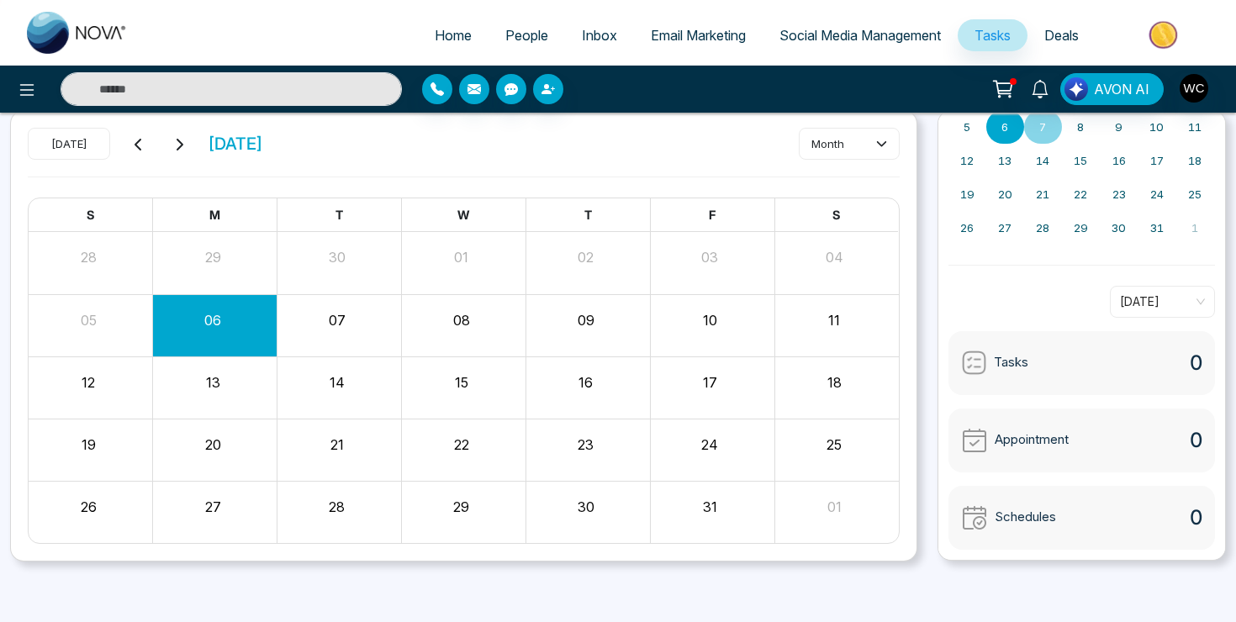
click at [1108, 416] on div "Appointment 0" at bounding box center [1081, 441] width 267 height 64
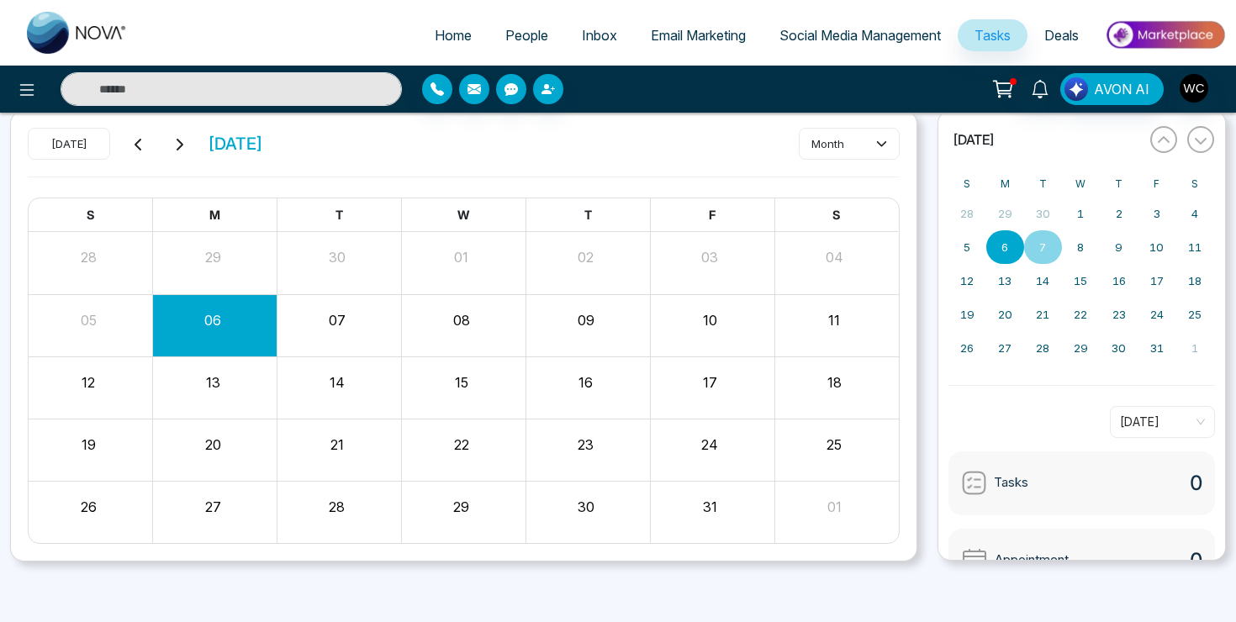
click at [244, 341] on div "06" at bounding box center [215, 325] width 124 height 40
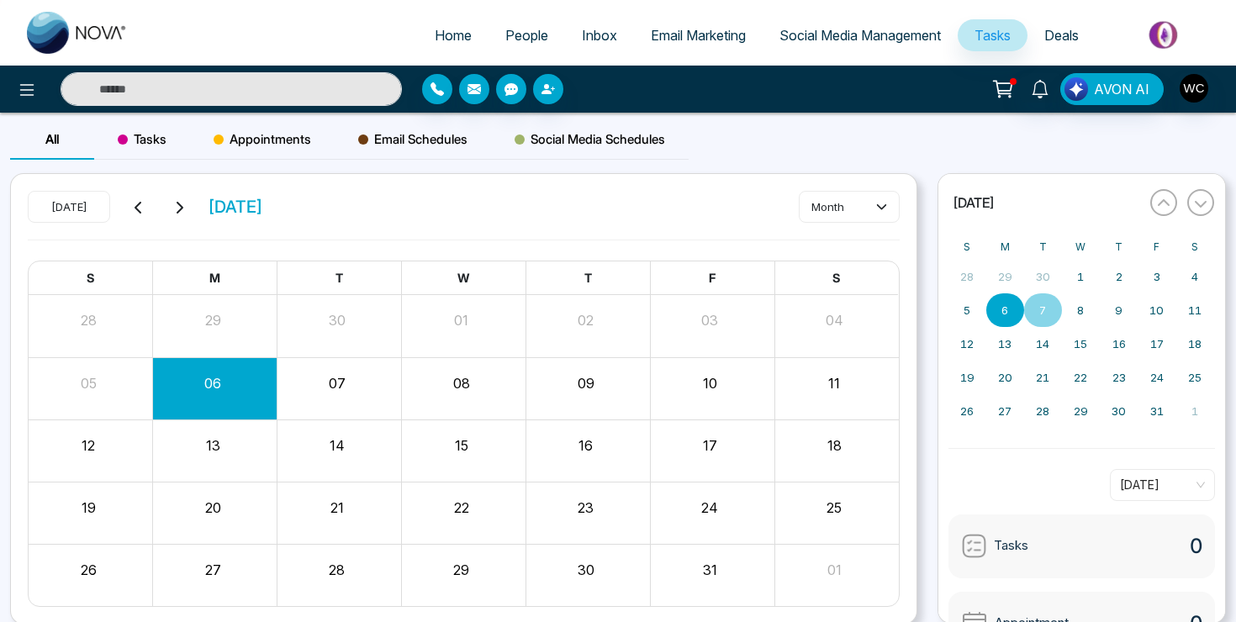
click at [1047, 37] on span "Deals" at bounding box center [1061, 35] width 34 height 17
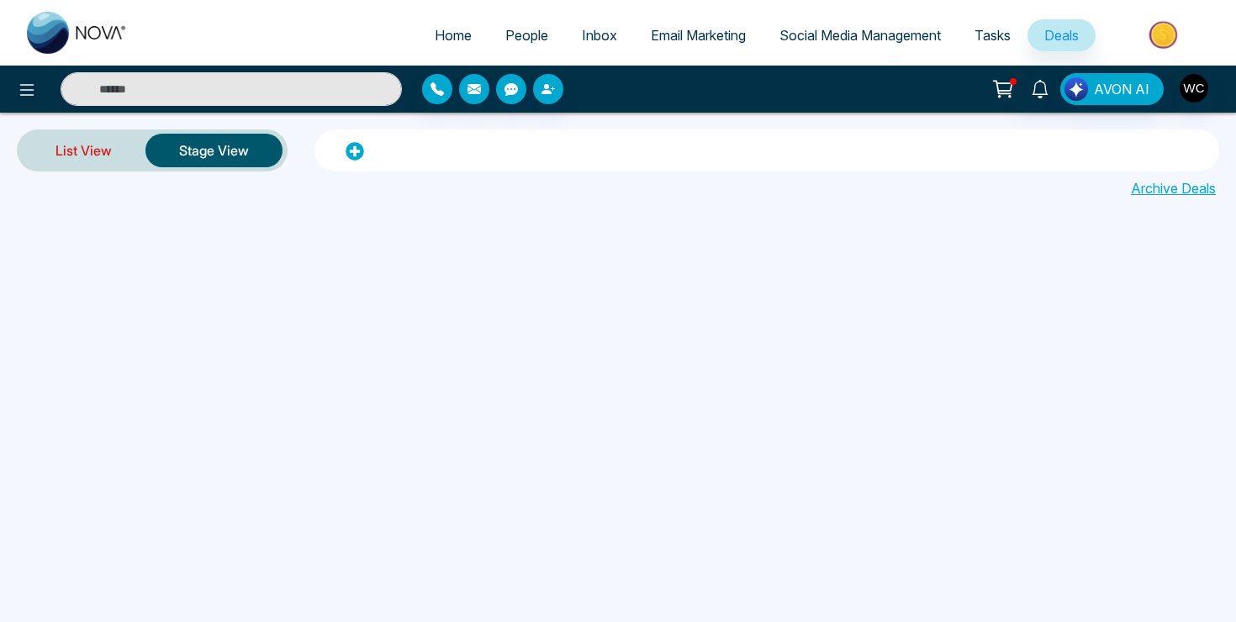
click at [71, 156] on link "List View" at bounding box center [84, 150] width 124 height 40
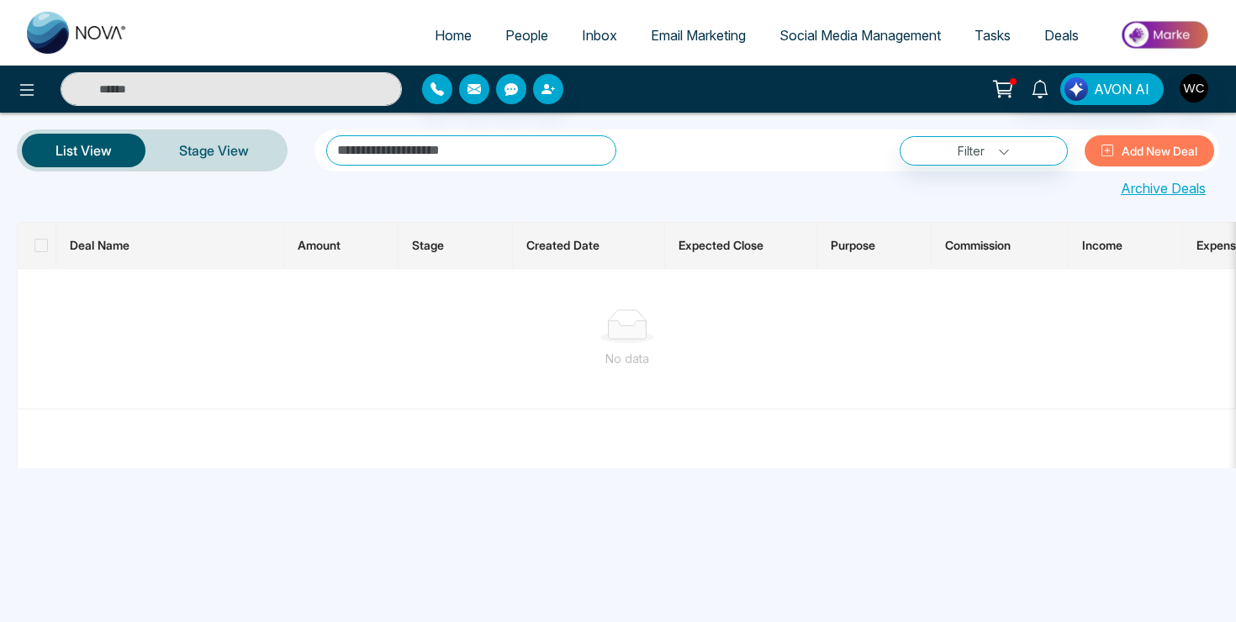
click at [447, 41] on span "Home" at bounding box center [453, 35] width 37 height 17
select select "*"
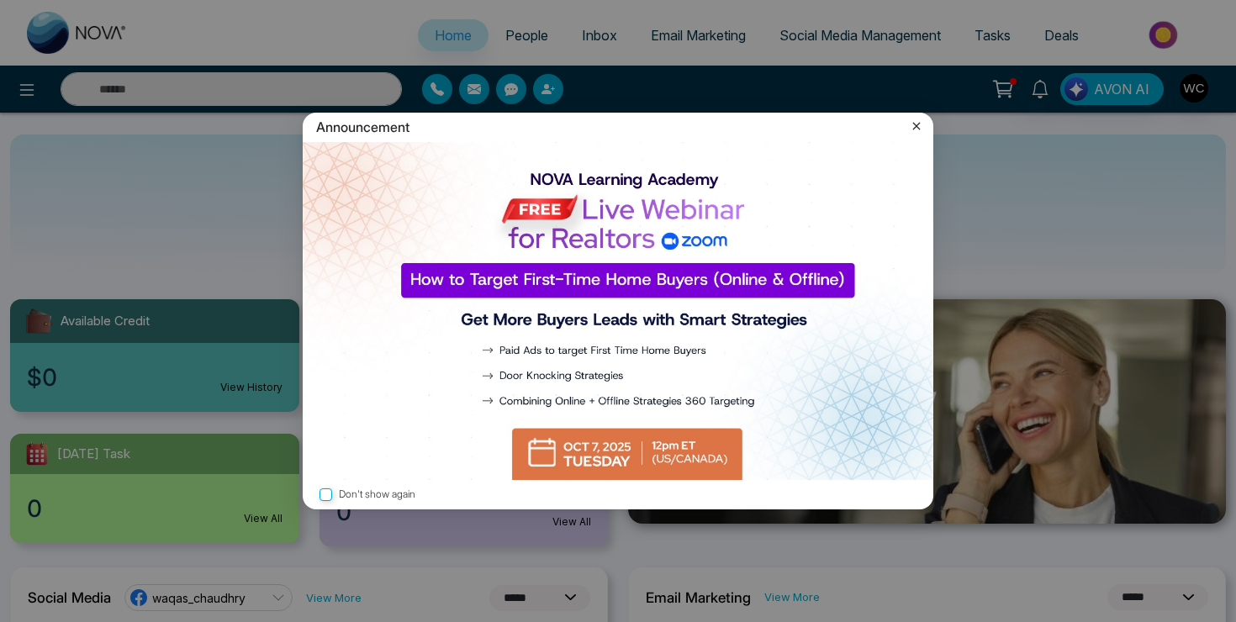
click at [906, 128] on div "Announcement" at bounding box center [618, 127] width 631 height 29
click at [913, 124] on icon at bounding box center [917, 127] width 8 height 8
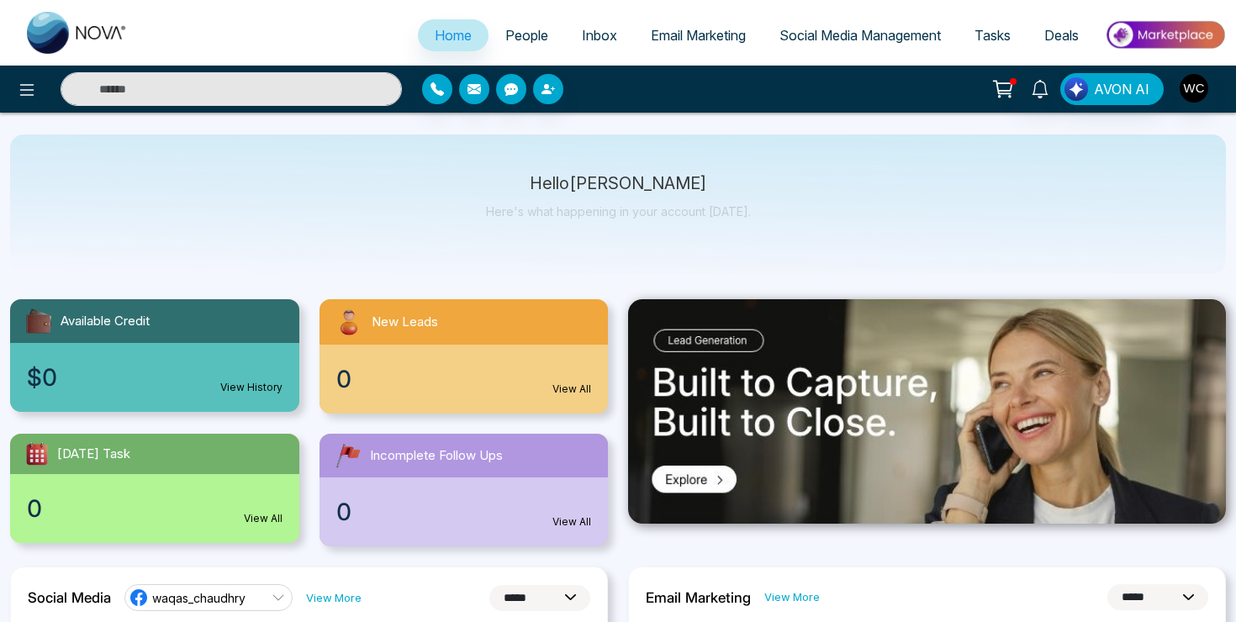
scroll to position [70, 0]
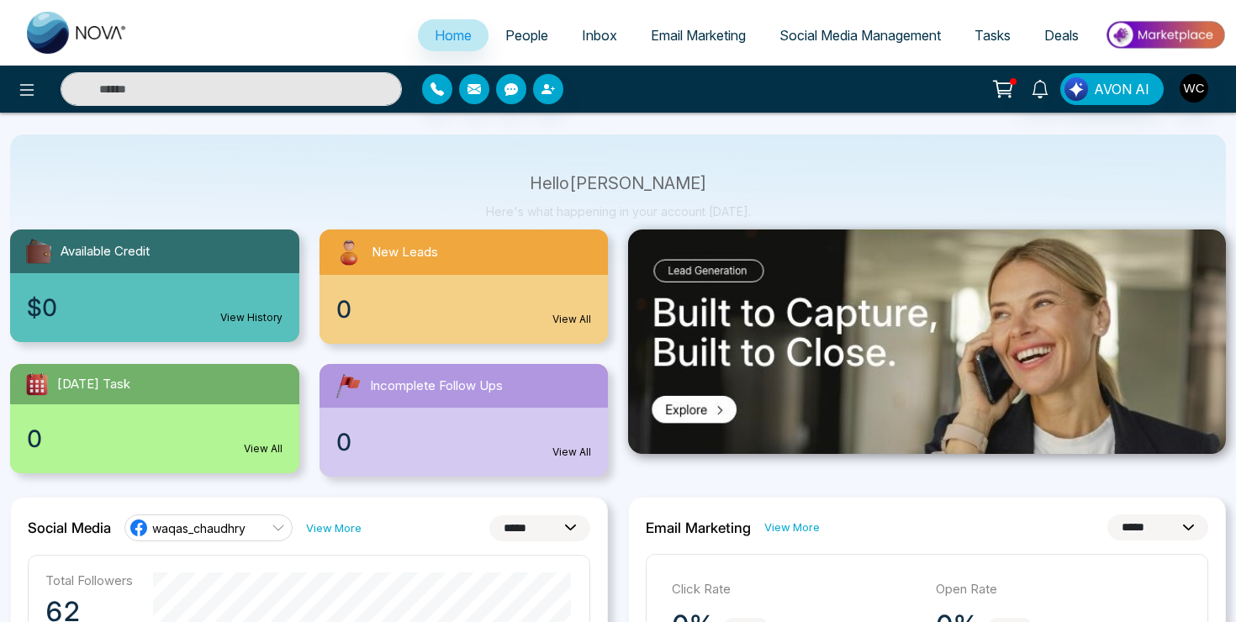
click at [251, 442] on link "View All" at bounding box center [263, 448] width 39 height 15
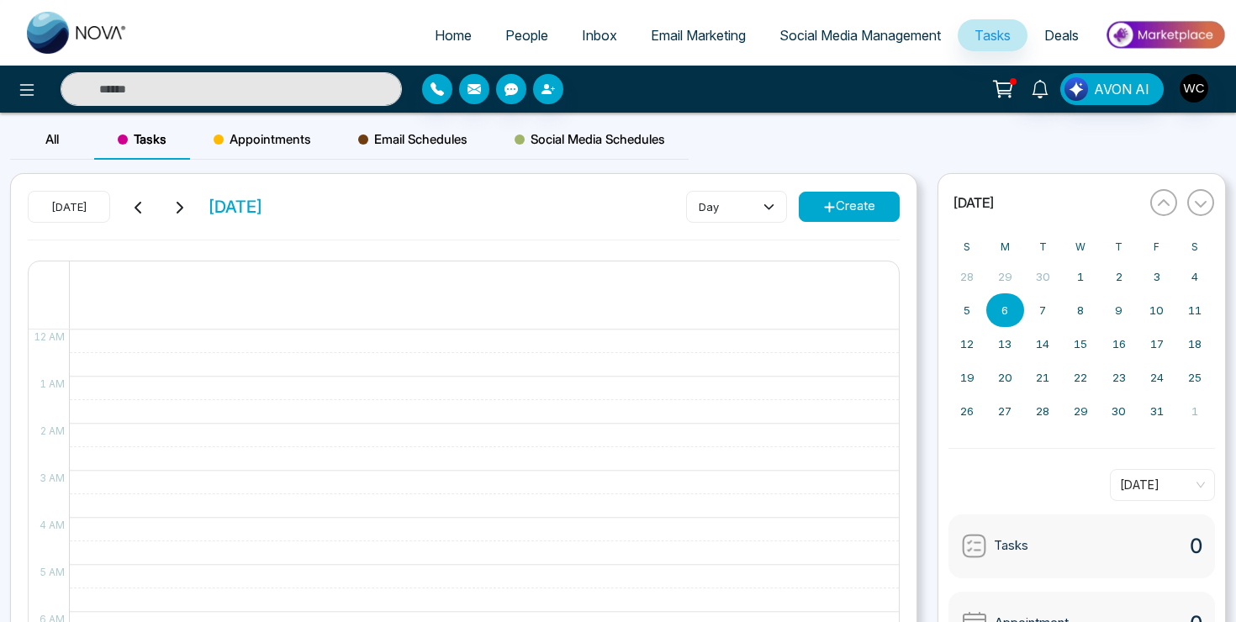
select select "*"
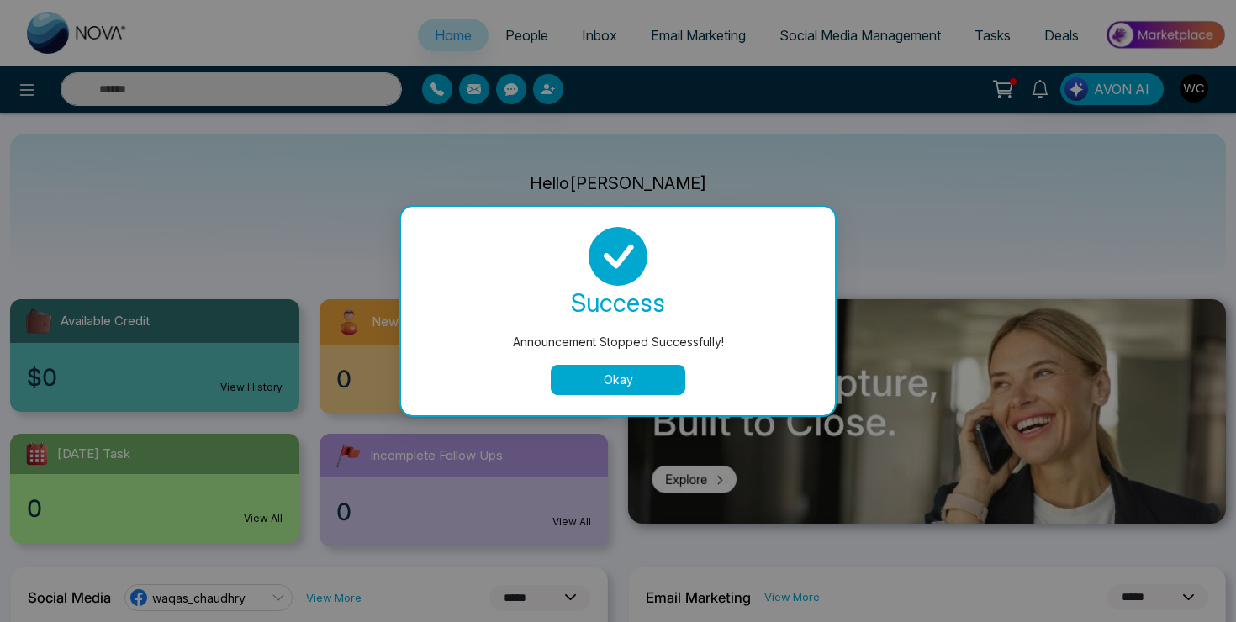
click at [603, 389] on button "Okay" at bounding box center [618, 380] width 135 height 30
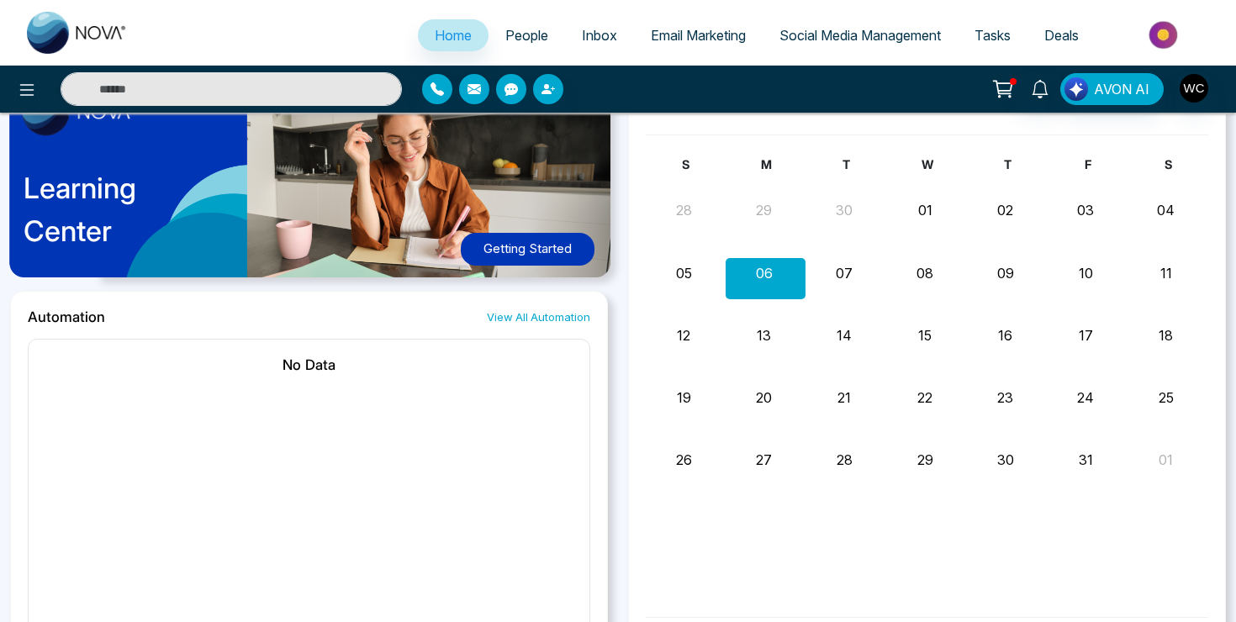
scroll to position [1401, 0]
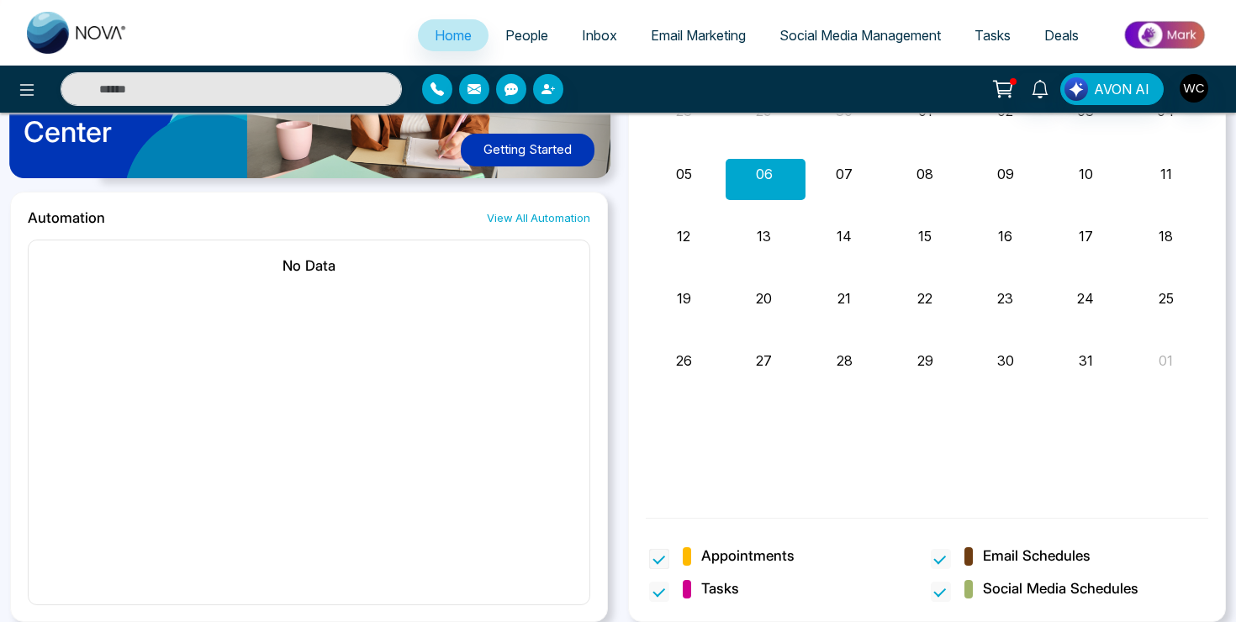
click at [700, 557] on span "Appointments" at bounding box center [739, 557] width 112 height 22
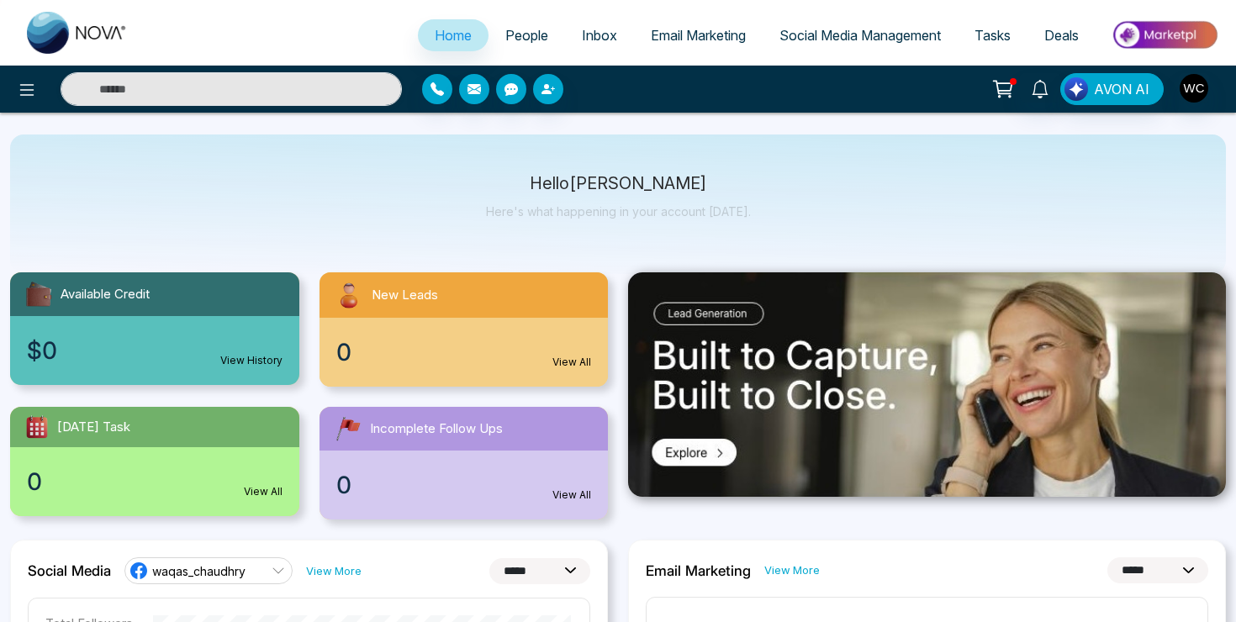
scroll to position [34, 0]
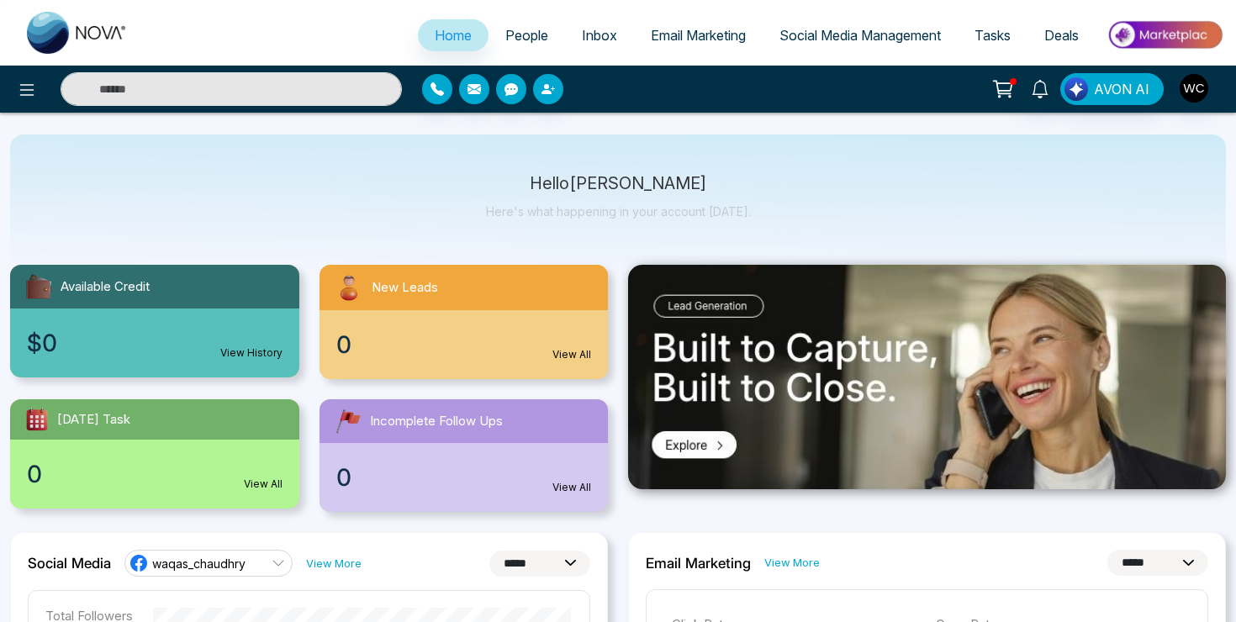
click at [230, 437] on div "[DATE] Task" at bounding box center [154, 419] width 289 height 40
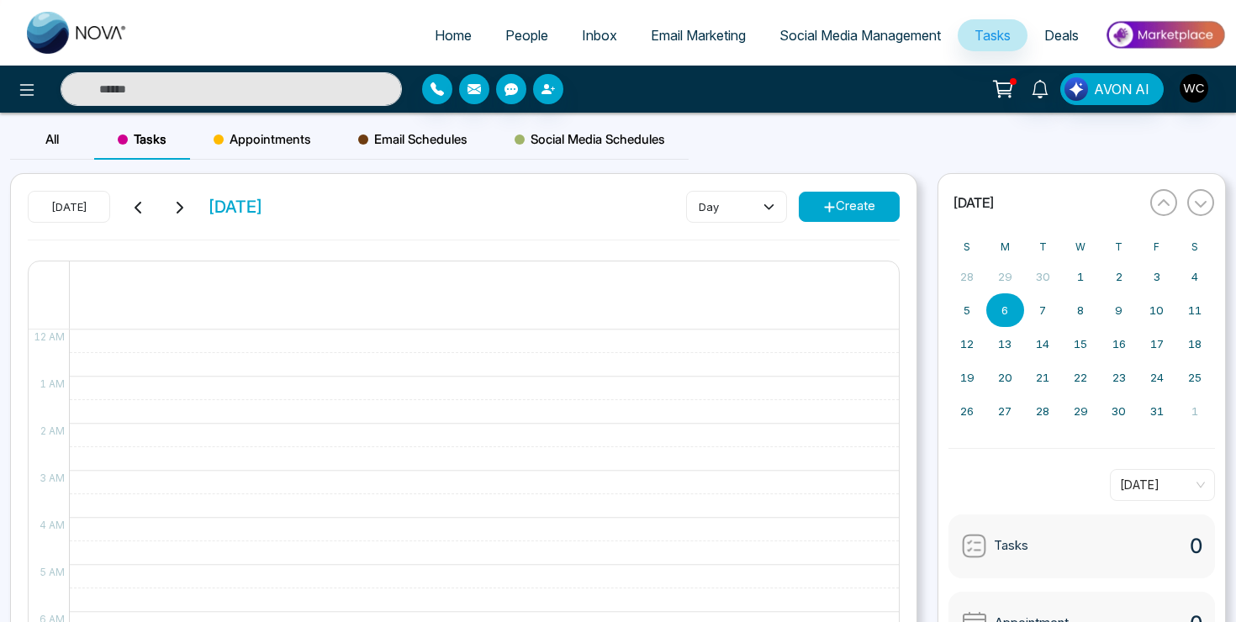
select select "*"
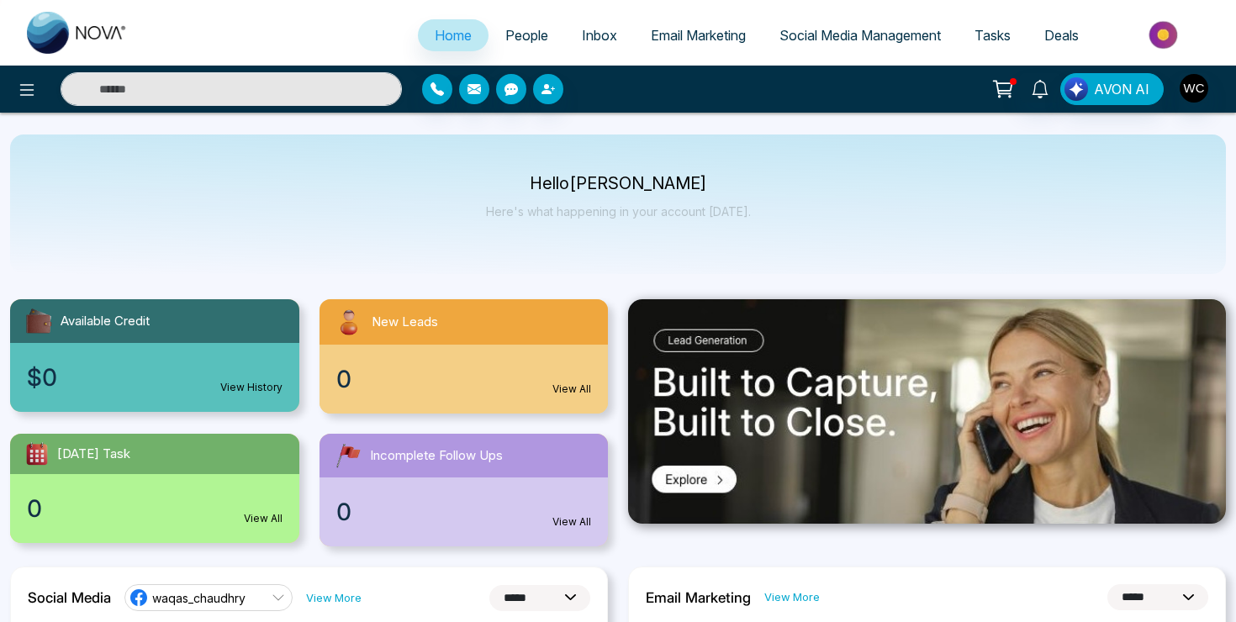
click at [472, 445] on div "Incomplete Follow Ups" at bounding box center [464, 456] width 289 height 44
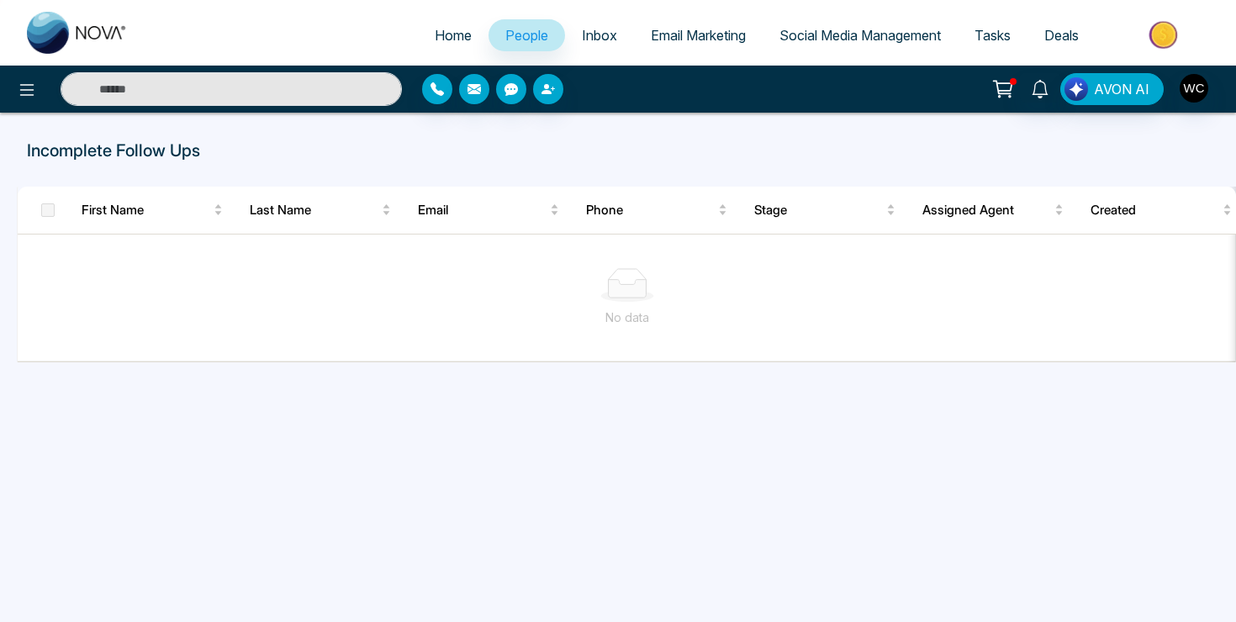
select select "*"
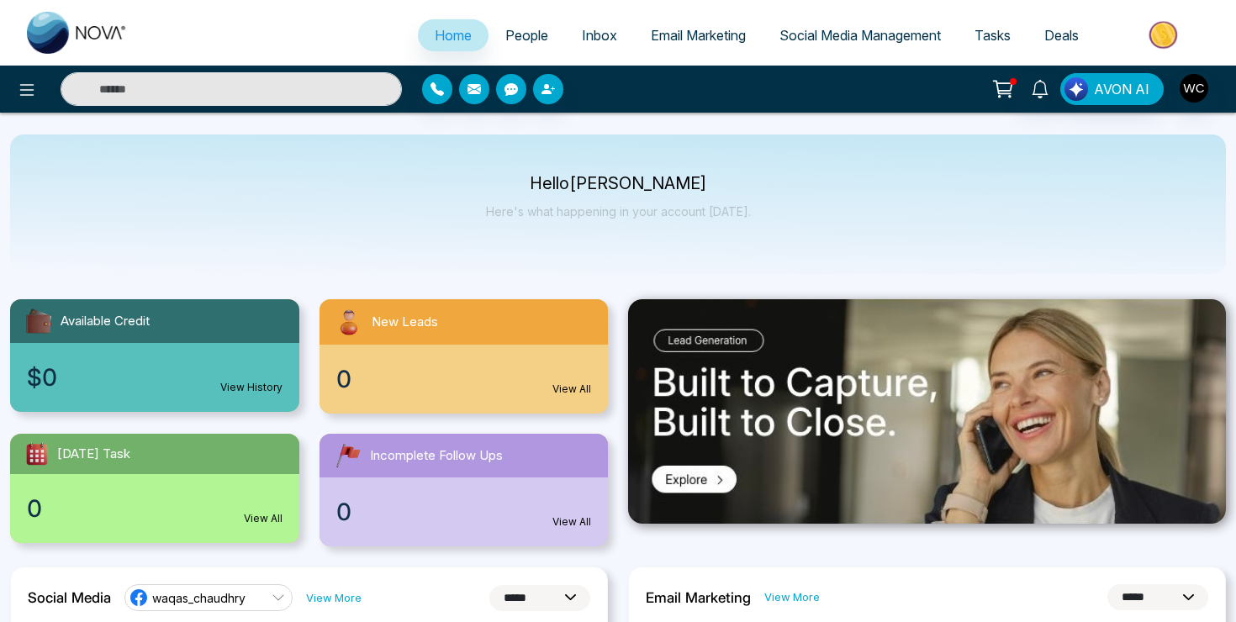
click at [695, 458] on img at bounding box center [927, 411] width 598 height 225
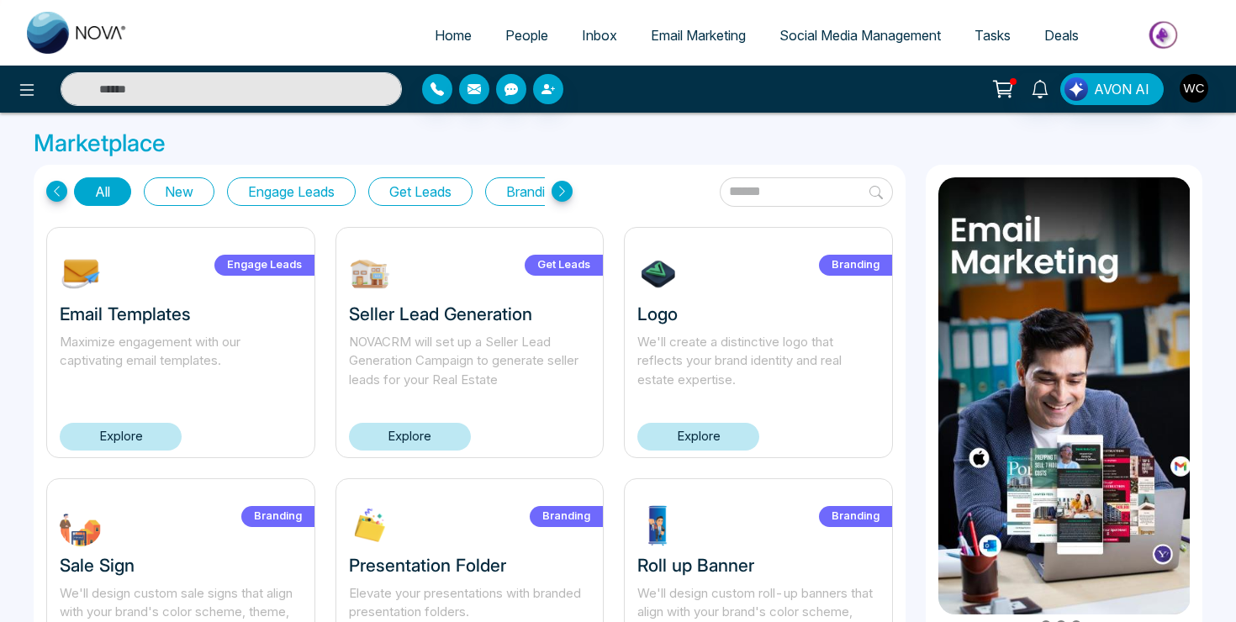
click at [688, 433] on link "Explore" at bounding box center [698, 437] width 122 height 28
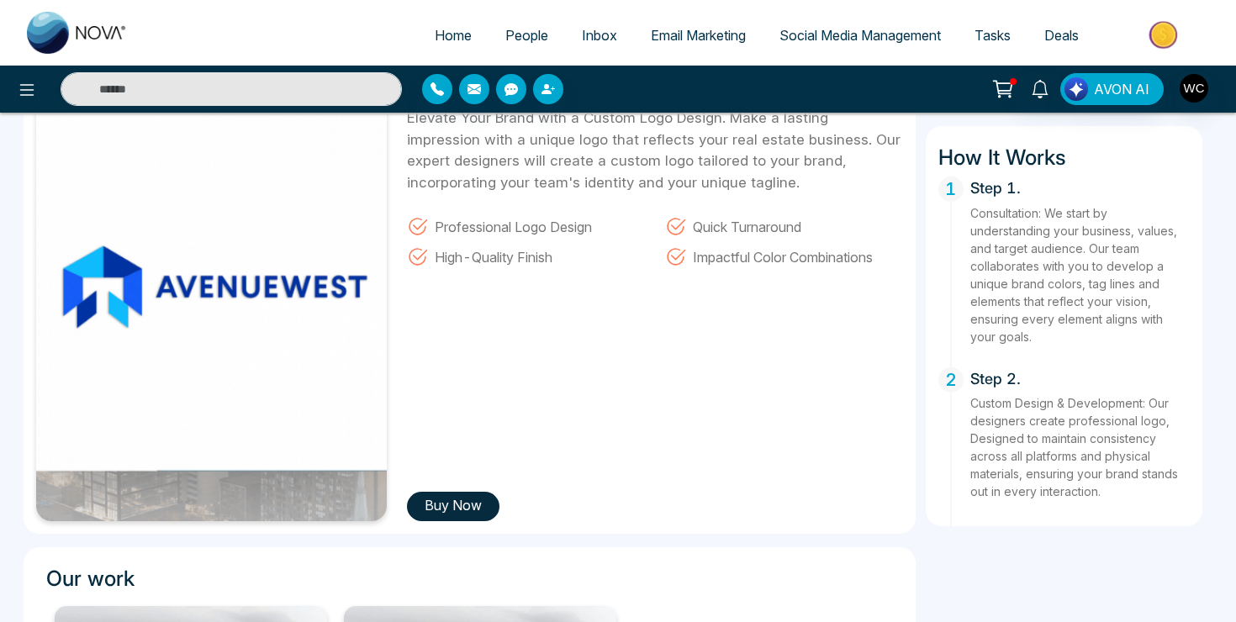
scroll to position [92, 0]
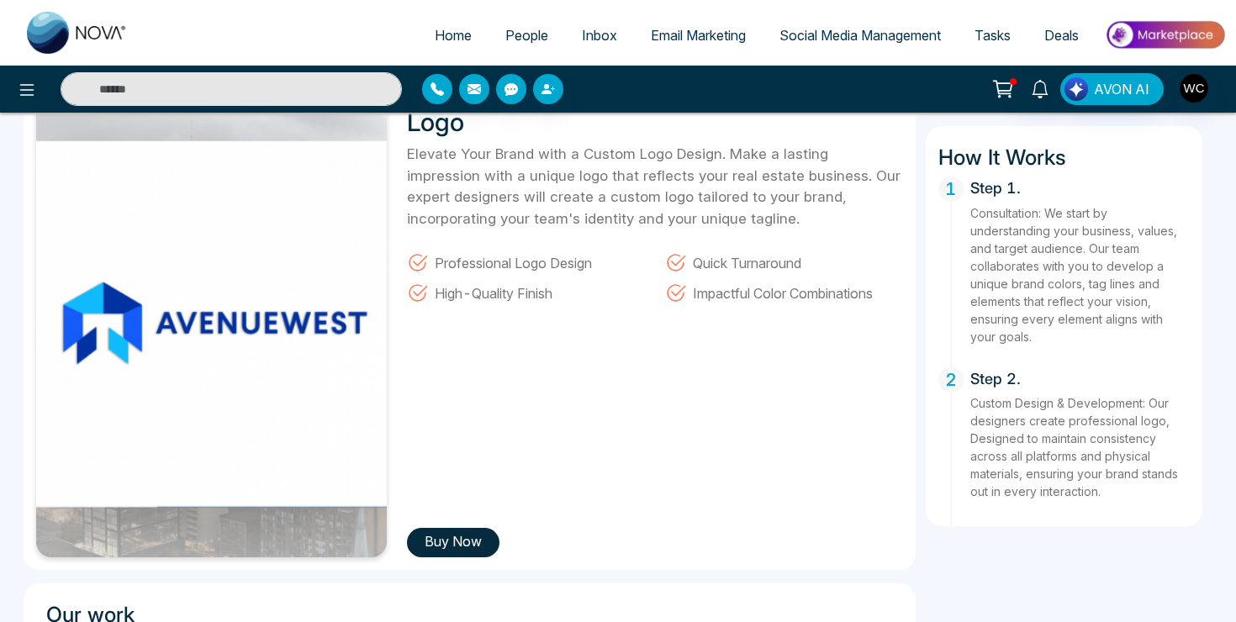
click at [472, 543] on button "Buy Now" at bounding box center [453, 542] width 92 height 29
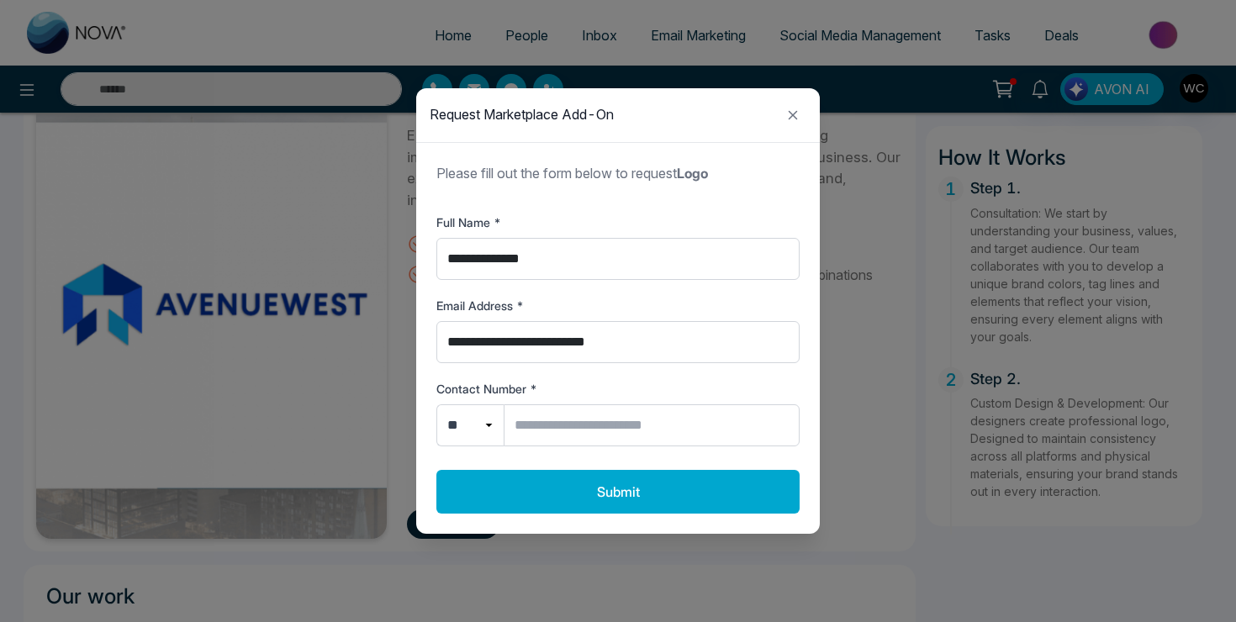
scroll to position [77, 0]
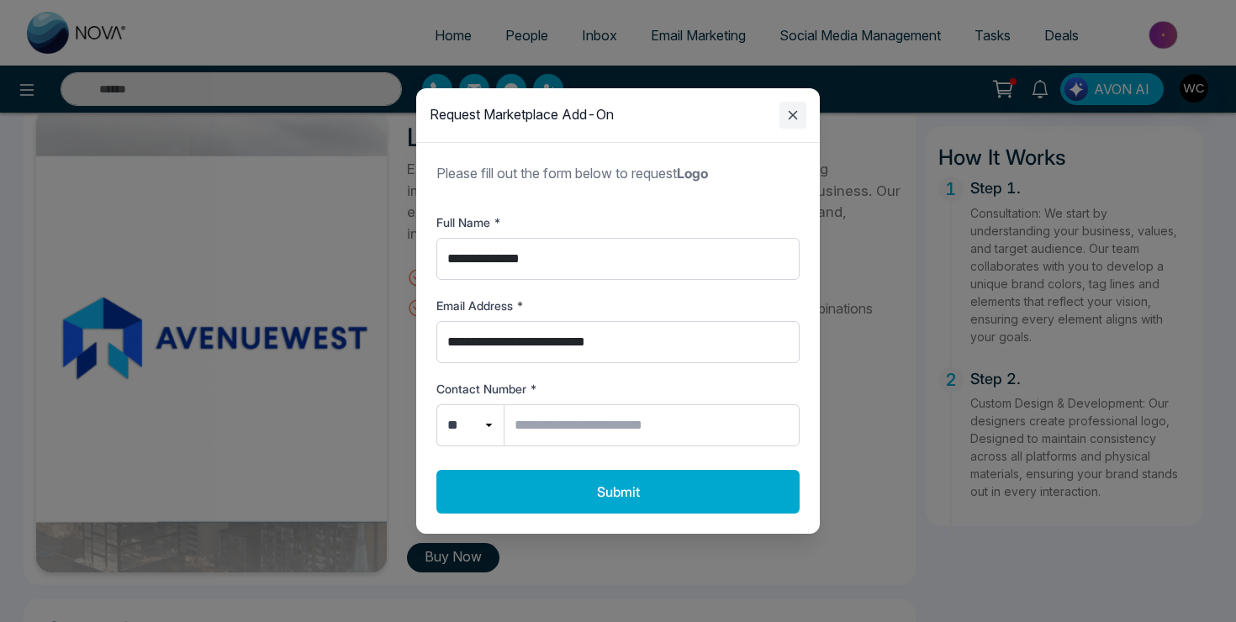
click at [793, 114] on icon "Close modal" at bounding box center [793, 115] width 9 height 9
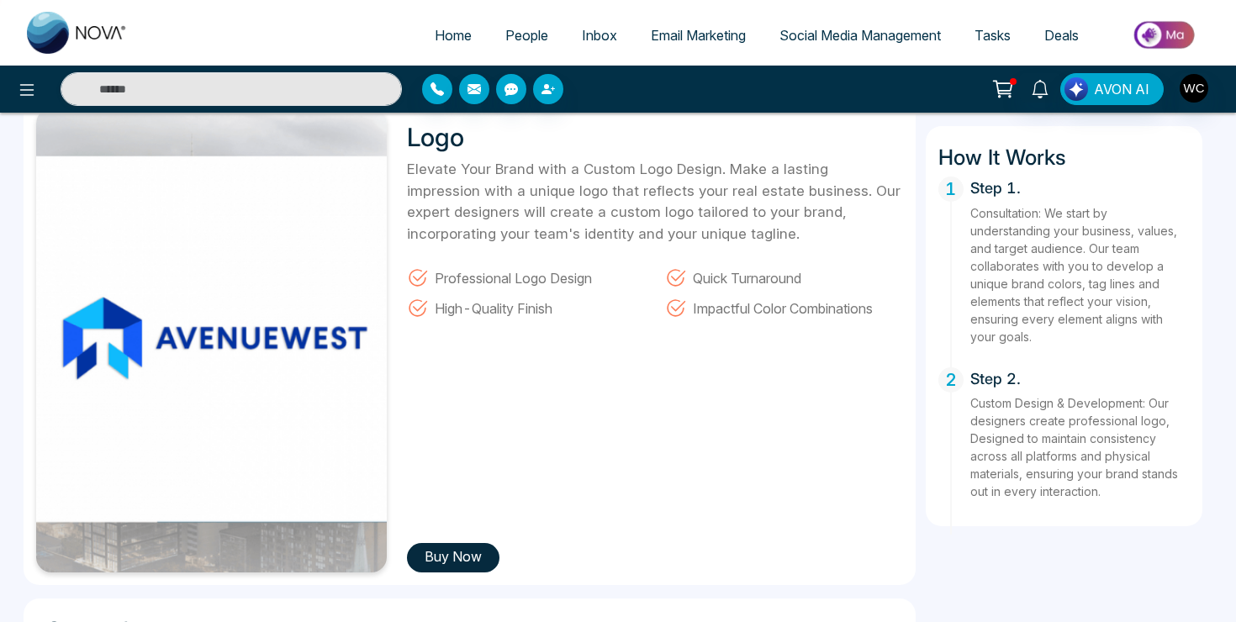
scroll to position [0, 0]
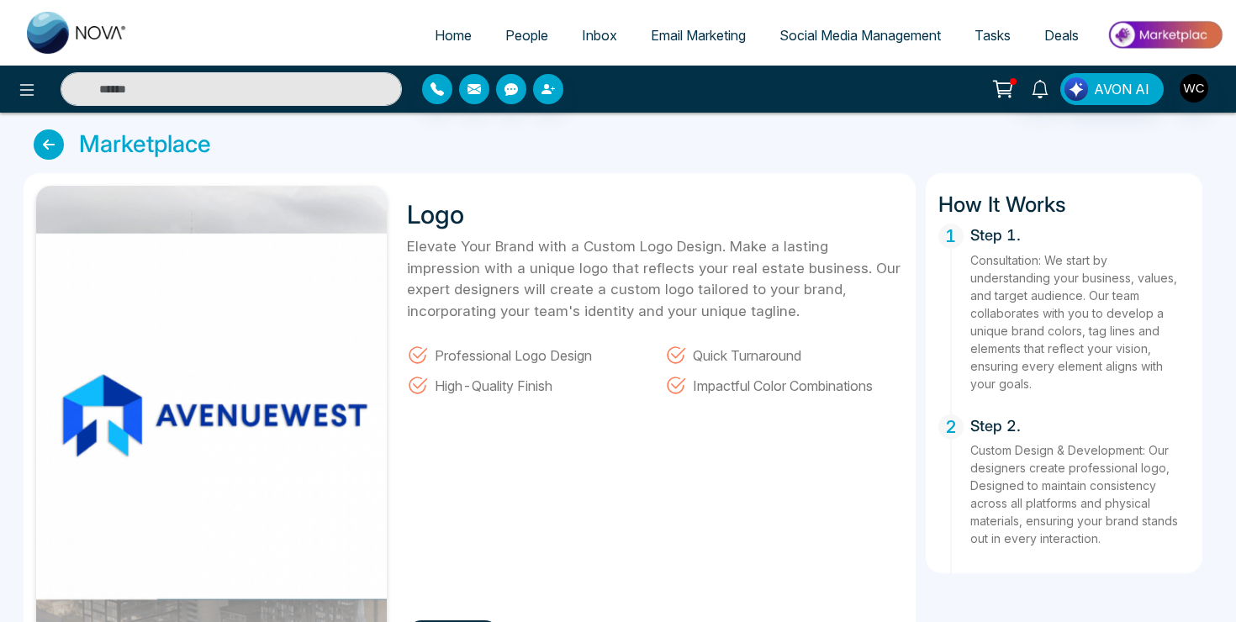
click at [41, 145] on icon at bounding box center [49, 144] width 30 height 30
